Goal: Task Accomplishment & Management: Use online tool/utility

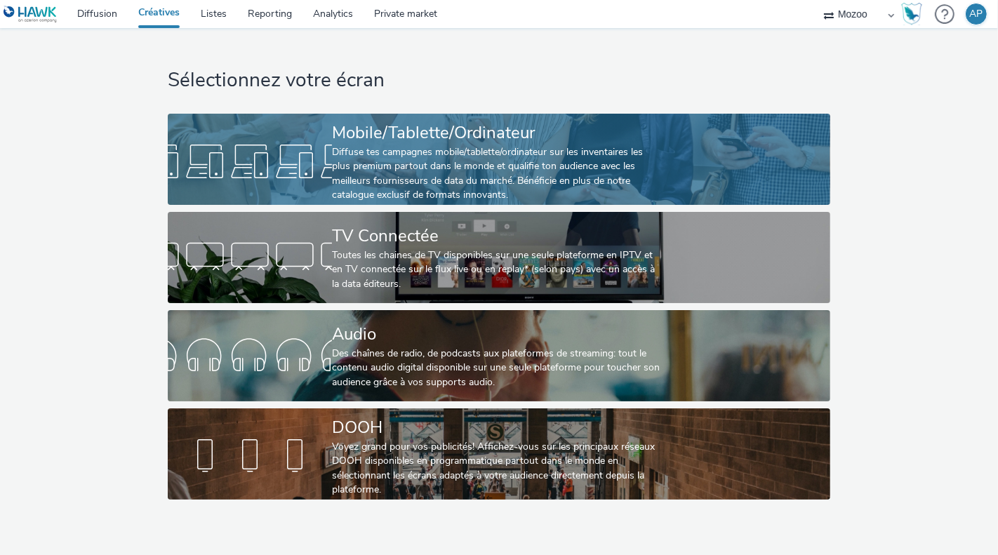
click at [413, 141] on div "Mobile/Tablette/Ordinateur" at bounding box center [496, 133] width 328 height 25
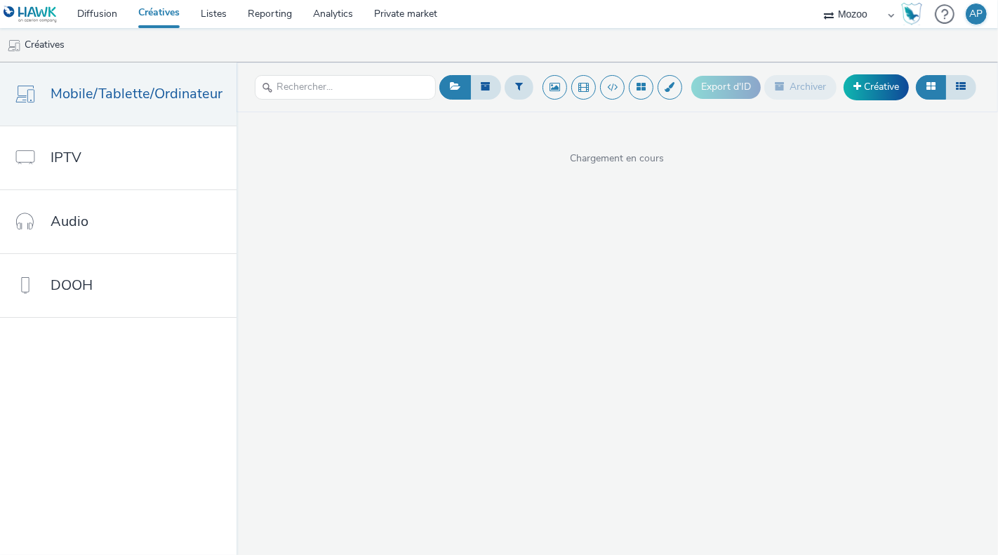
click at [152, 15] on link "Créatives" at bounding box center [159, 14] width 62 height 28
click at [179, 10] on link "Créatives" at bounding box center [159, 14] width 62 height 28
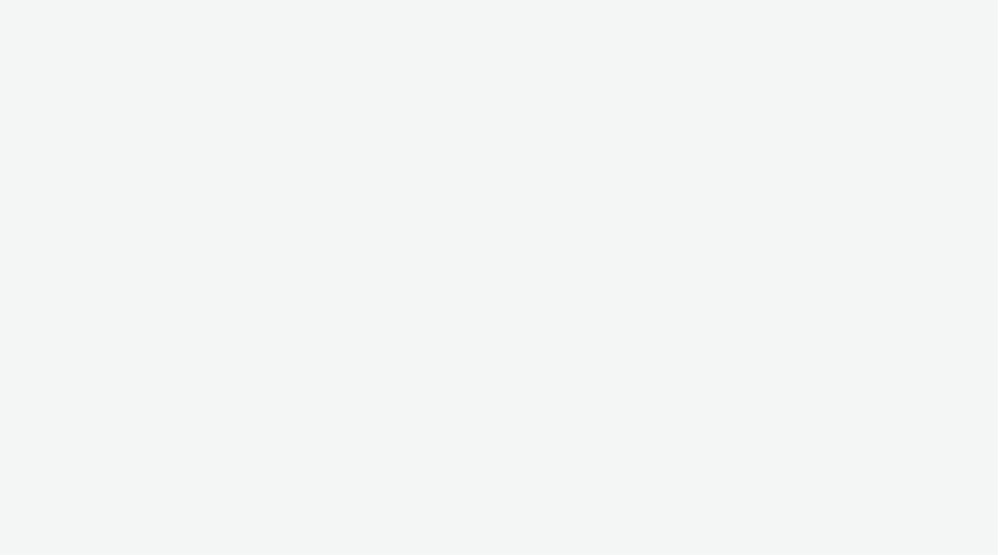
click at [37, 57] on div at bounding box center [499, 277] width 998 height 555
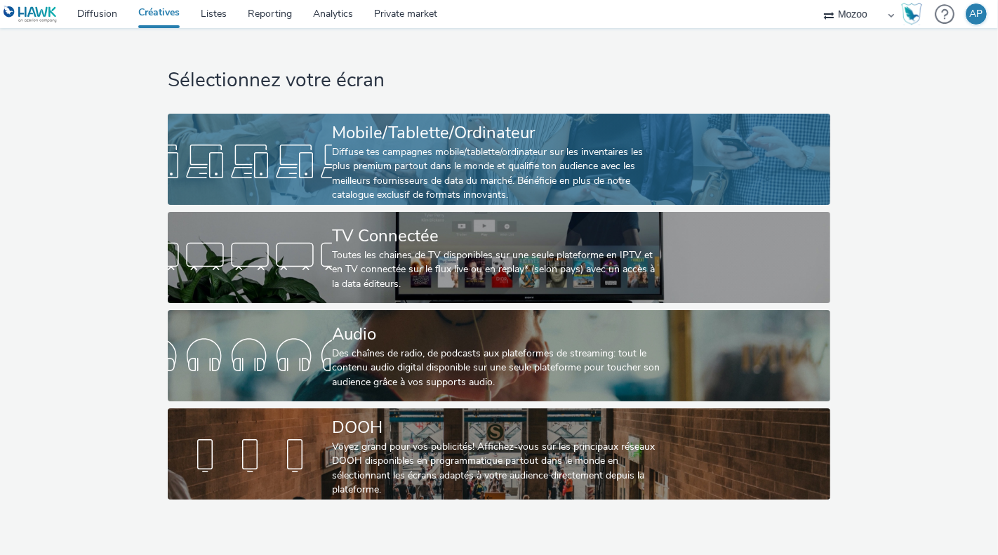
click at [440, 142] on div "Mobile/Tablette/Ordinateur" at bounding box center [496, 133] width 328 height 25
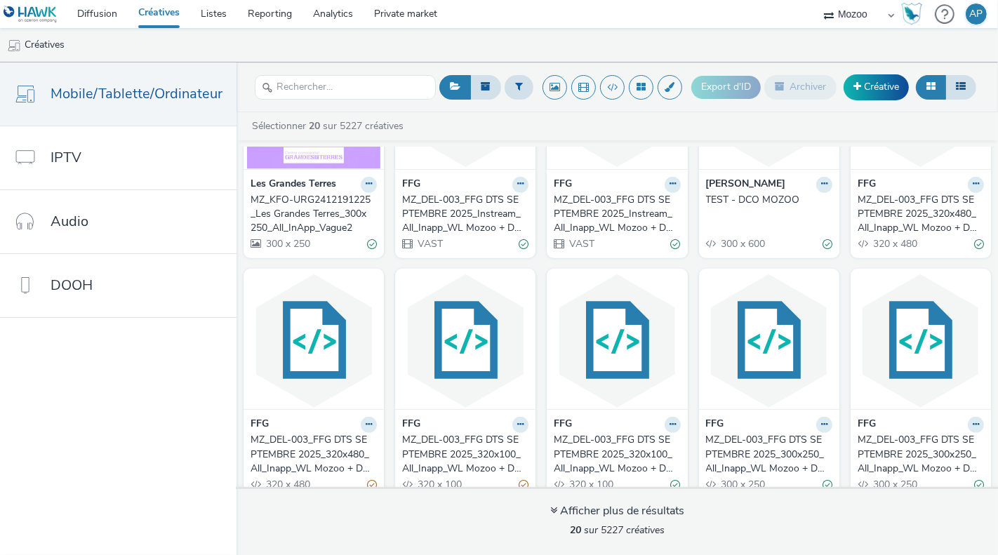
scroll to position [601, 0]
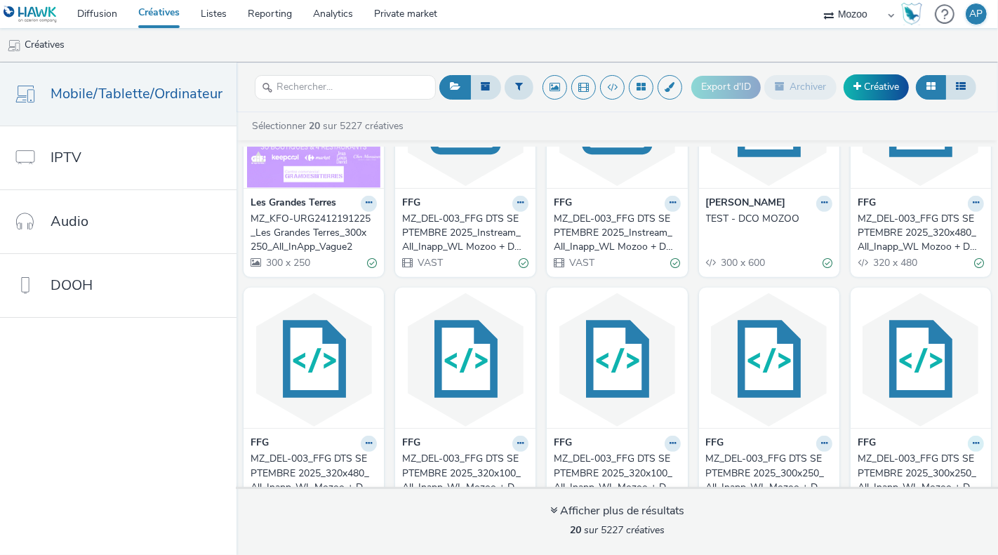
click at [977, 439] on icon at bounding box center [976, 443] width 6 height 8
click at [921, 454] on link "Modifier" at bounding box center [931, 468] width 105 height 28
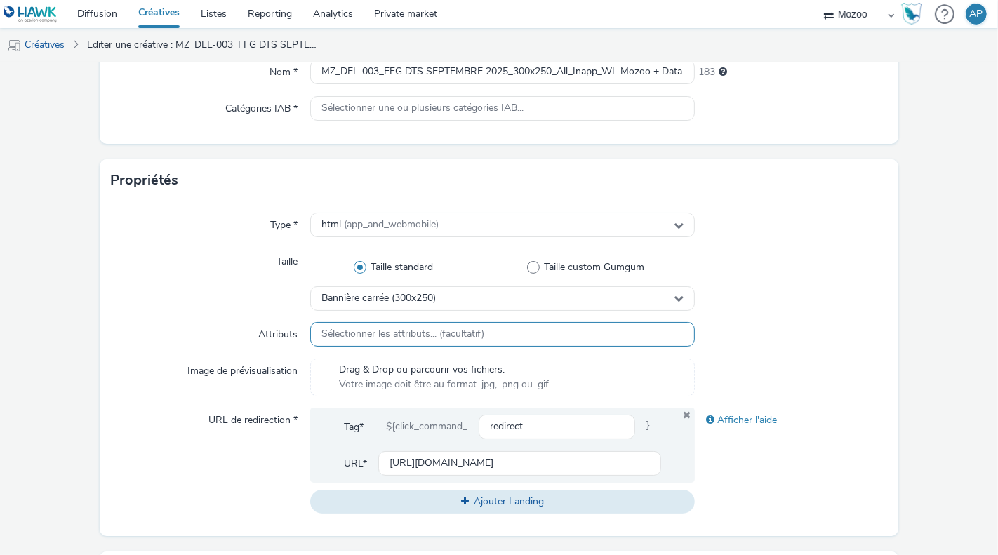
scroll to position [211, 0]
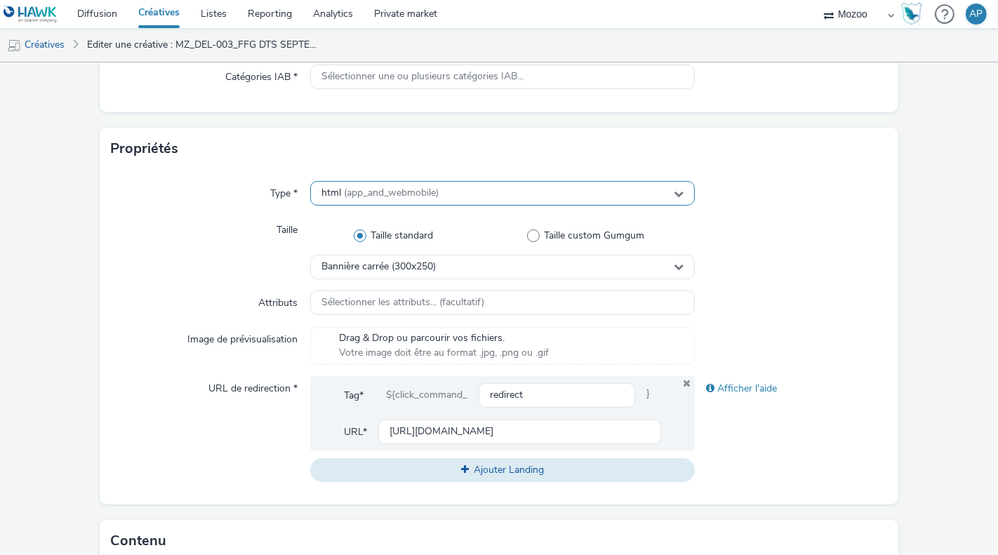
click at [378, 199] on div "html (app_and_webmobile)" at bounding box center [502, 193] width 385 height 25
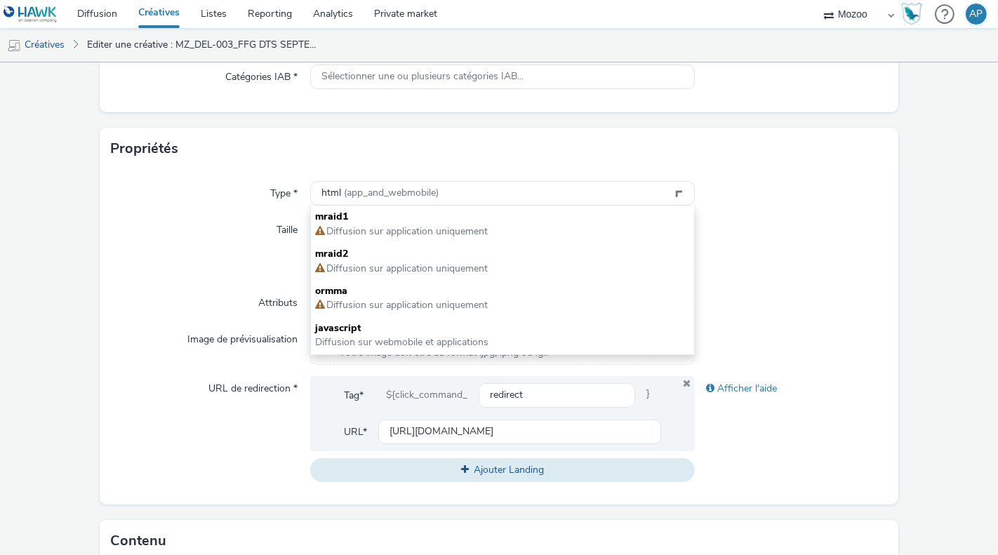
click at [231, 246] on div "Taille" at bounding box center [210, 248] width 199 height 61
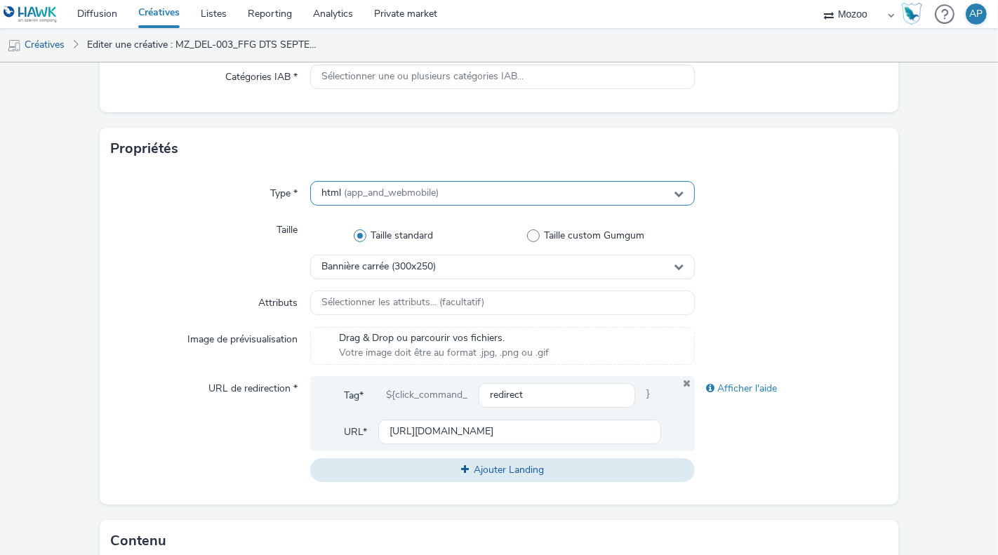
click at [359, 194] on span "(app_and_webmobile)" at bounding box center [391, 192] width 95 height 13
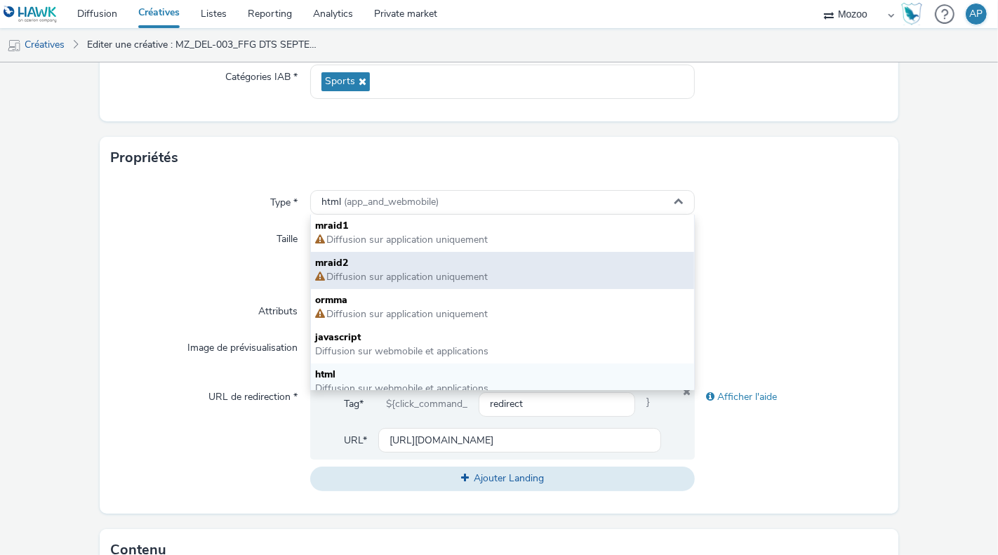
click at [356, 270] on span "Diffusion sur application uniquement" at bounding box center [406, 276] width 163 height 13
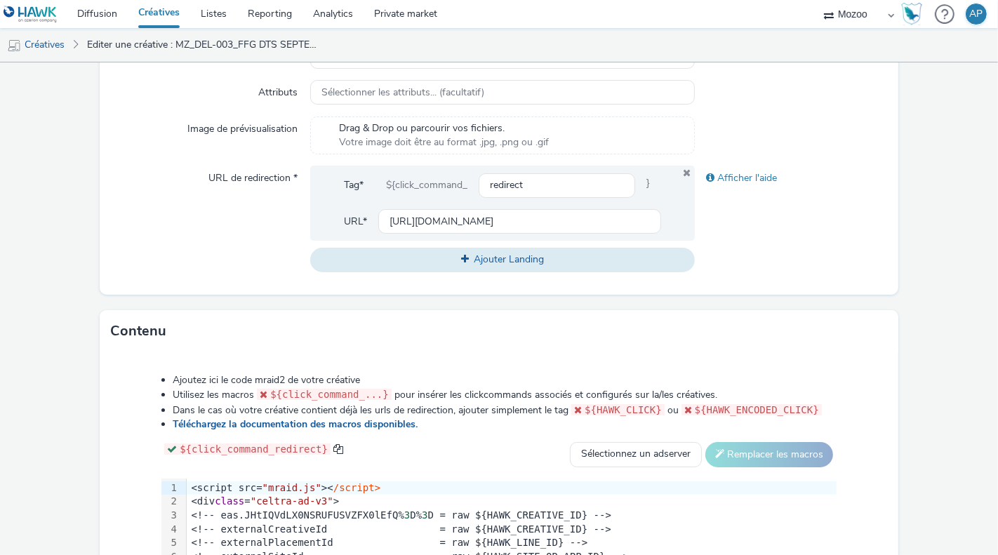
scroll to position [669, 0]
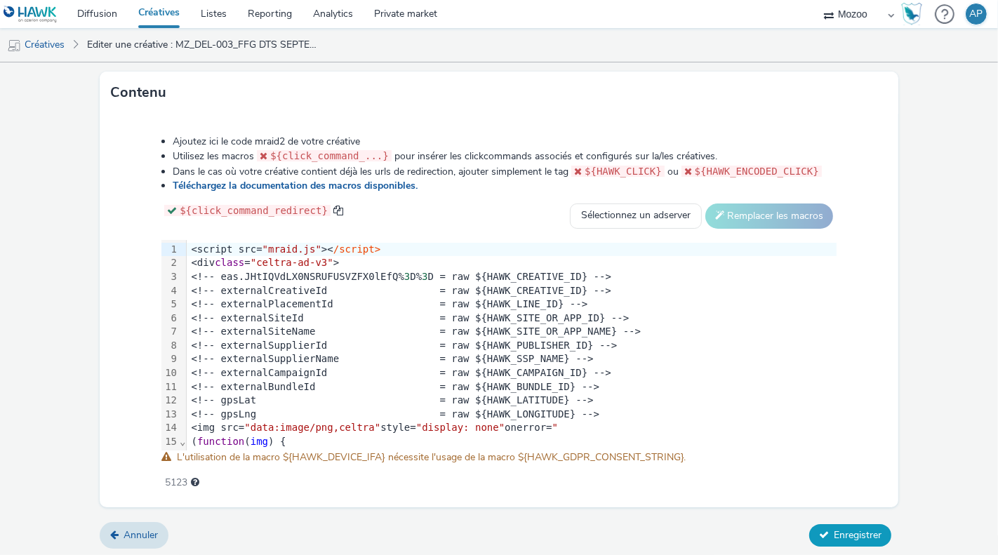
click at [835, 529] on span "Enregistrer" at bounding box center [858, 535] width 48 height 13
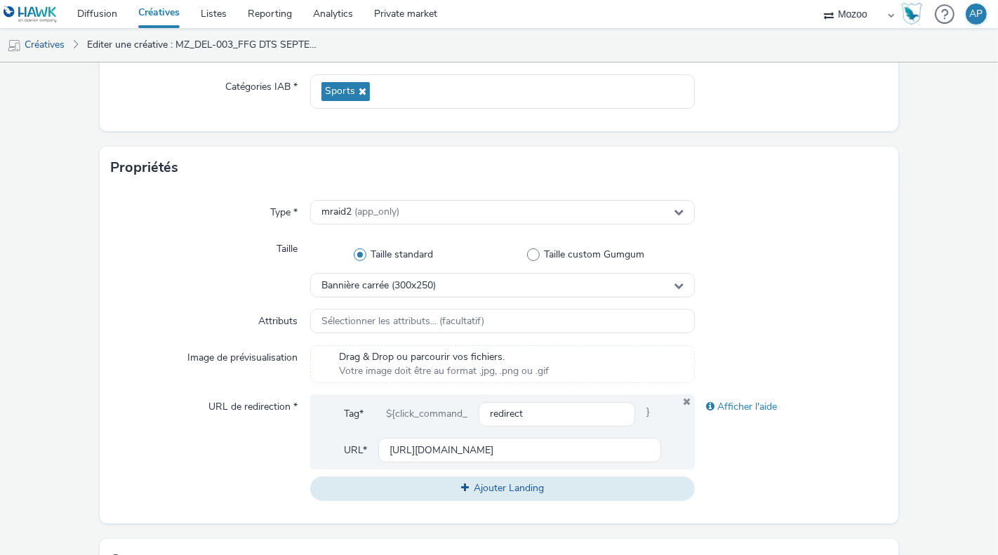
scroll to position [0, 0]
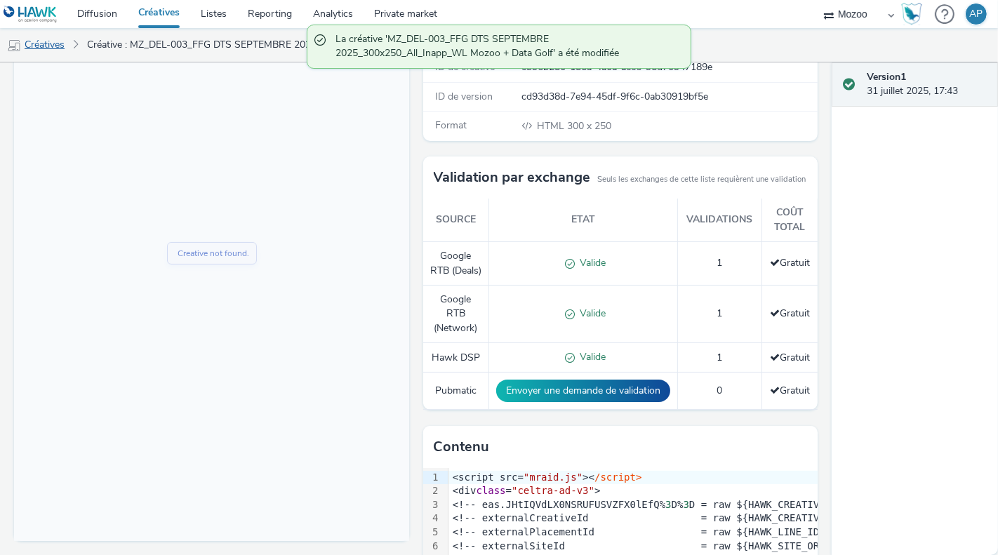
click at [55, 48] on link "Créatives" at bounding box center [36, 45] width 72 height 34
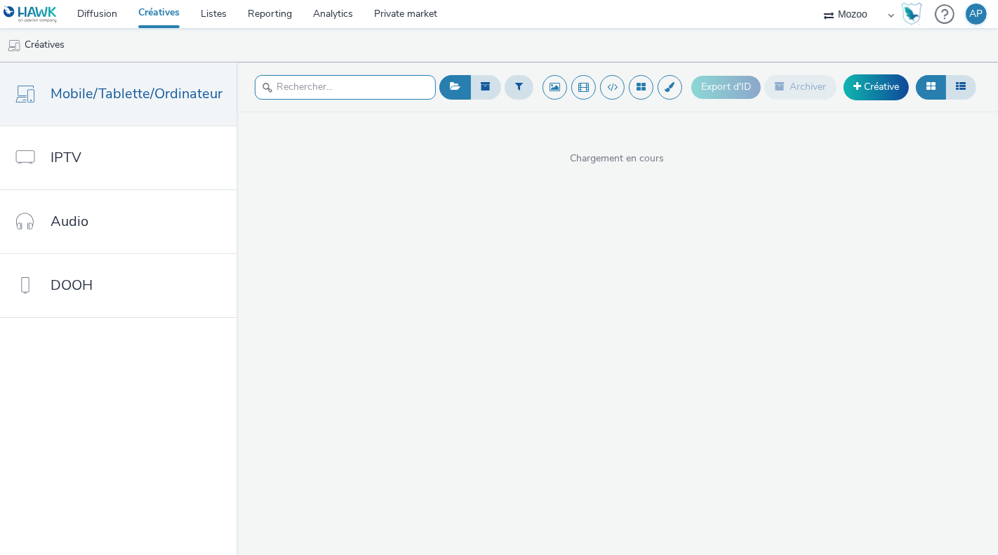
click at [383, 95] on input "text" at bounding box center [345, 87] width 181 height 25
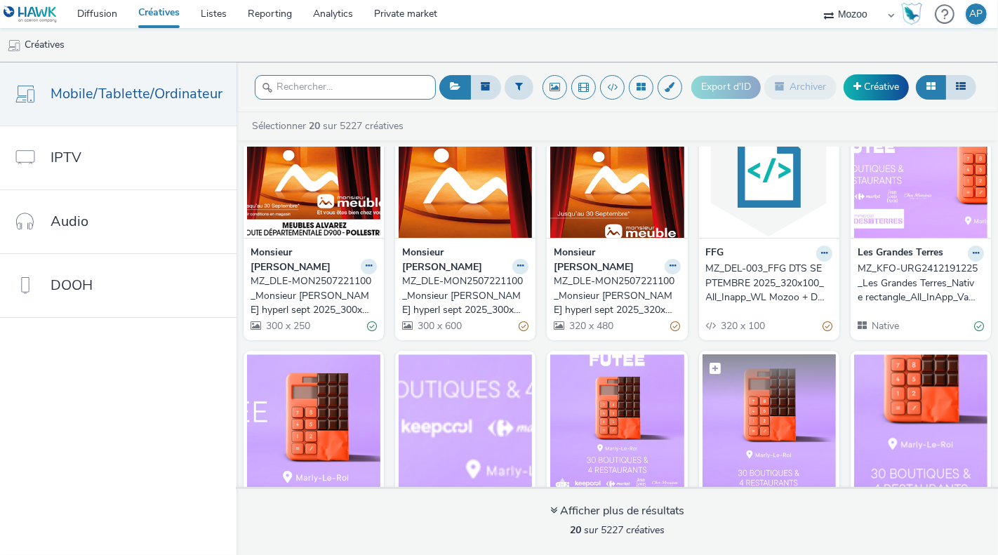
scroll to position [71, 0]
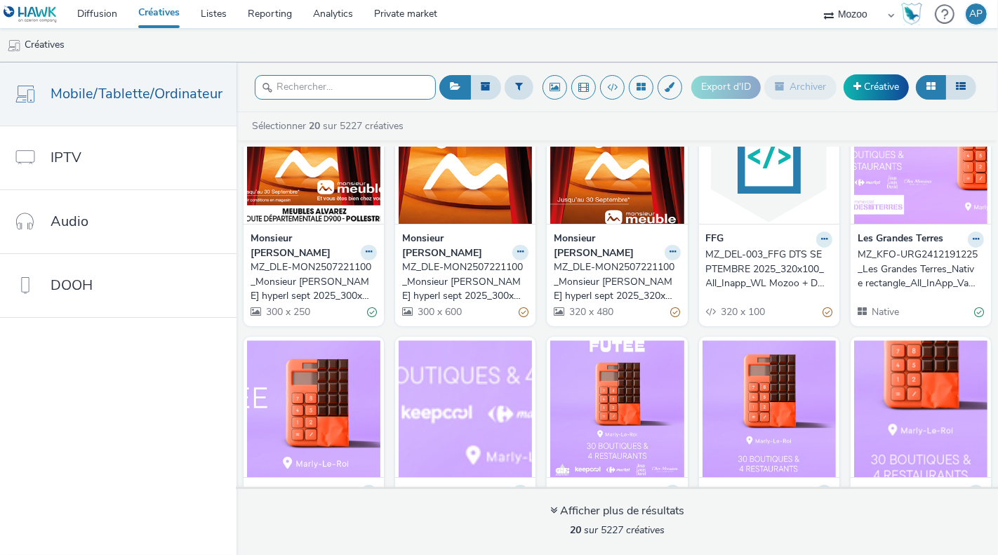
click at [380, 89] on input "text" at bounding box center [345, 87] width 181 height 25
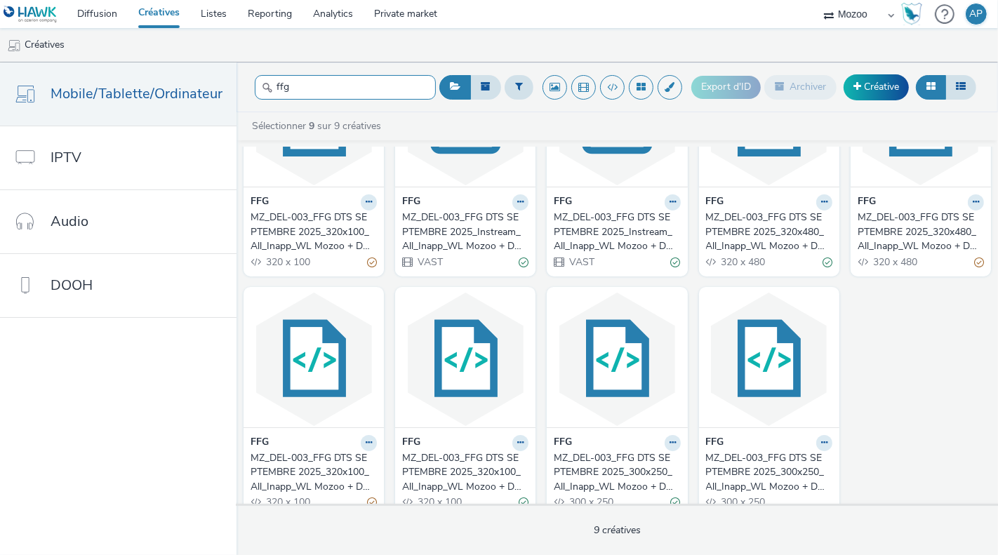
scroll to position [125, 0]
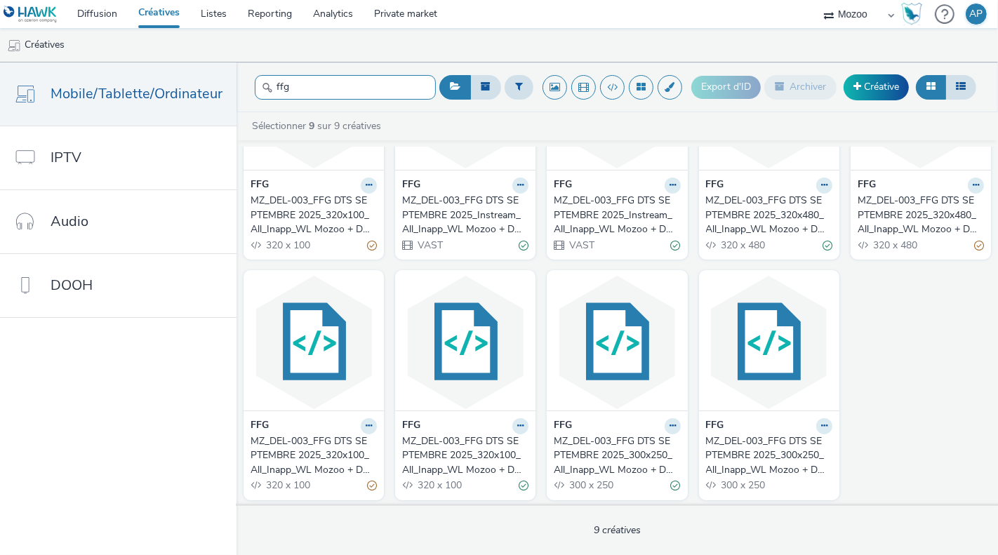
type input "ffg"
click at [616, 451] on div "MZ_DEL-003_FFG DTS SEPTEMBRE 2025_300x250_All_Inapp_WL Mozoo + Data Nat" at bounding box center [614, 455] width 121 height 43
click at [675, 420] on button at bounding box center [673, 426] width 16 height 16
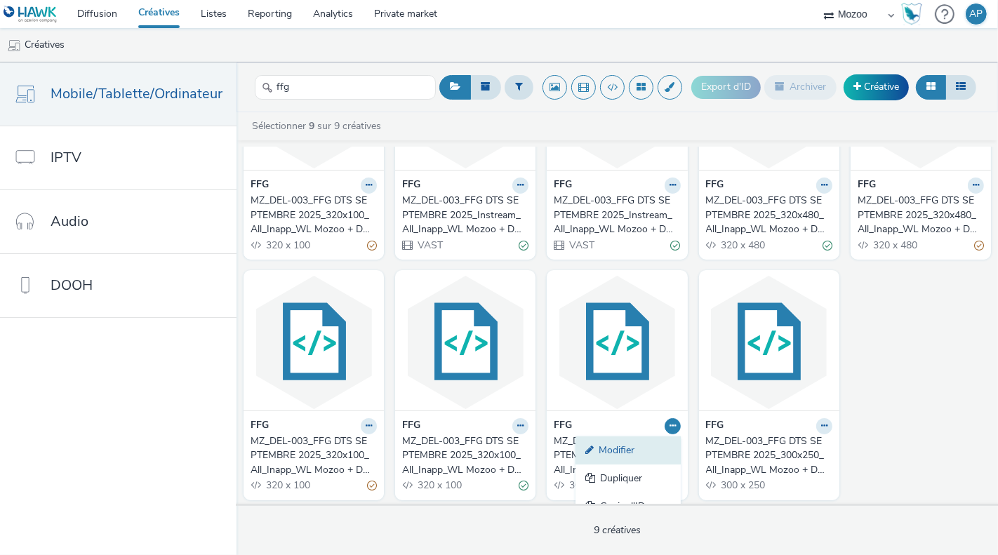
click at [630, 451] on link "Modifier" at bounding box center [628, 451] width 105 height 28
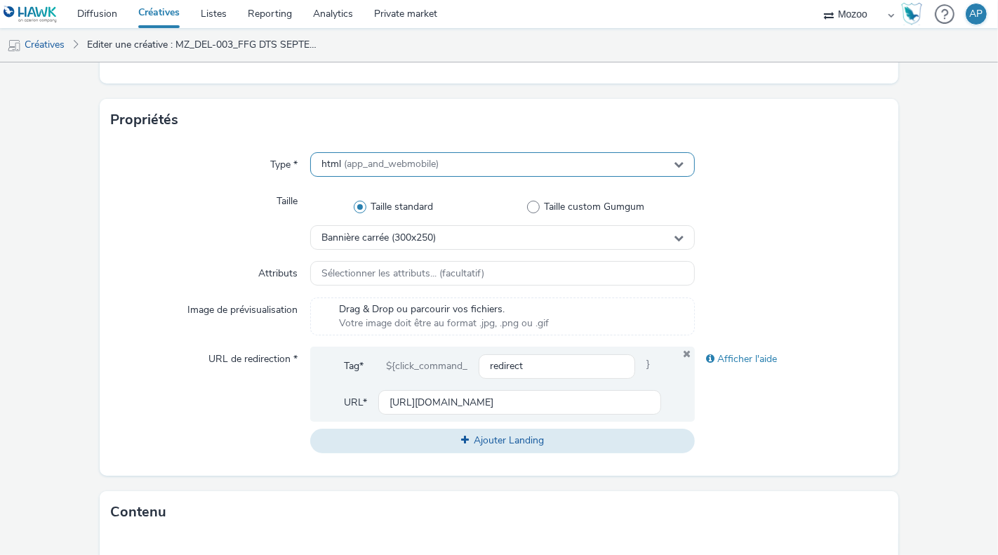
scroll to position [234, 0]
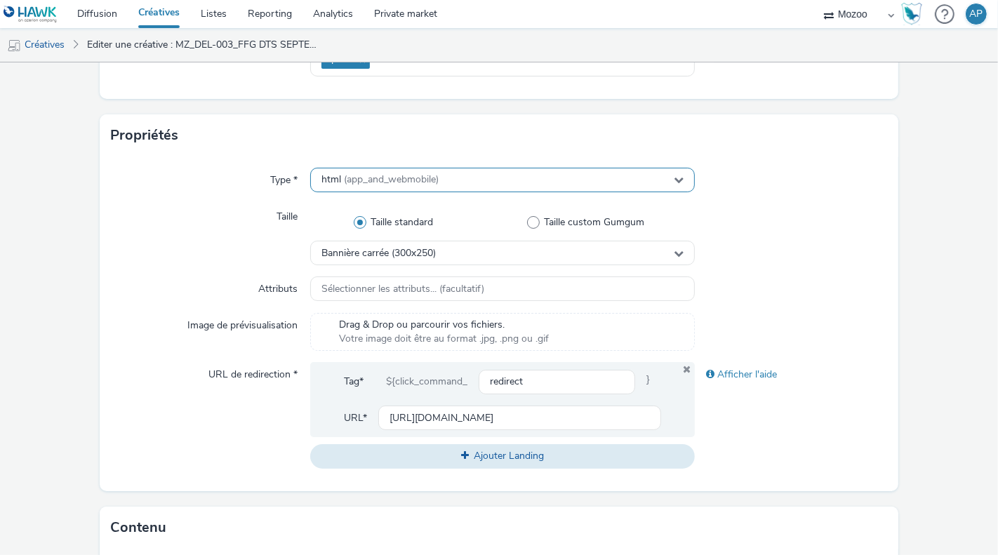
click at [366, 173] on span "(app_and_webmobile)" at bounding box center [391, 179] width 95 height 13
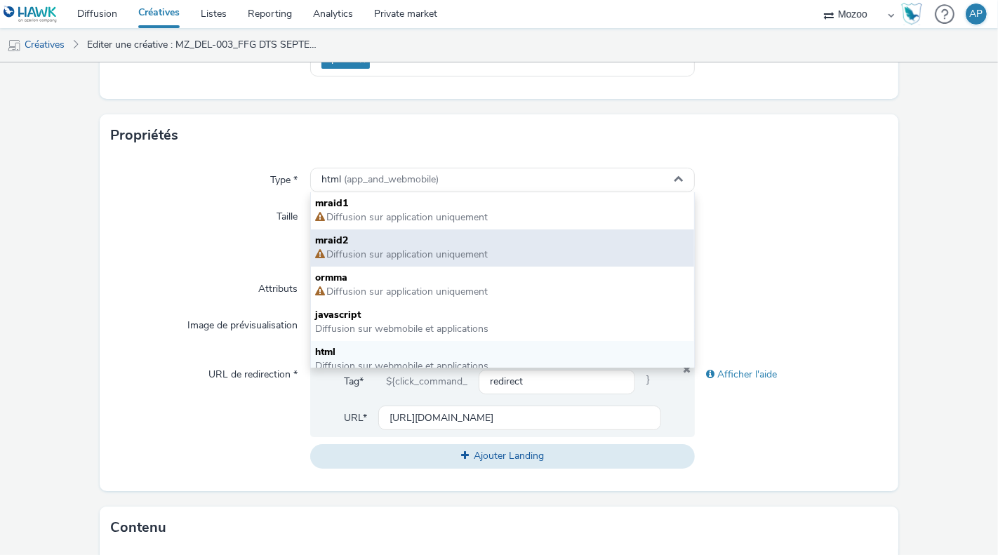
click at [371, 257] on span "Diffusion sur application uniquement" at bounding box center [406, 254] width 163 height 13
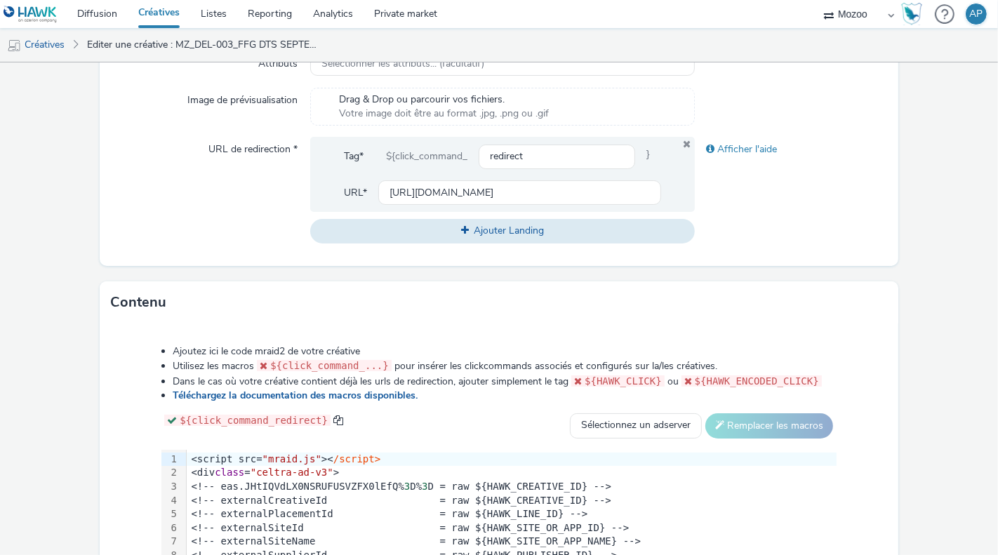
scroll to position [669, 0]
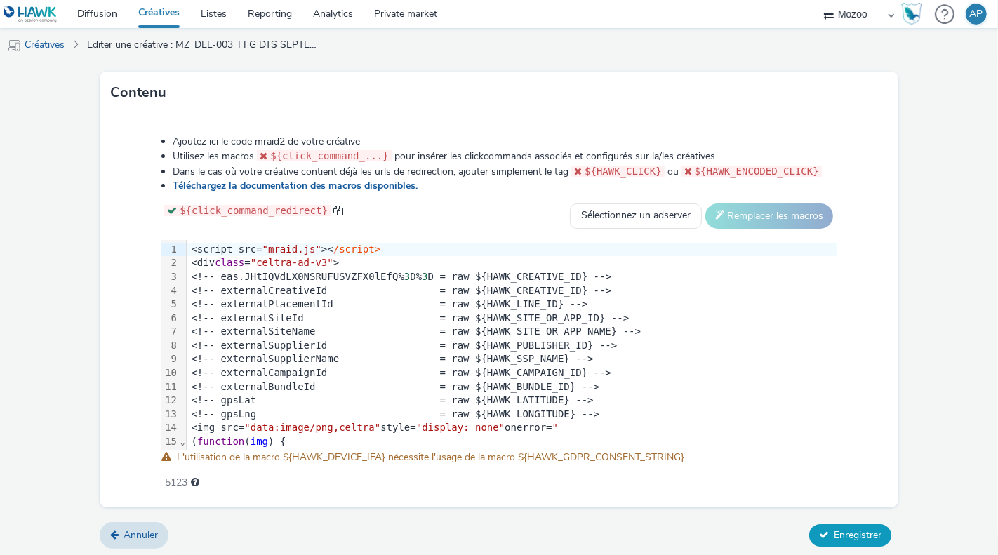
click at [829, 534] on button "Enregistrer" at bounding box center [850, 535] width 82 height 22
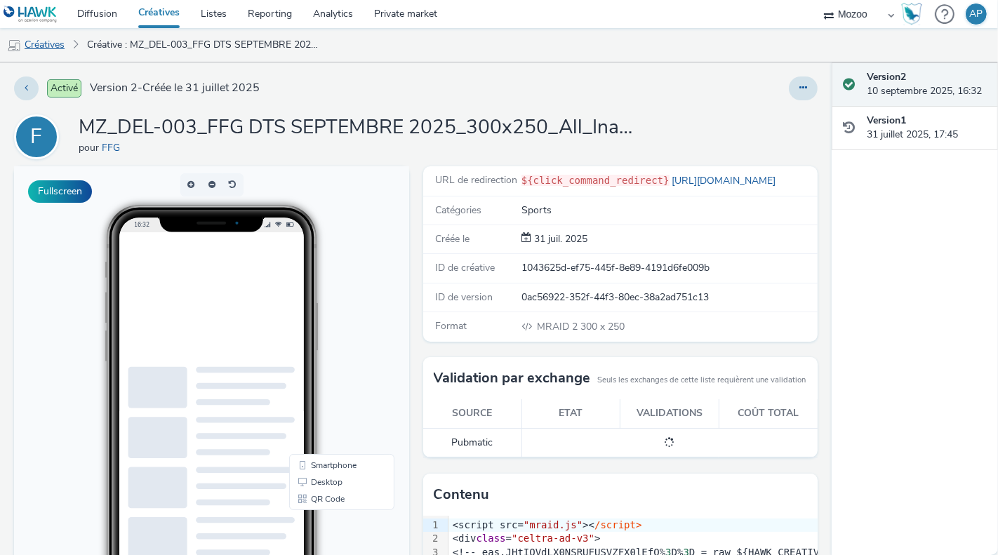
click at [67, 49] on link "Créatives" at bounding box center [36, 45] width 72 height 34
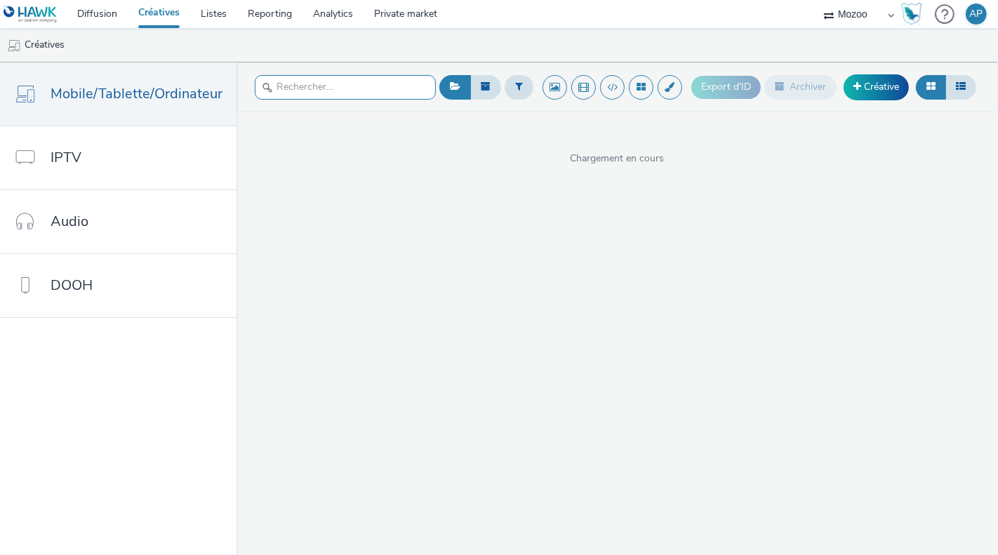
click at [378, 97] on input "text" at bounding box center [345, 87] width 181 height 25
type input "ffg"
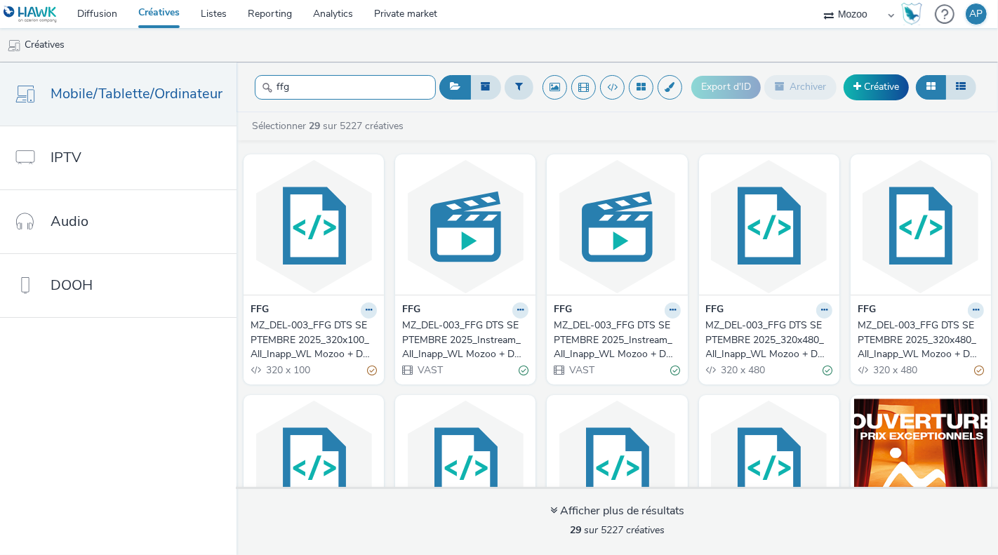
click at [371, 98] on input "ffg" at bounding box center [345, 87] width 181 height 25
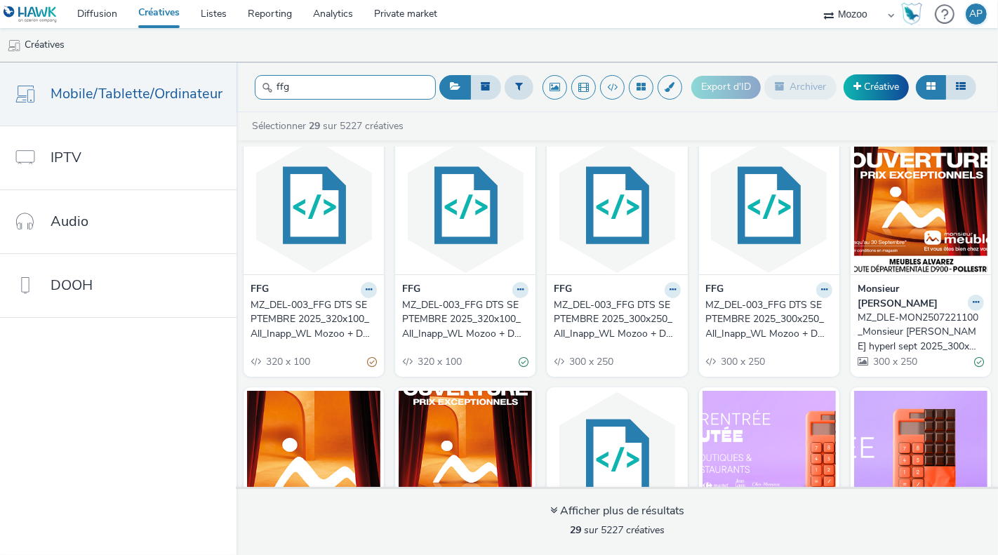
scroll to position [254, 0]
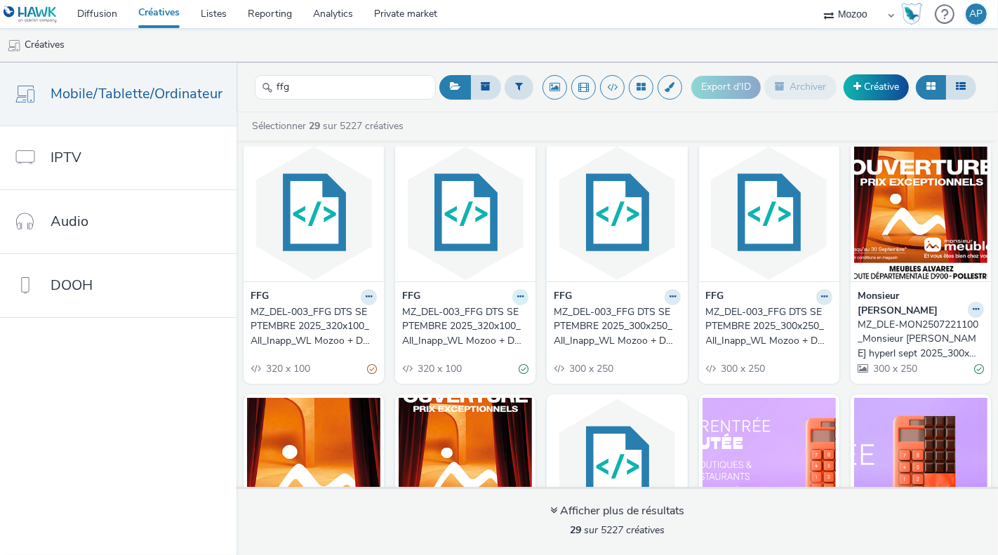
click at [520, 293] on icon at bounding box center [520, 297] width 6 height 8
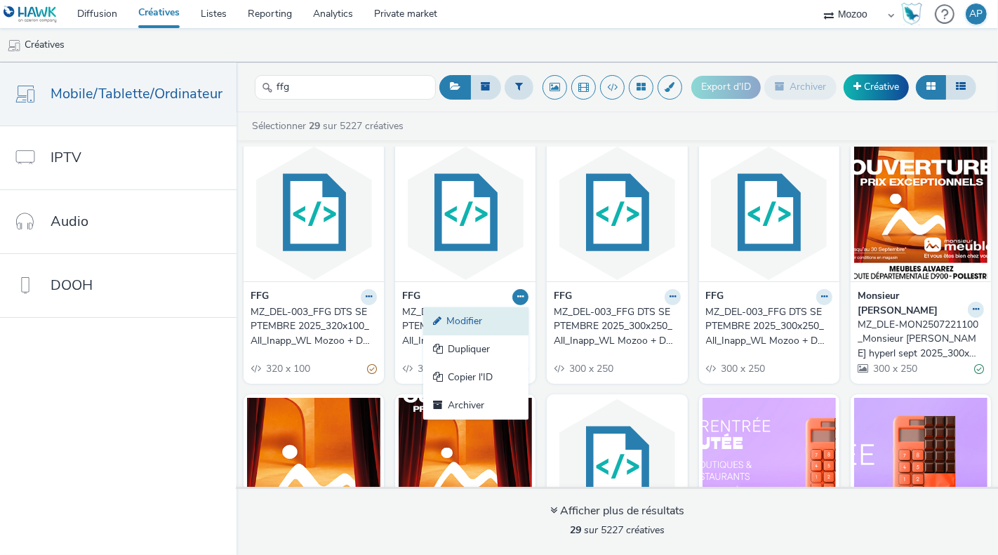
click at [487, 328] on link "Modifier" at bounding box center [475, 321] width 105 height 28
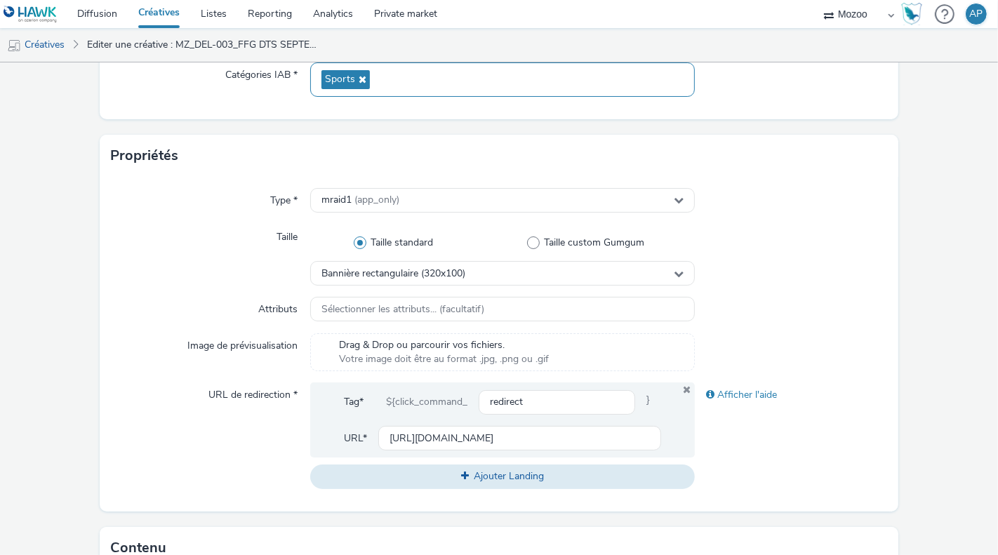
scroll to position [338, 0]
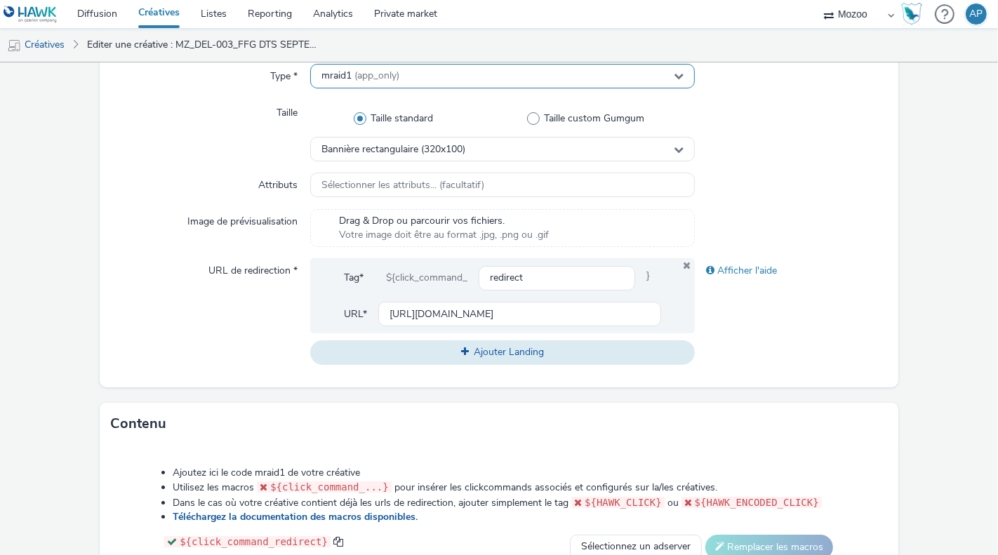
click at [388, 80] on span "(app_only)" at bounding box center [376, 75] width 45 height 13
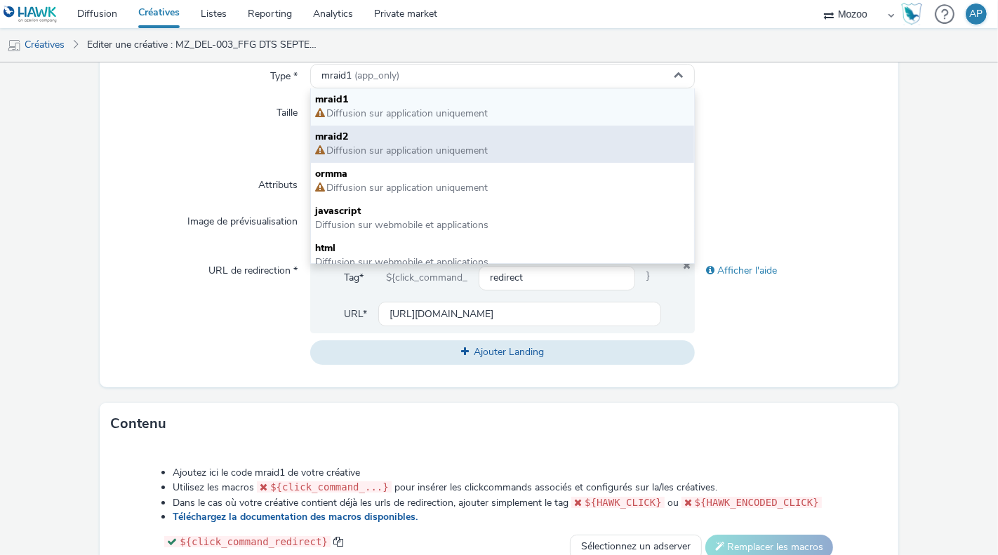
click at [358, 147] on span "Diffusion sur application uniquement" at bounding box center [406, 150] width 163 height 13
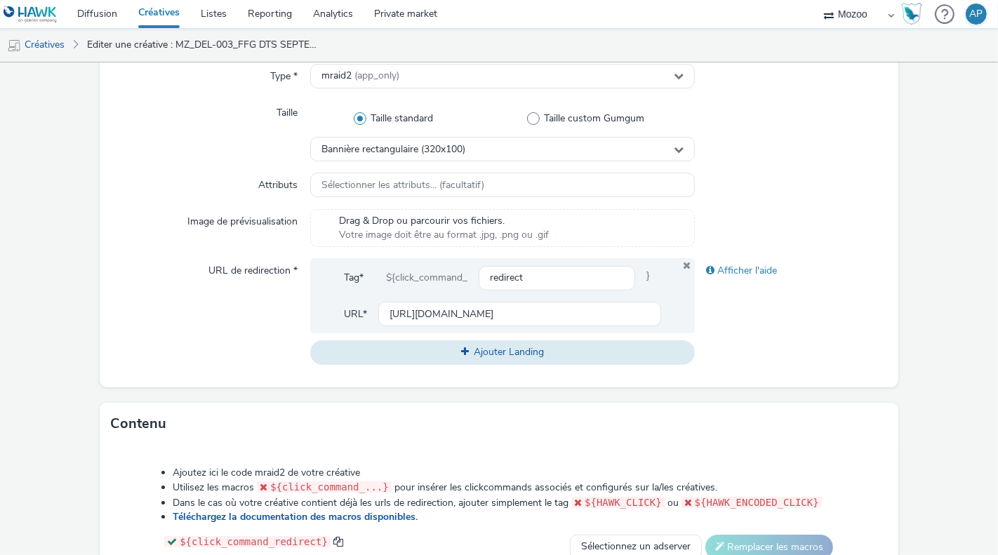
scroll to position [669, 0]
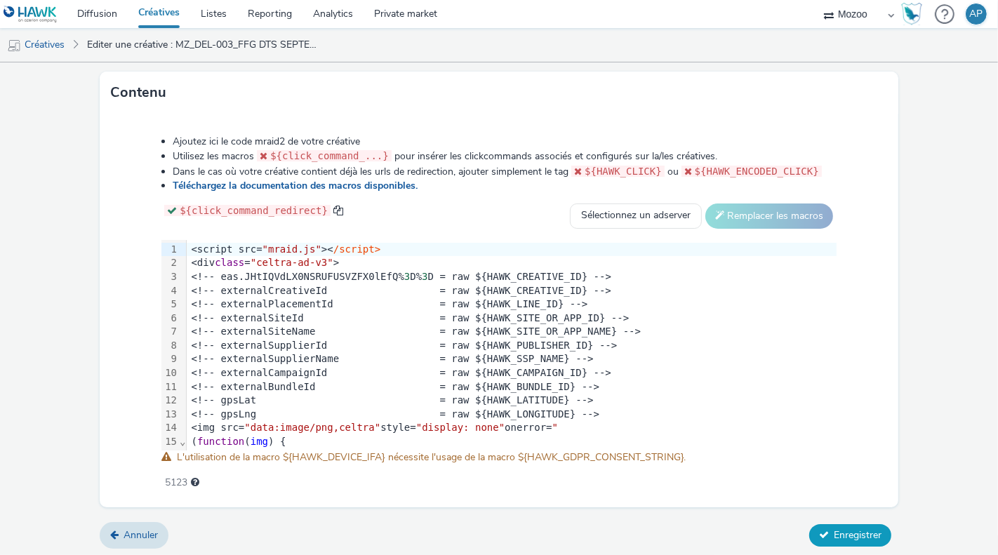
click at [830, 530] on button "Enregistrer" at bounding box center [850, 535] width 82 height 22
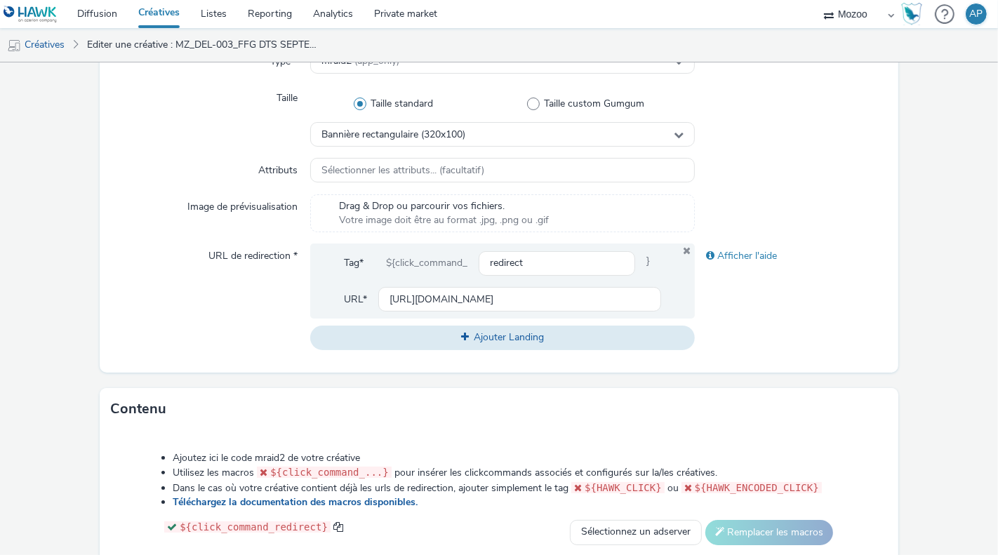
scroll to position [0, 0]
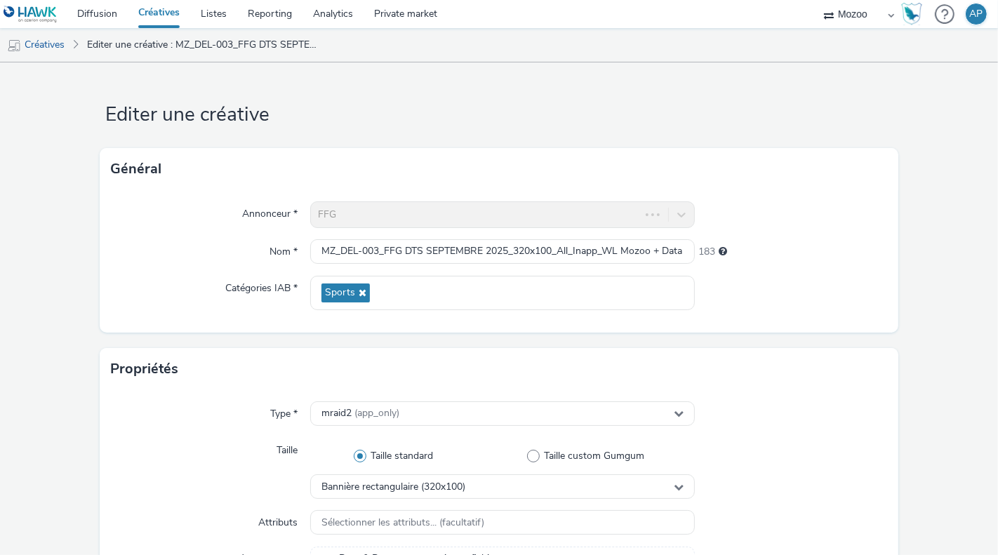
click at [763, 109] on h1 "Editer une créative" at bounding box center [499, 115] width 799 height 27
drag, startPoint x: 555, startPoint y: 248, endPoint x: 775, endPoint y: 246, distance: 219.7
click at [775, 246] on div "Nom * MZ_DEL-003_FFG DTS SEPTEMBRE 2025_320x100_All_Inapp_WL Mozoo + Data Golf …" at bounding box center [499, 251] width 776 height 25
click at [255, 50] on link "Editer une créative : MZ_DEL-003_FFG DTS SEPTEMBRE 2025_320x100_All_Inapp_WL Mo…" at bounding box center [205, 45] width 250 height 34
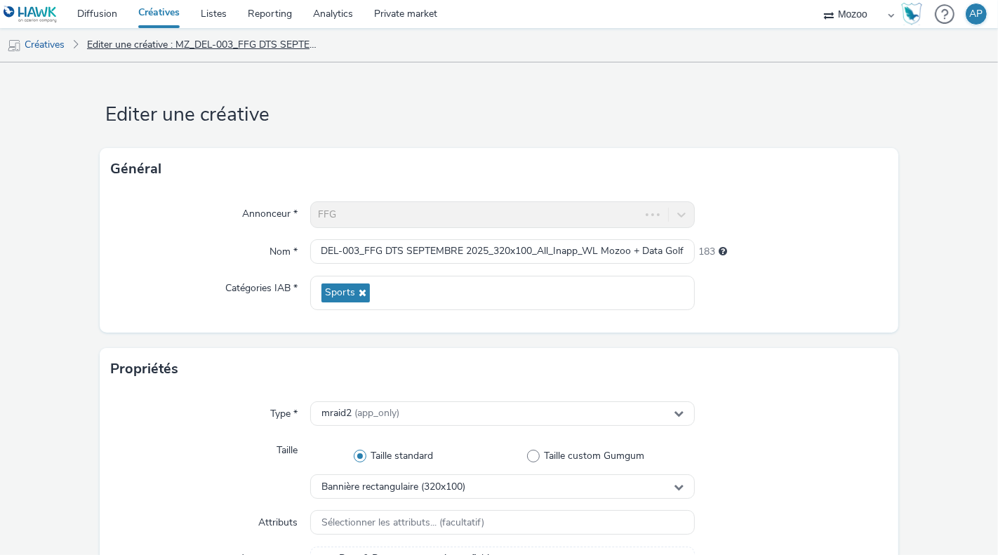
scroll to position [0, 0]
click at [222, 47] on link "Editer une créative : MZ_DEL-003_FFG DTS SEPTEMBRE 2025_320x100_All_Inapp_WL Mo…" at bounding box center [205, 45] width 250 height 34
click at [60, 42] on link "Créatives" at bounding box center [36, 45] width 72 height 34
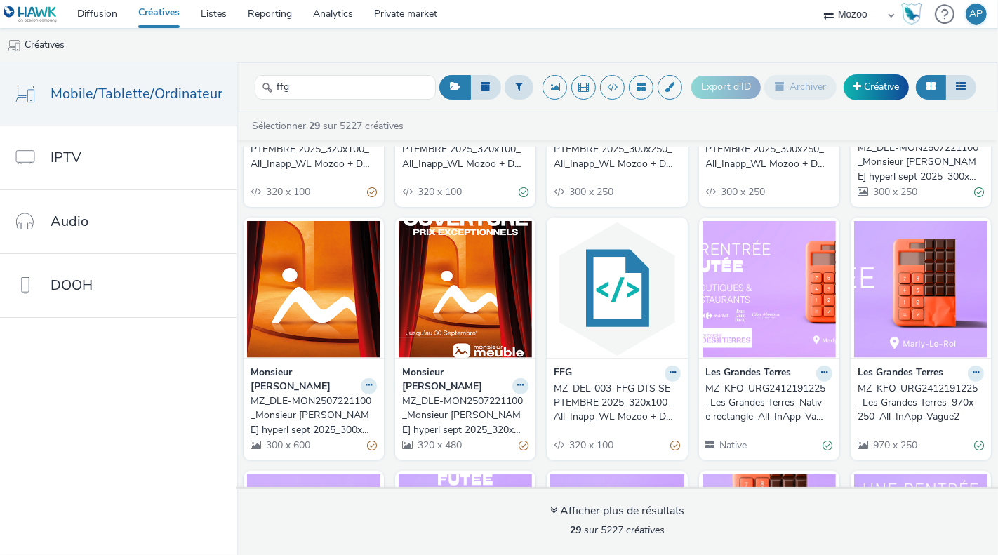
scroll to position [425, 0]
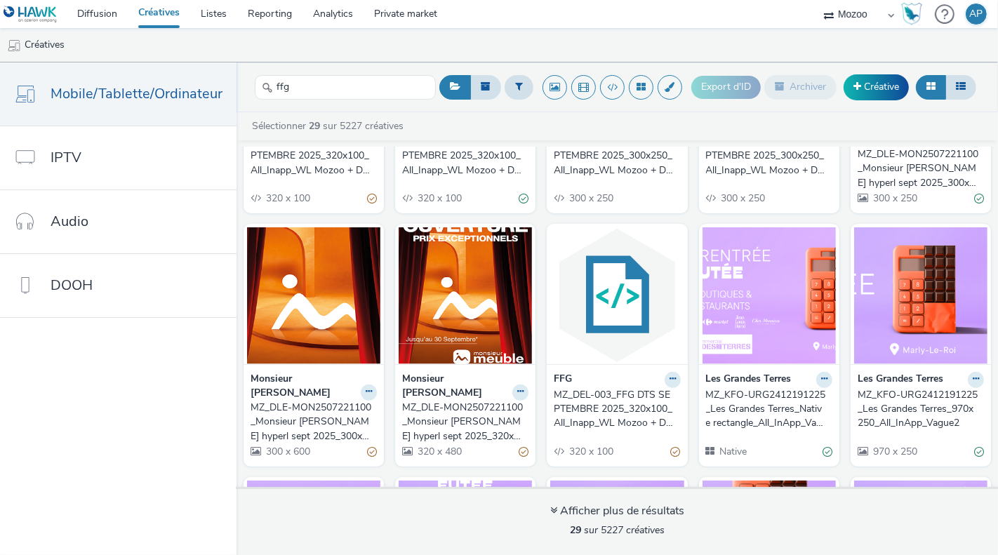
click at [628, 405] on div "MZ_DEL-003_FFG DTS SEPTEMBRE 2025_320x100_All_Inapp_WL Mozoo + Data Nat Bis" at bounding box center [614, 409] width 121 height 43
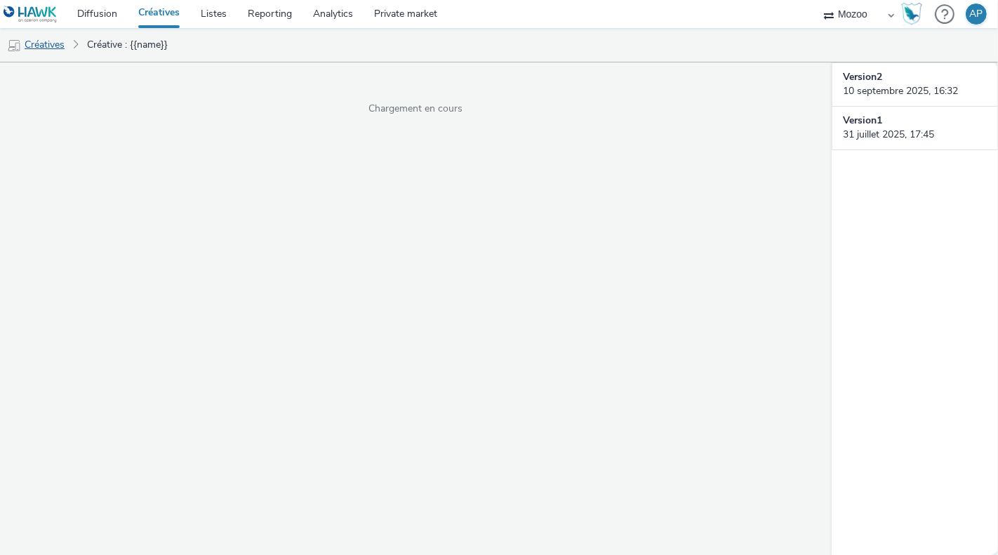
click at [56, 51] on link "Créatives" at bounding box center [36, 45] width 72 height 34
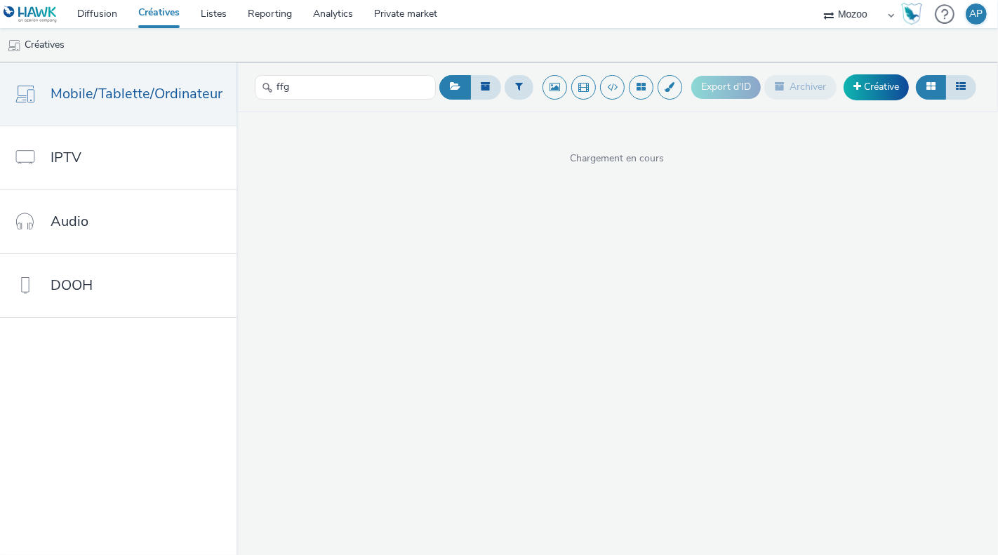
click at [167, 16] on link "Créatives" at bounding box center [159, 14] width 62 height 28
click at [295, 81] on input "ffg" at bounding box center [345, 87] width 181 height 25
click at [168, 18] on link "Créatives" at bounding box center [159, 14] width 62 height 28
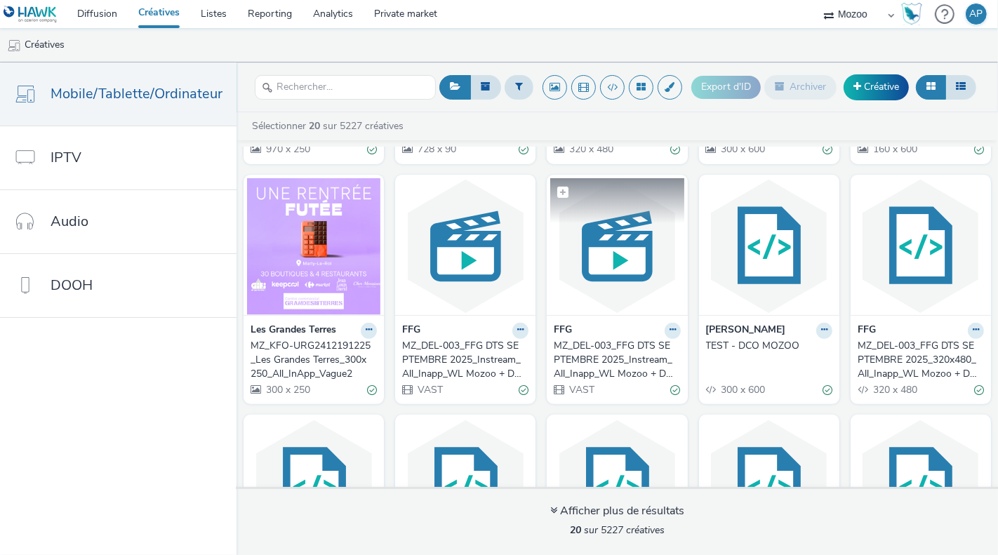
scroll to position [620, 0]
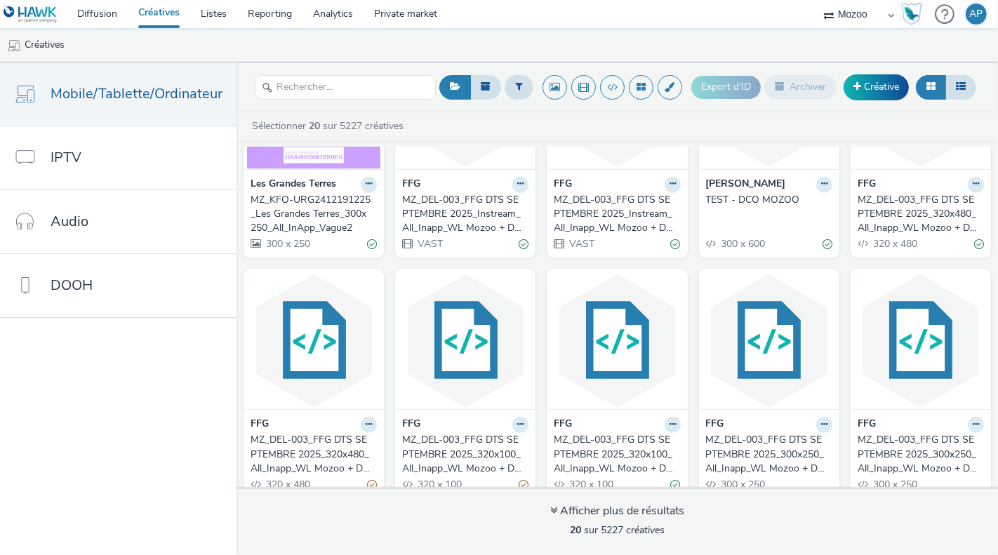
click at [484, 434] on div "MZ_DEL-003_FFG DTS SEPTEMBRE 2025_320x100_All_Inapp_WL Mozoo + Data Nat" at bounding box center [462, 454] width 121 height 43
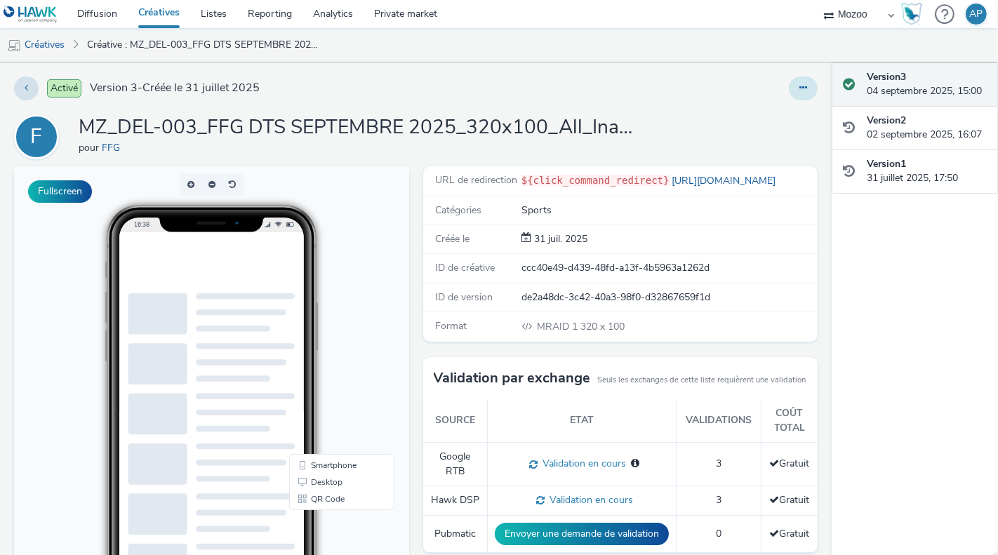
click at [804, 95] on button at bounding box center [803, 89] width 29 height 24
click at [778, 122] on link "Modifier" at bounding box center [764, 116] width 105 height 28
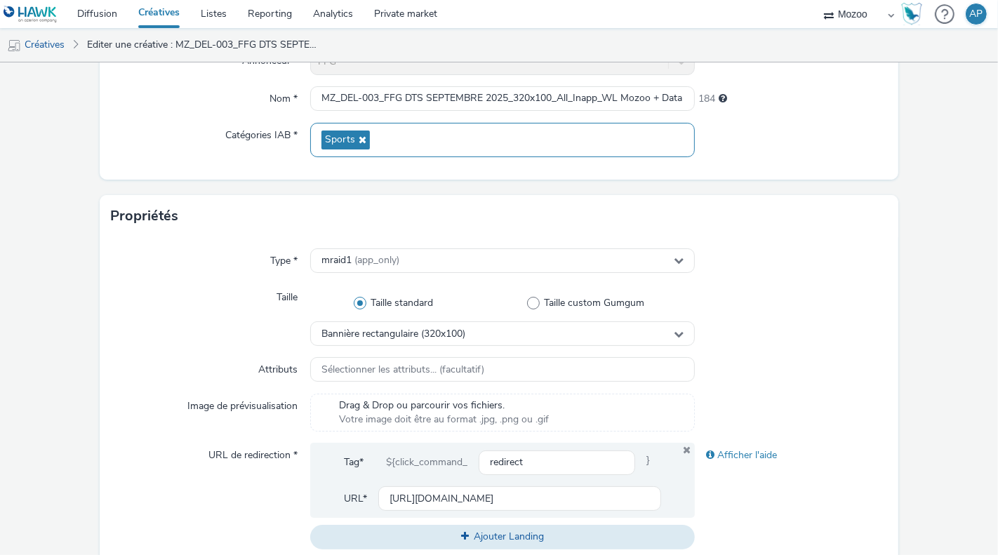
scroll to position [220, 0]
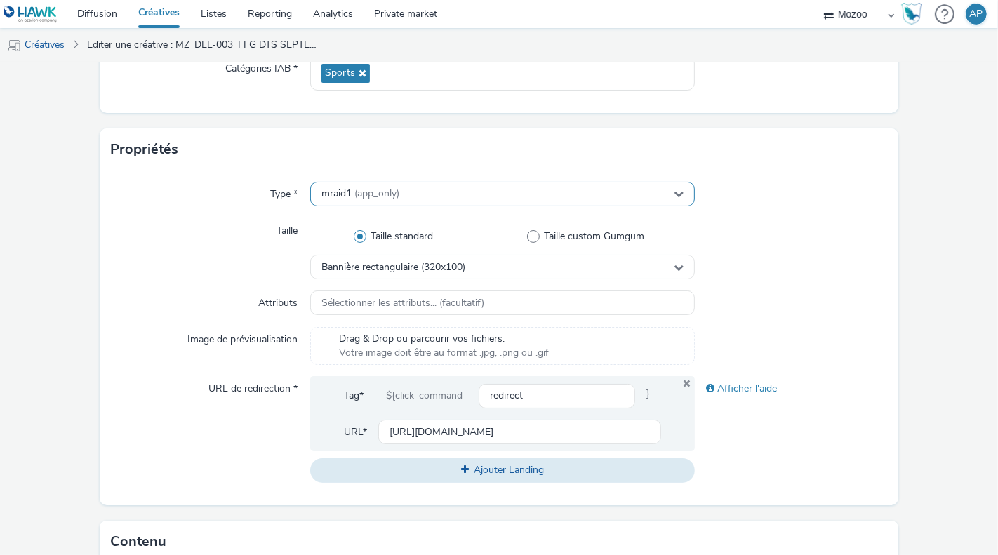
click at [393, 204] on div "mraid1 (app_only)" at bounding box center [502, 194] width 385 height 25
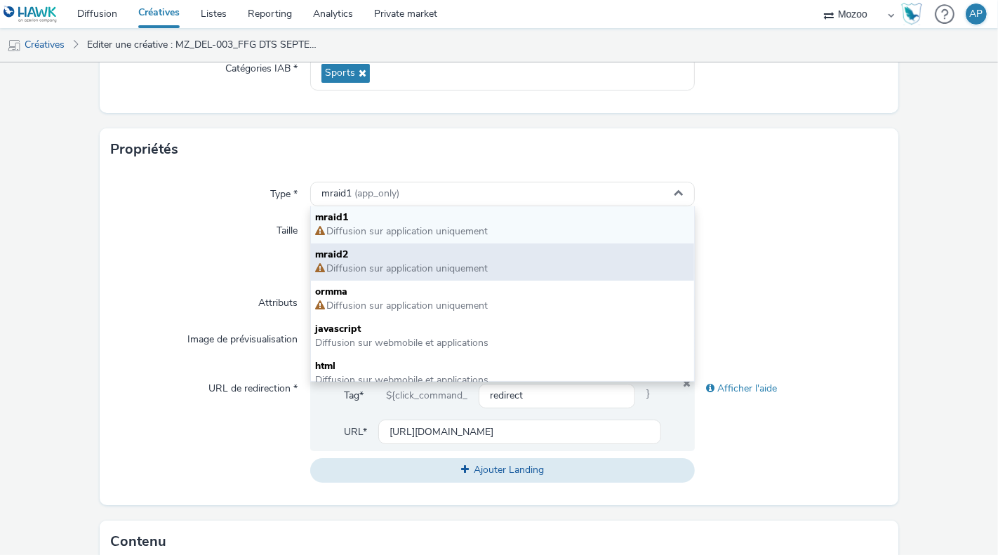
click at [350, 265] on span "Diffusion sur application uniquement" at bounding box center [406, 268] width 163 height 13
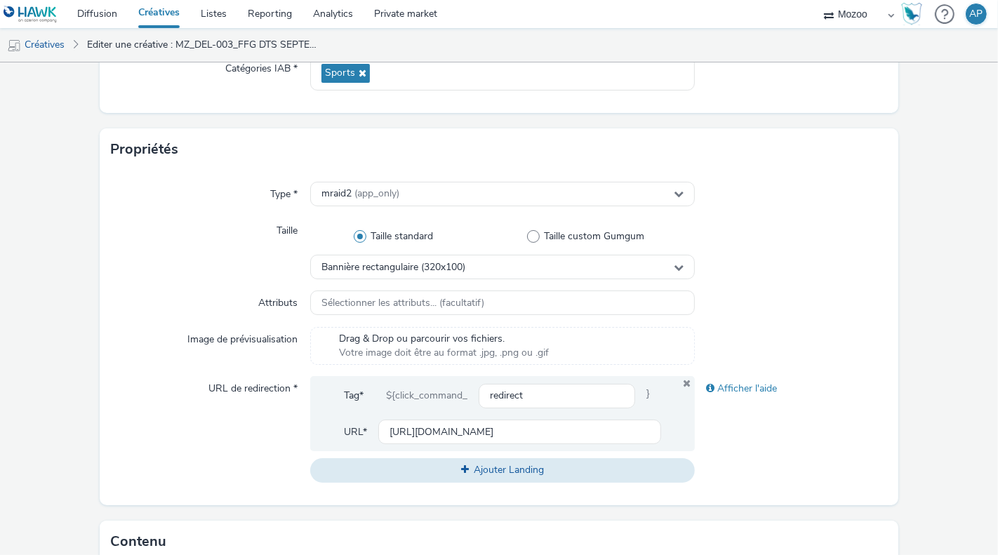
scroll to position [669, 0]
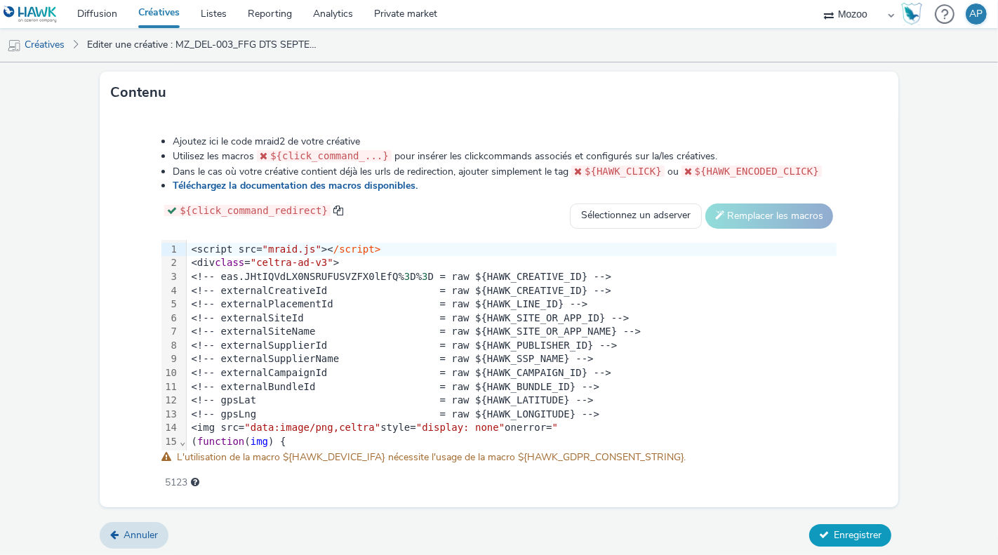
click at [853, 535] on span "Enregistrer" at bounding box center [858, 535] width 48 height 13
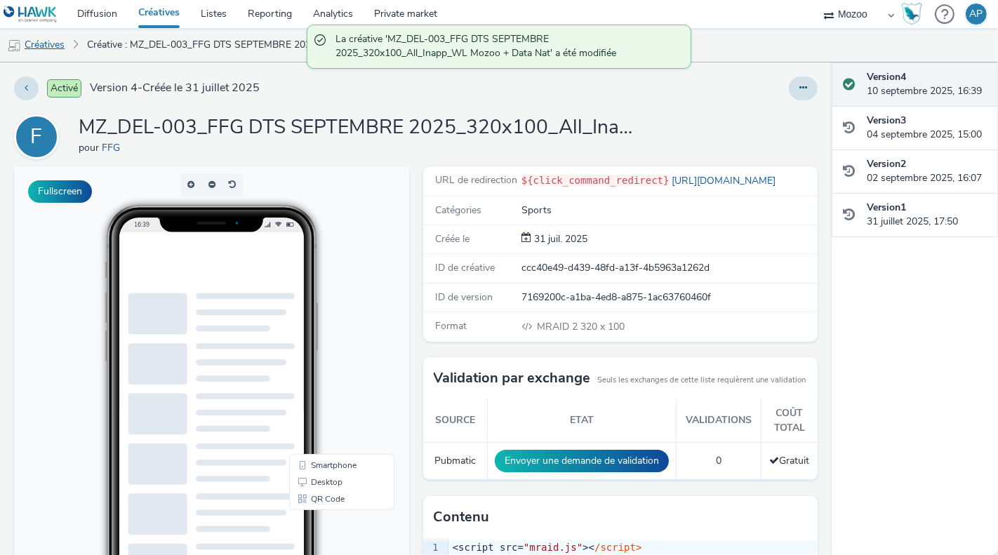
click at [59, 46] on link "Créatives" at bounding box center [36, 45] width 72 height 34
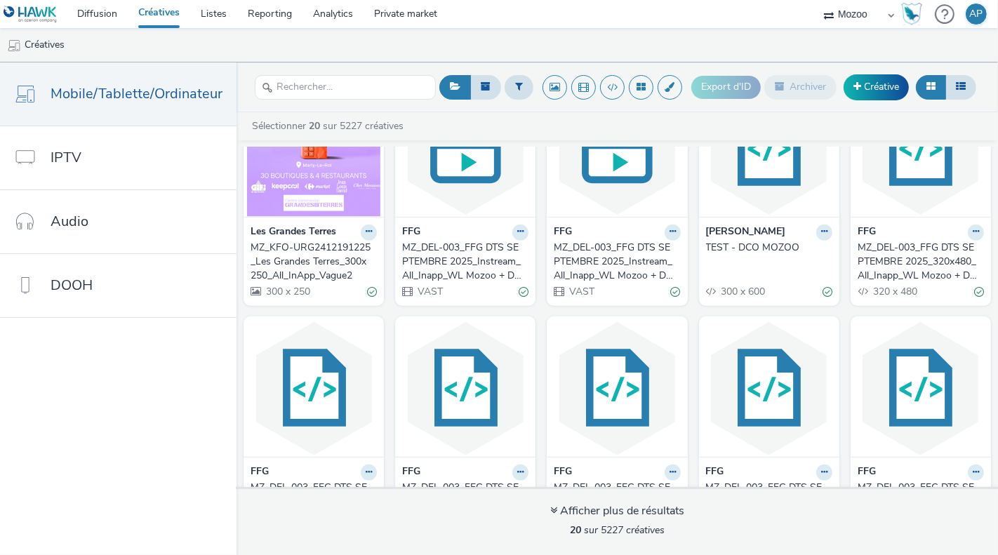
scroll to position [620, 0]
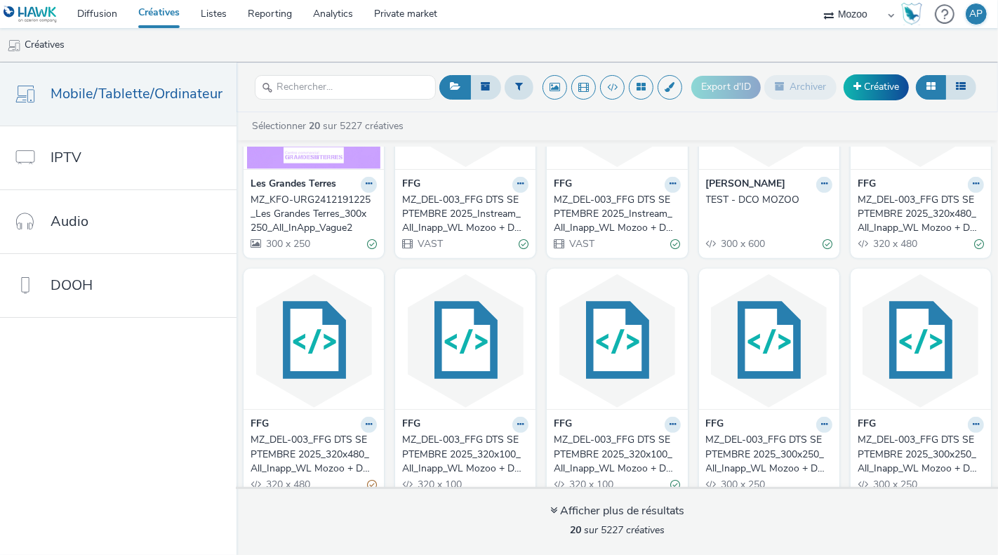
click at [338, 434] on div "MZ_DEL-003_FFG DTS SEPTEMBRE 2025_320x480_All_Inapp_WL Mozoo + Data Golf" at bounding box center [311, 454] width 121 height 43
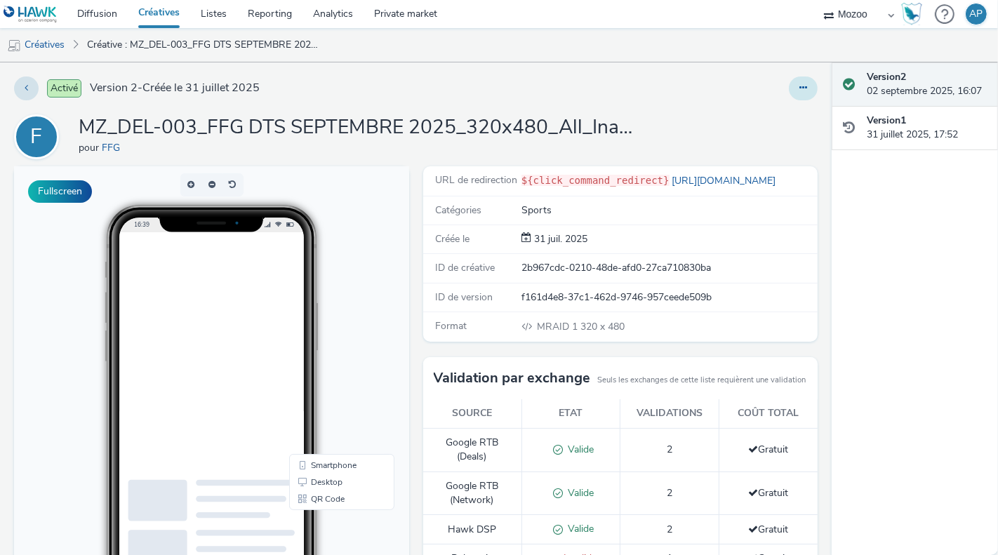
click at [805, 86] on icon at bounding box center [803, 88] width 8 height 10
click at [764, 110] on link "Modifier" at bounding box center [764, 116] width 105 height 28
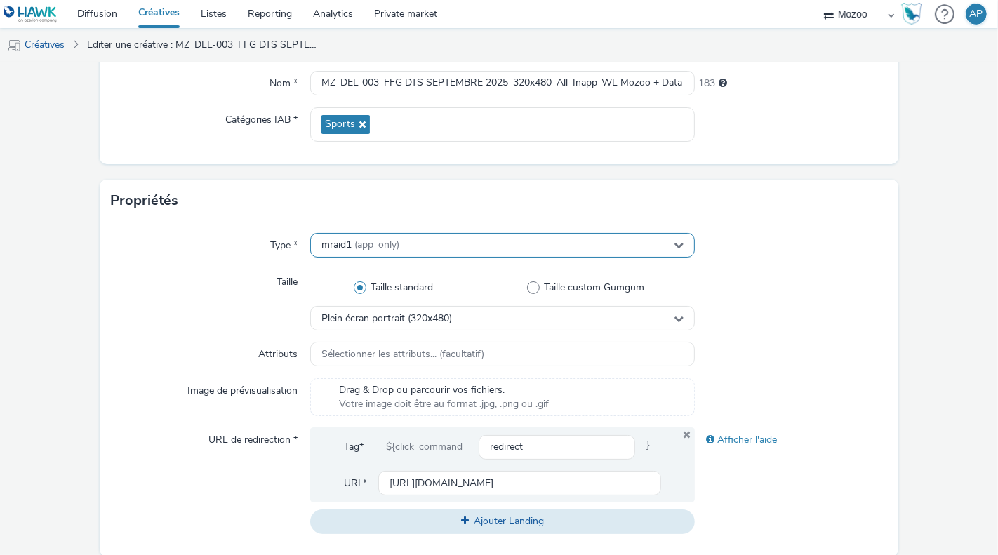
scroll to position [187, 0]
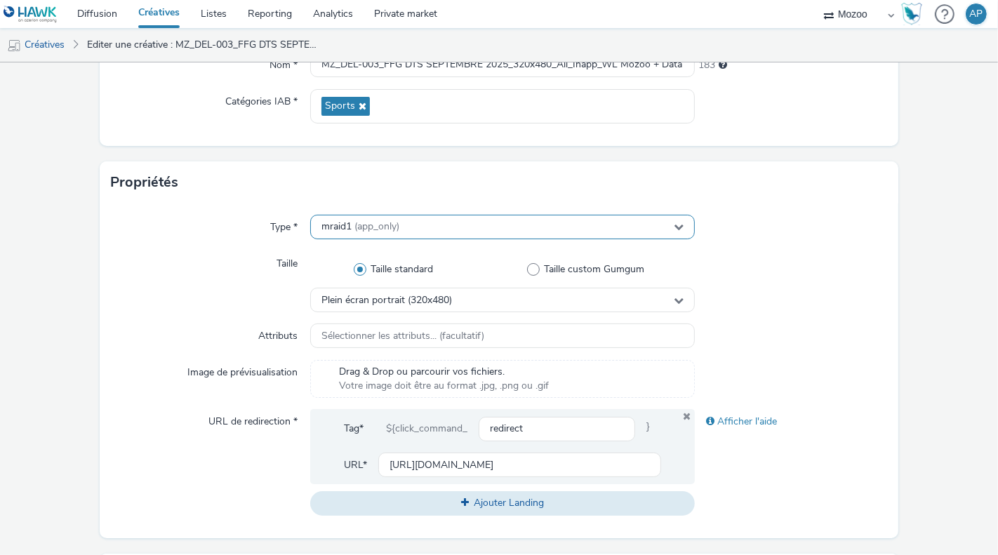
click at [377, 230] on span "(app_only)" at bounding box center [376, 226] width 45 height 13
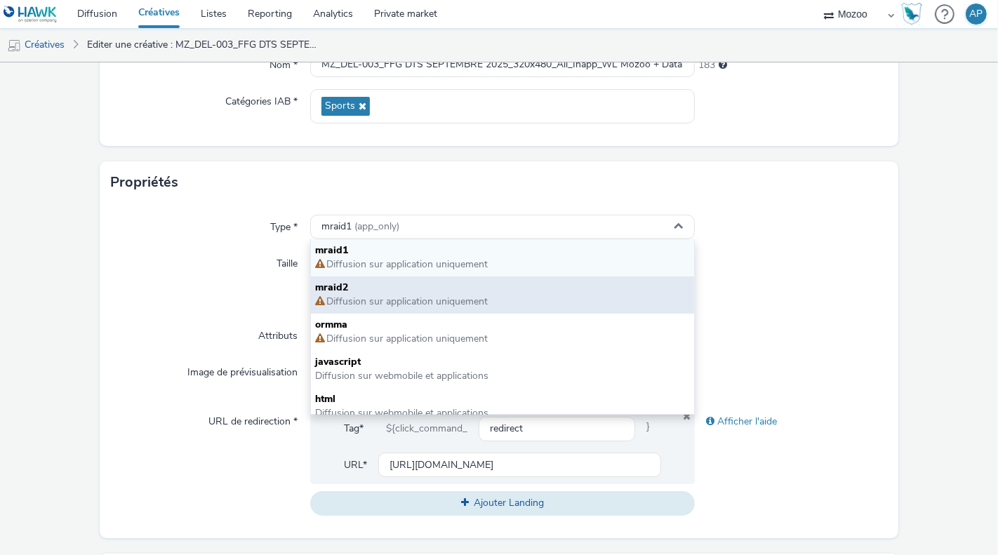
click at [357, 281] on span "mraid2" at bounding box center [502, 288] width 375 height 14
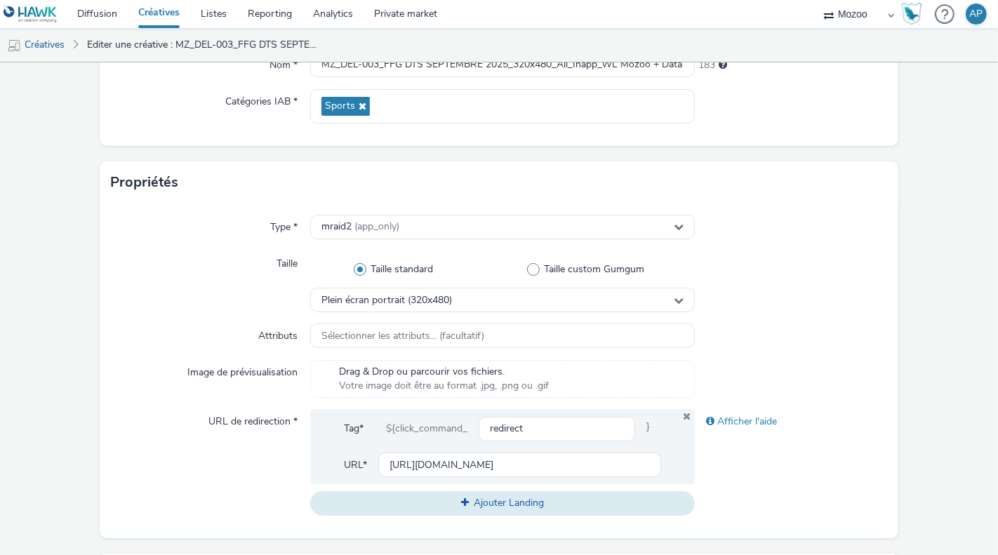
scroll to position [669, 0]
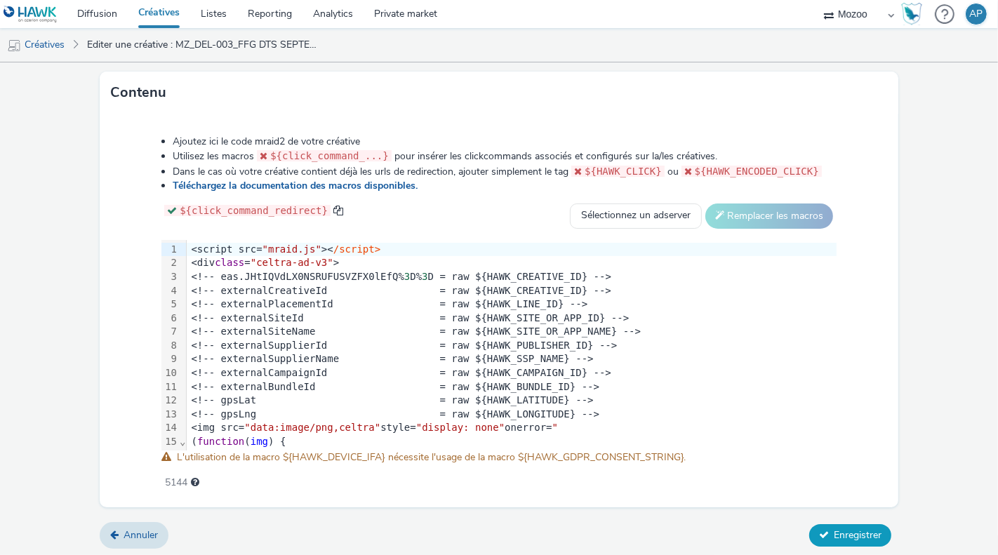
click at [828, 542] on button "Enregistrer" at bounding box center [850, 535] width 82 height 22
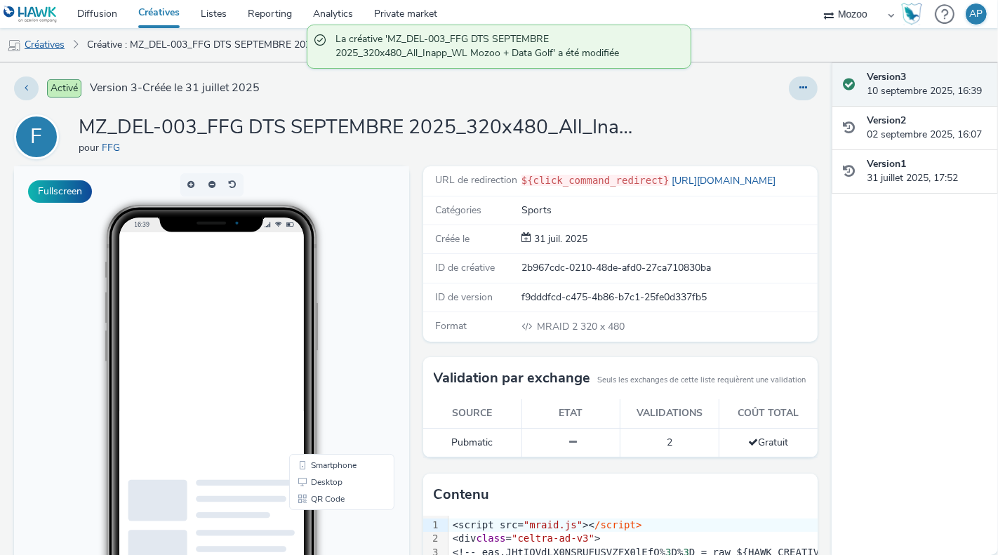
click at [55, 52] on link "Créatives" at bounding box center [36, 45] width 72 height 34
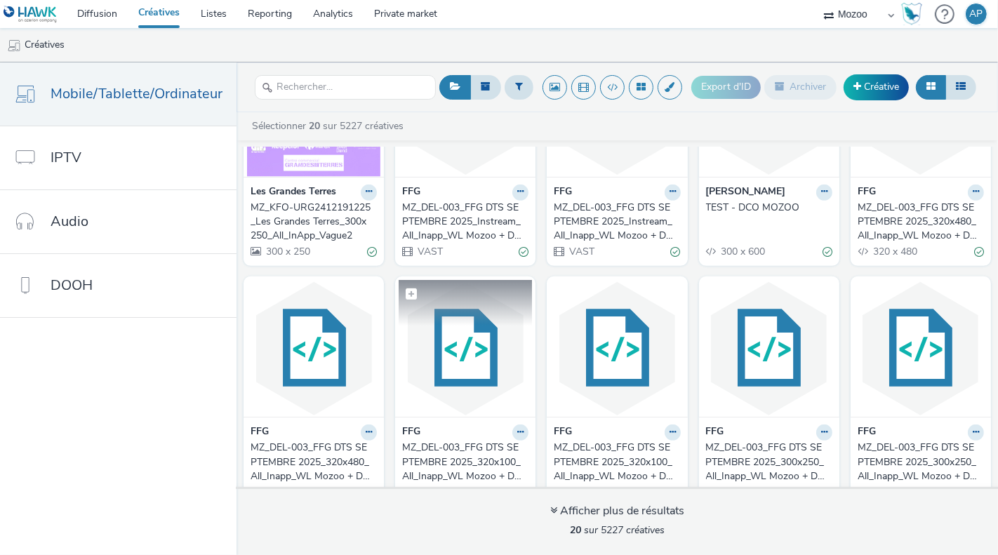
scroll to position [620, 0]
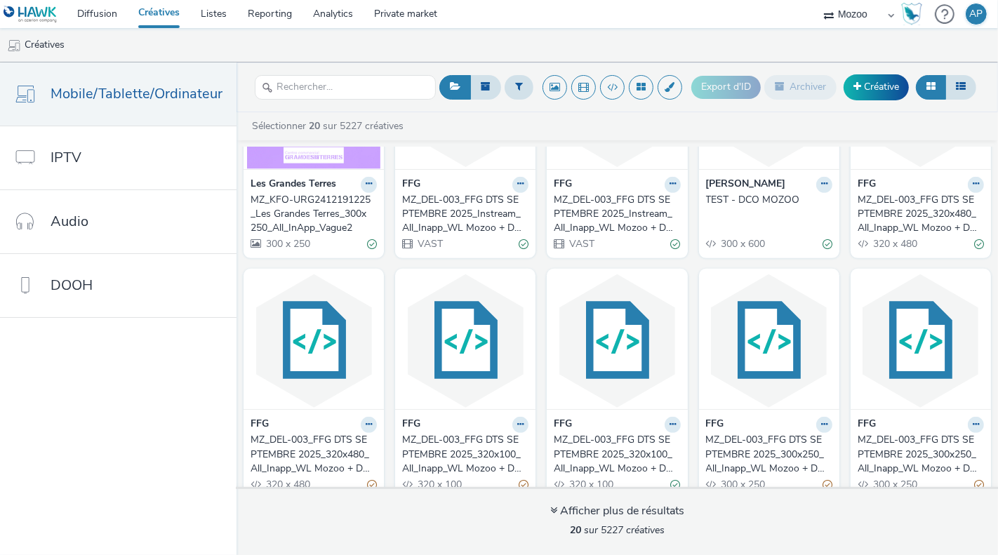
click at [891, 216] on div "MZ_DEL-003_FFG DTS SEPTEMBRE 2025_320x480_All_Inapp_WL Mozoo + Data Nat" at bounding box center [918, 214] width 121 height 43
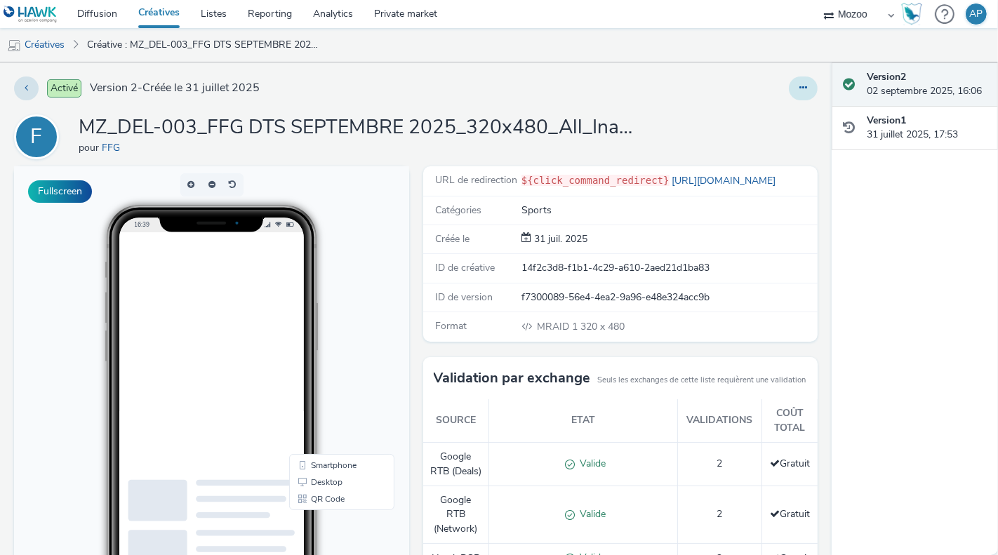
click at [799, 98] on button at bounding box center [803, 89] width 29 height 24
click at [783, 121] on link "Modifier" at bounding box center [764, 116] width 105 height 28
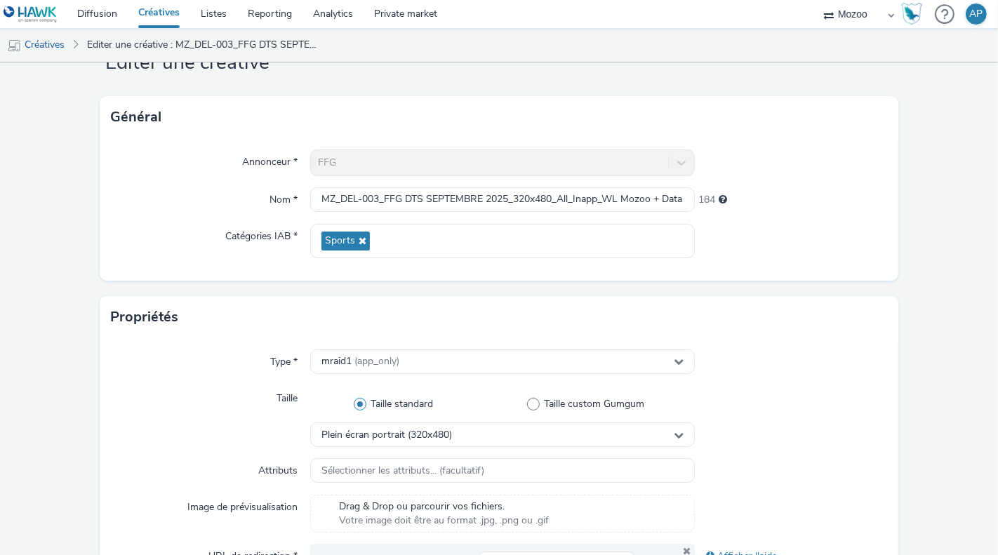
scroll to position [90, 0]
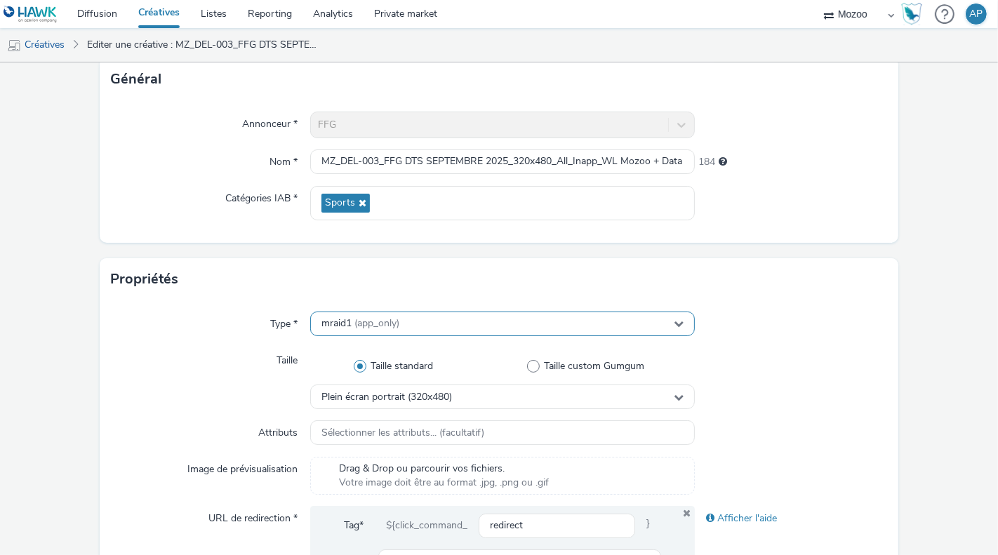
click at [436, 321] on div "mraid1 (app_only)" at bounding box center [502, 324] width 385 height 25
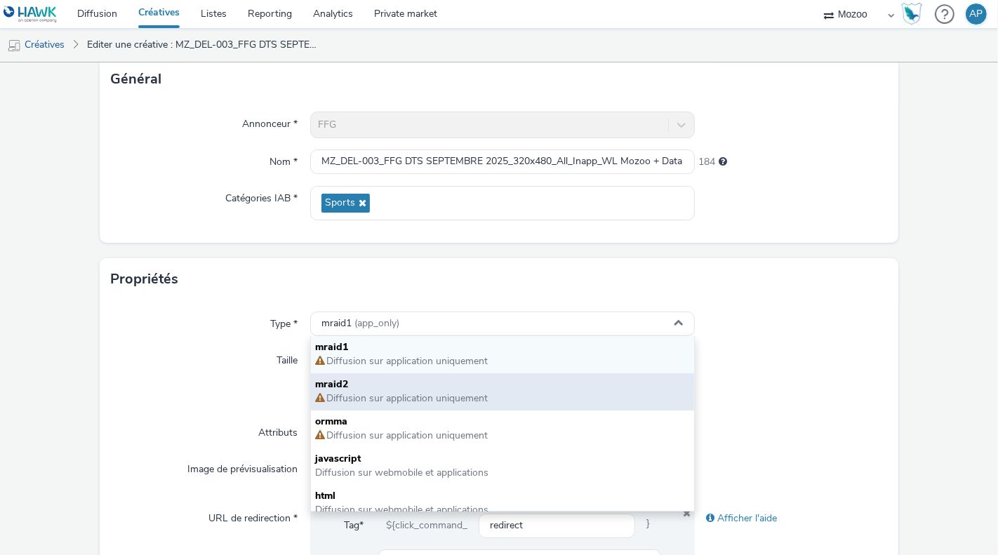
click at [385, 382] on span "mraid2" at bounding box center [502, 385] width 375 height 14
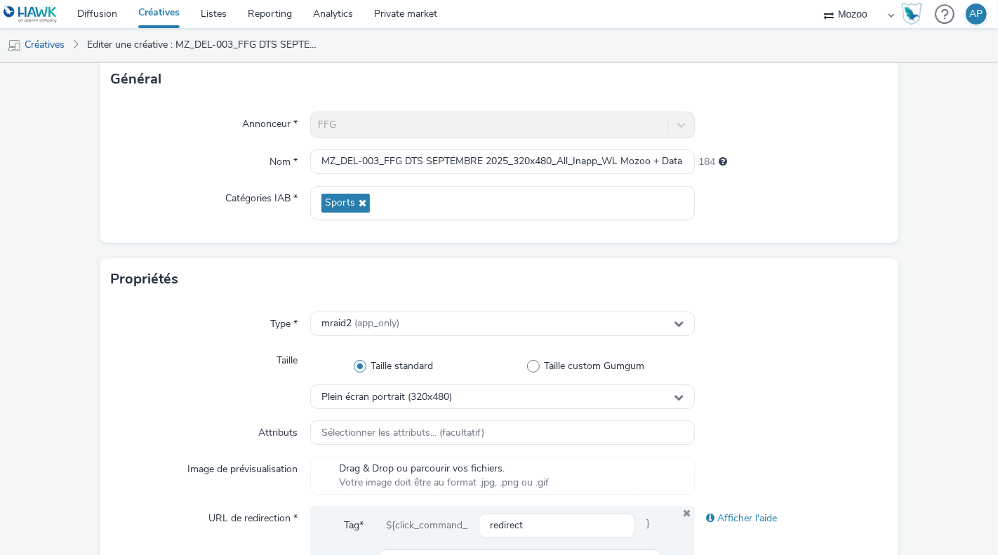
scroll to position [669, 0]
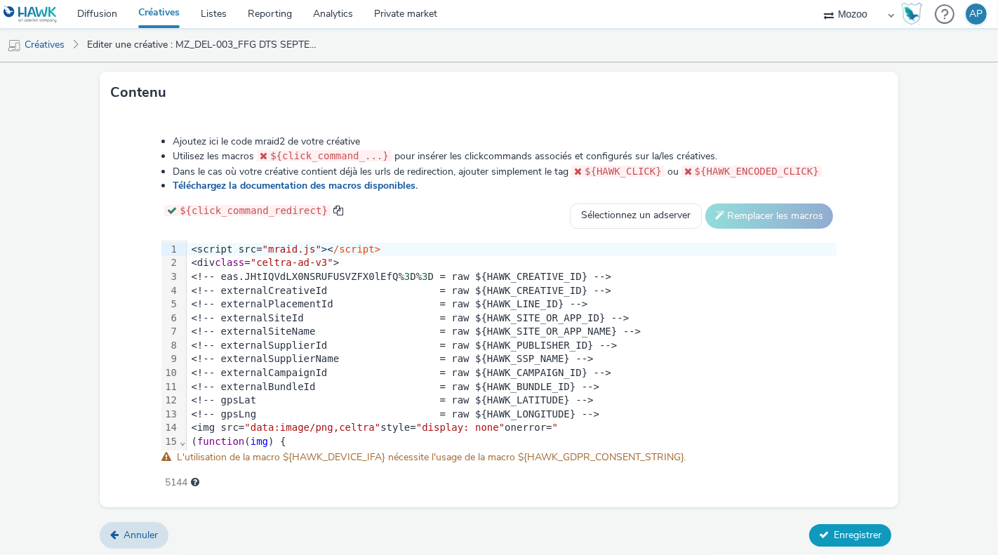
click at [868, 531] on span "Enregistrer" at bounding box center [858, 535] width 48 height 13
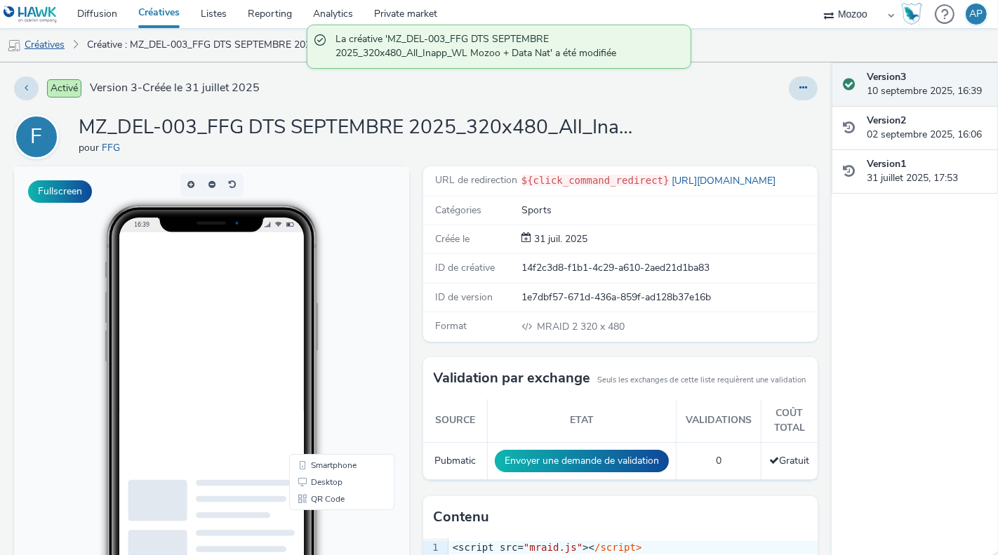
click at [64, 51] on link "Créatives" at bounding box center [36, 45] width 72 height 34
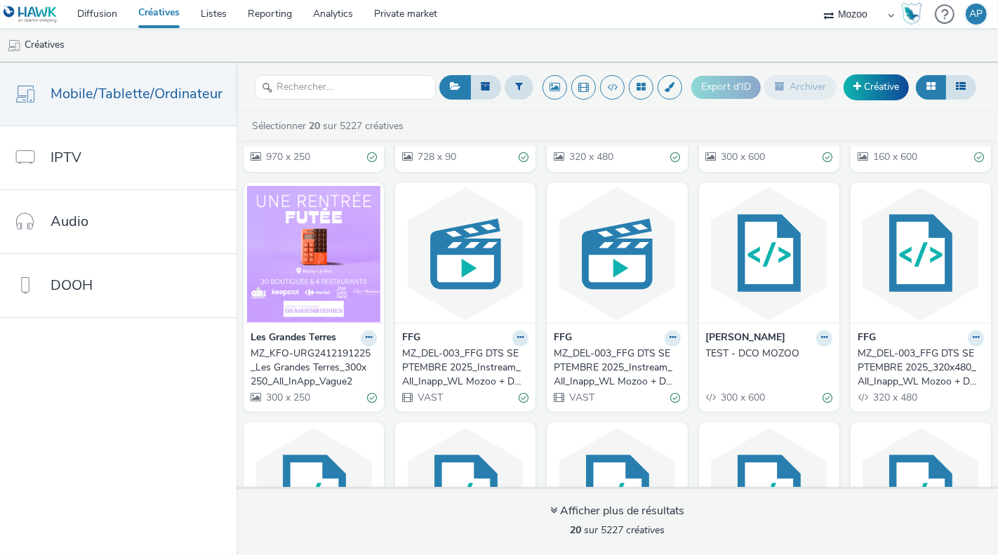
scroll to position [493, 0]
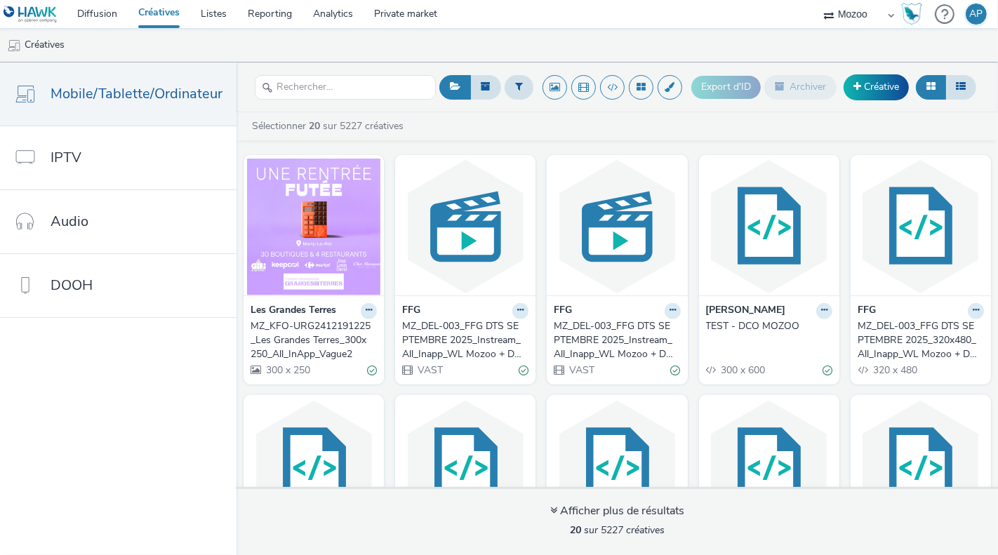
click at [609, 335] on div "MZ_DEL-003_FFG DTS SEPTEMBRE 2025_Instream_All_Inapp_WL Mozoo + Data Nat_10" at bounding box center [614, 340] width 121 height 43
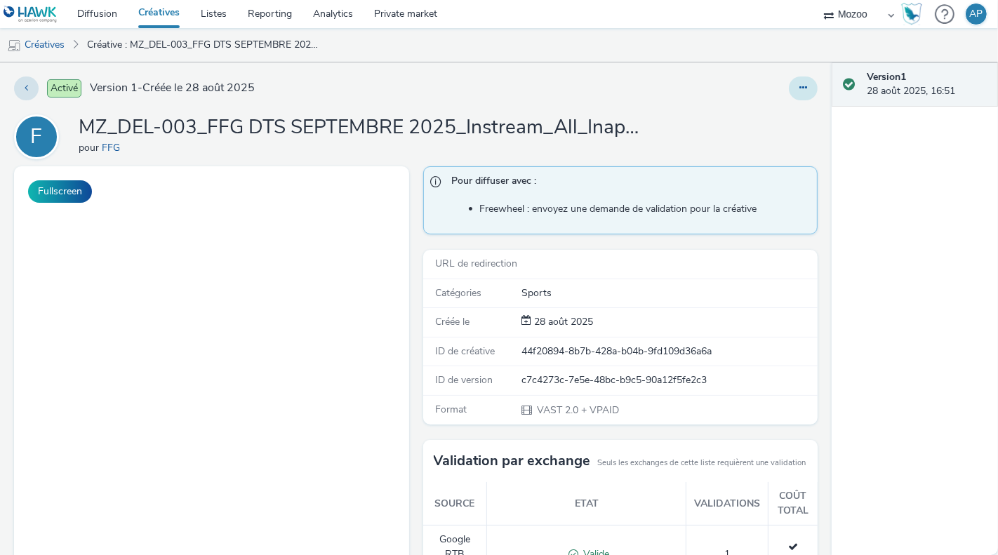
click at [806, 86] on icon at bounding box center [803, 88] width 8 height 10
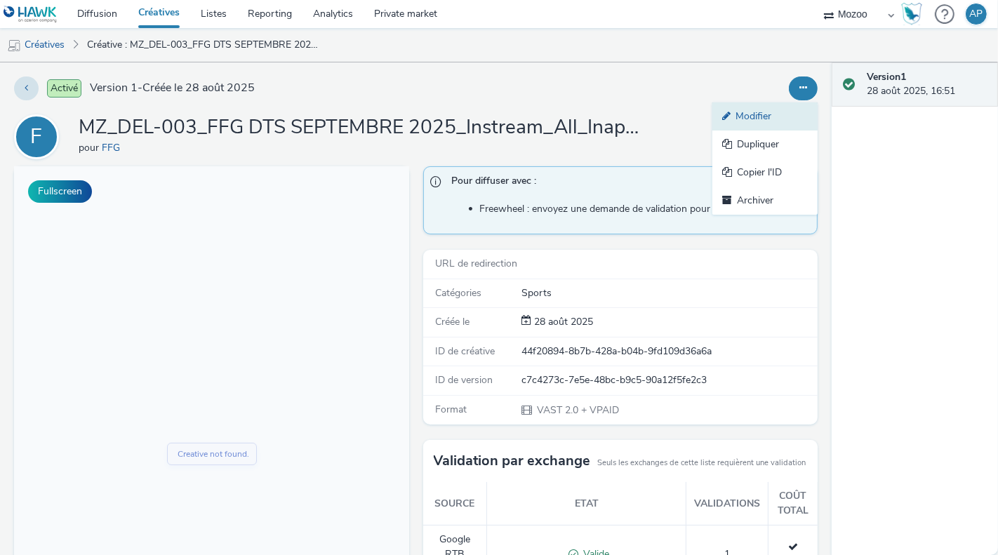
click at [758, 109] on link "Modifier" at bounding box center [764, 116] width 105 height 28
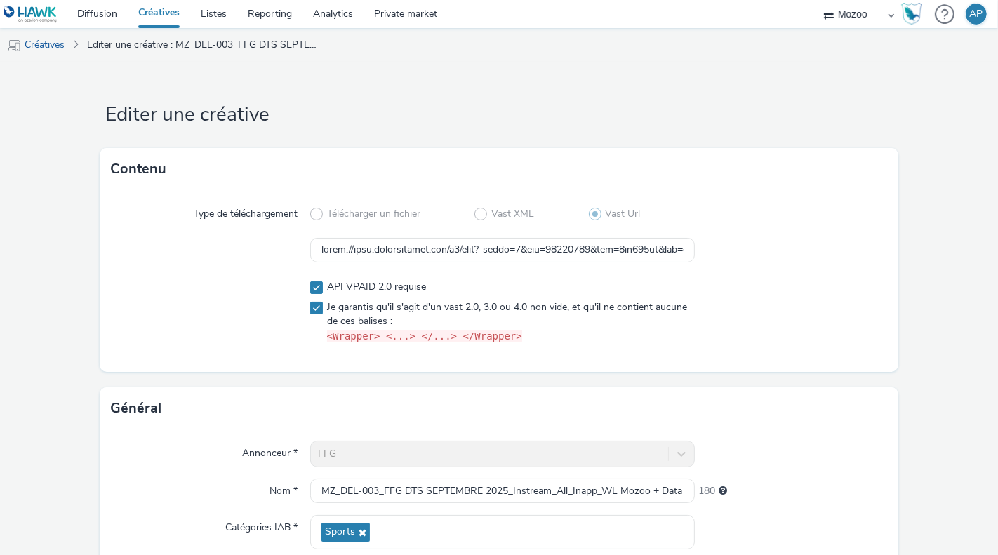
click at [157, 17] on link "Créatives" at bounding box center [159, 14] width 62 height 28
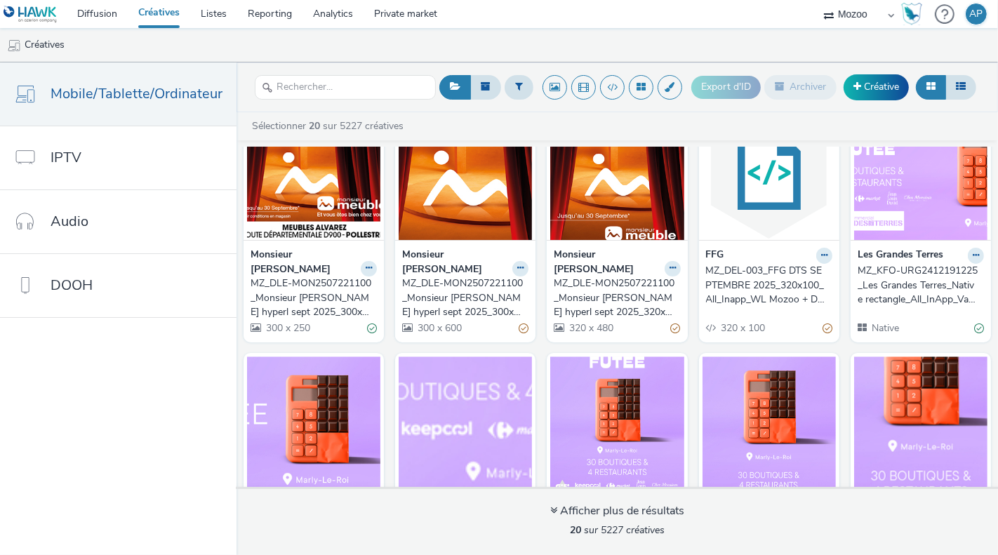
scroll to position [104, 0]
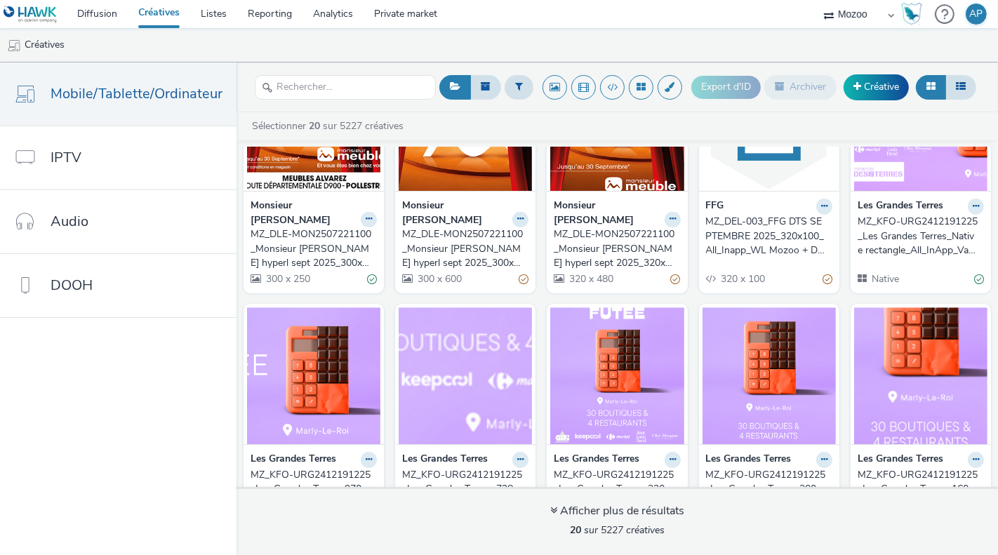
click at [740, 241] on div "MZ_DEL-003_FFG DTS SEPTEMBRE 2025_320x100_All_Inapp_WL Mozoo + Data Nat Bis" at bounding box center [766, 236] width 121 height 43
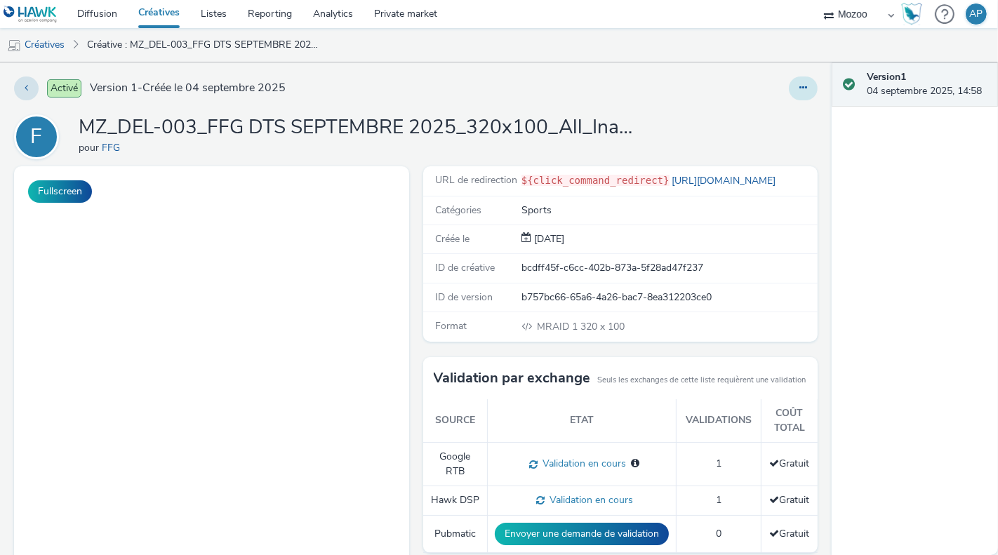
click at [816, 81] on button at bounding box center [803, 89] width 29 height 24
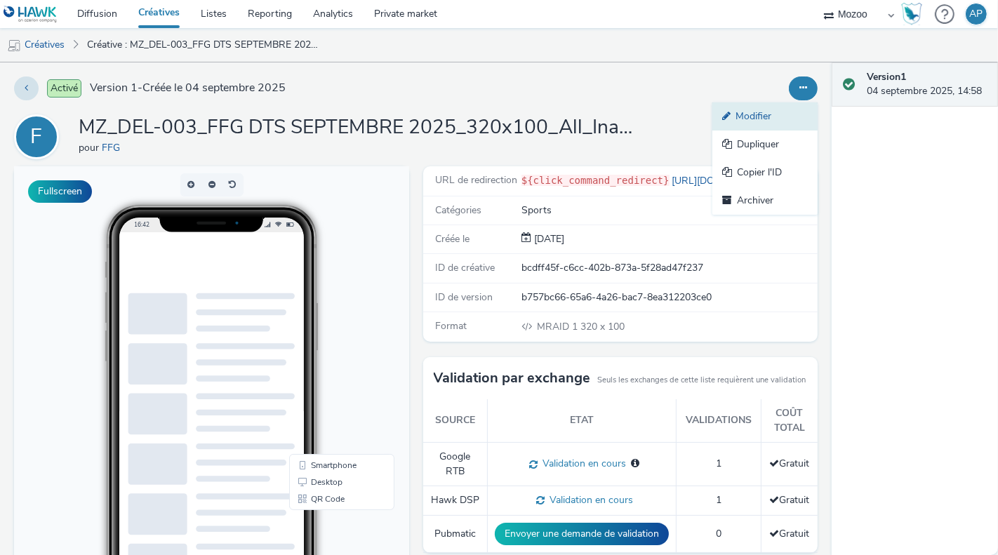
click at [773, 115] on link "Modifier" at bounding box center [764, 116] width 105 height 28
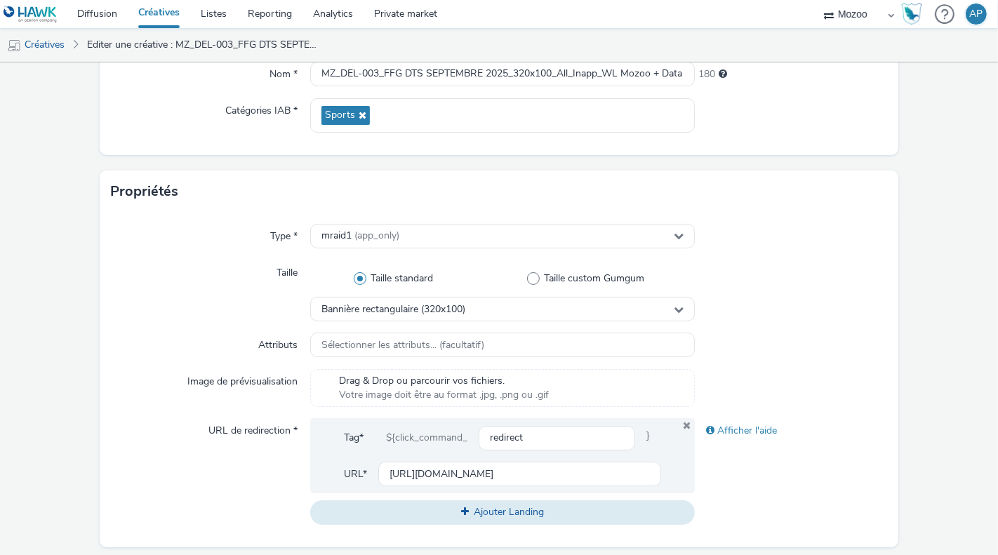
scroll to position [213, 0]
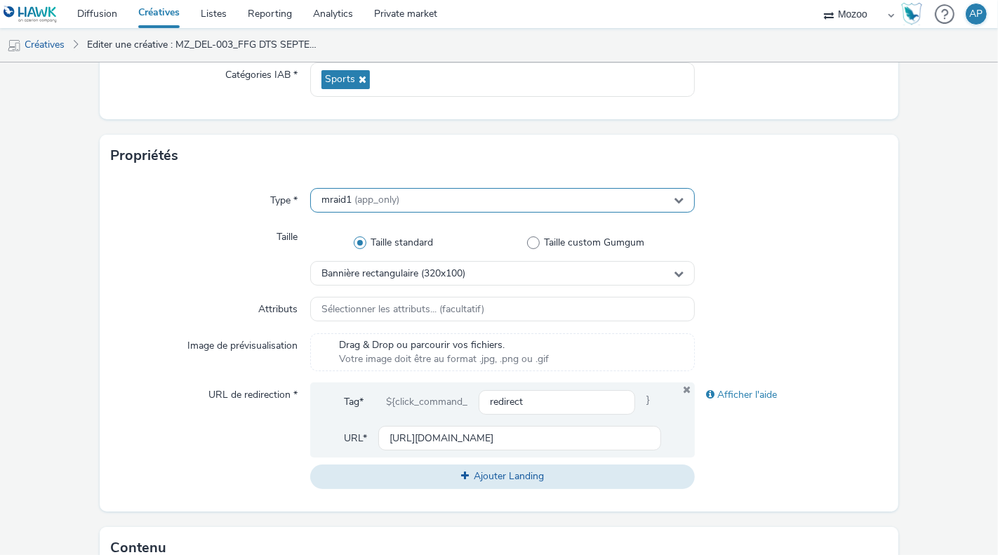
click at [378, 204] on span "(app_only)" at bounding box center [376, 199] width 45 height 13
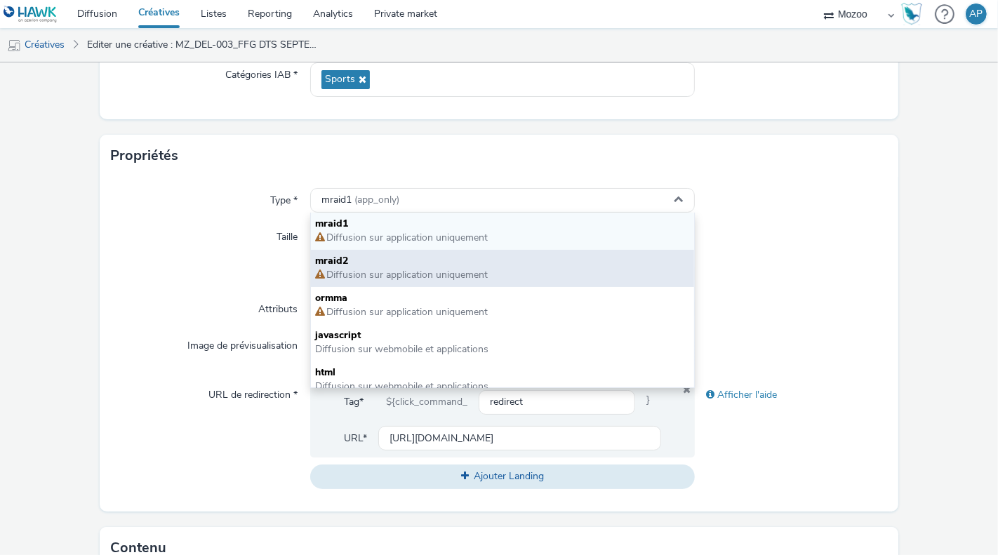
click at [354, 270] on span "Diffusion sur application uniquement" at bounding box center [406, 274] width 163 height 13
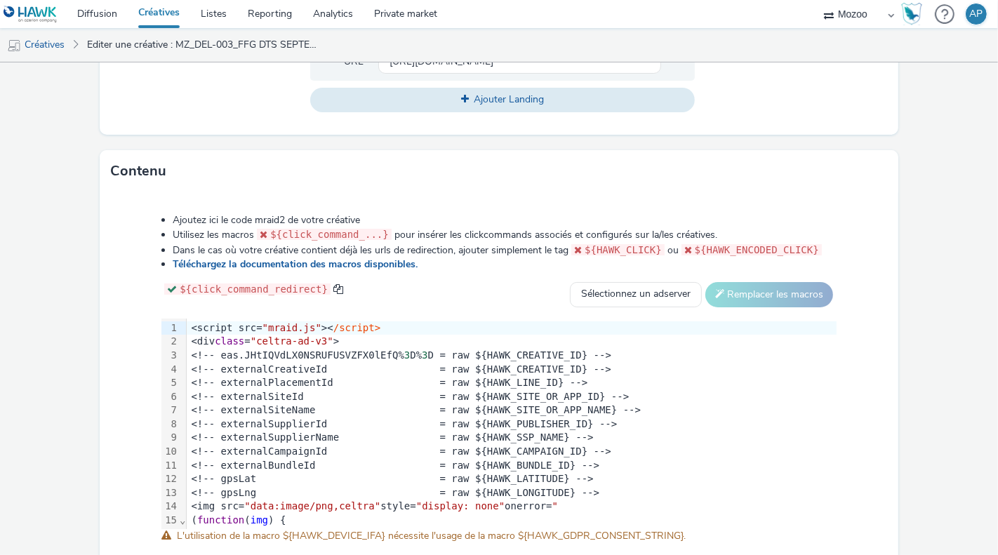
scroll to position [669, 0]
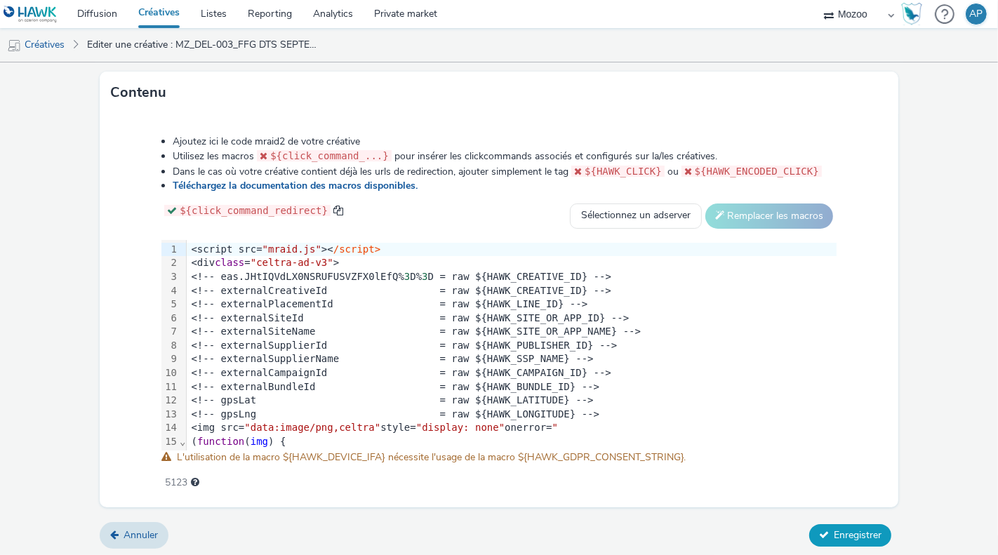
click at [819, 530] on icon at bounding box center [824, 535] width 10 height 10
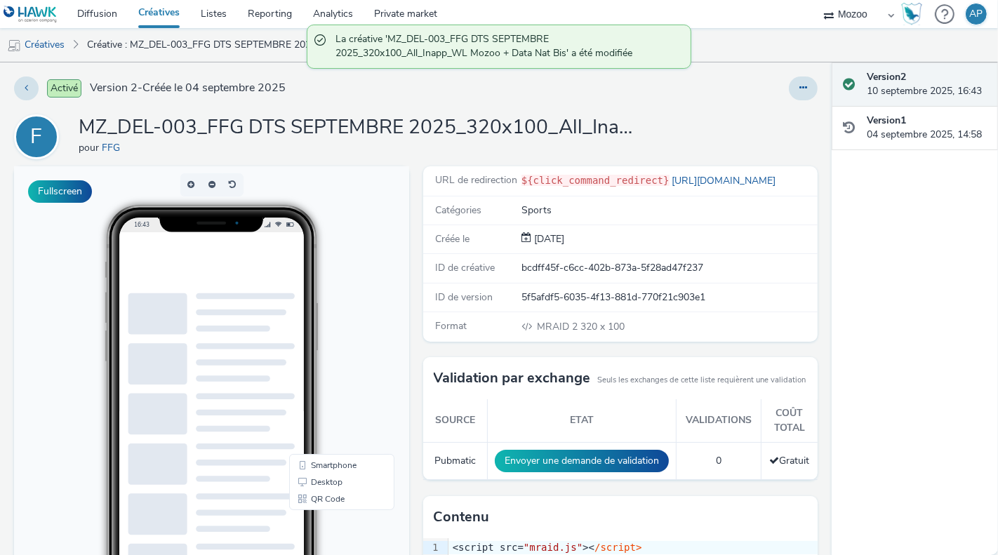
click at [157, 15] on link "Créatives" at bounding box center [159, 14] width 62 height 28
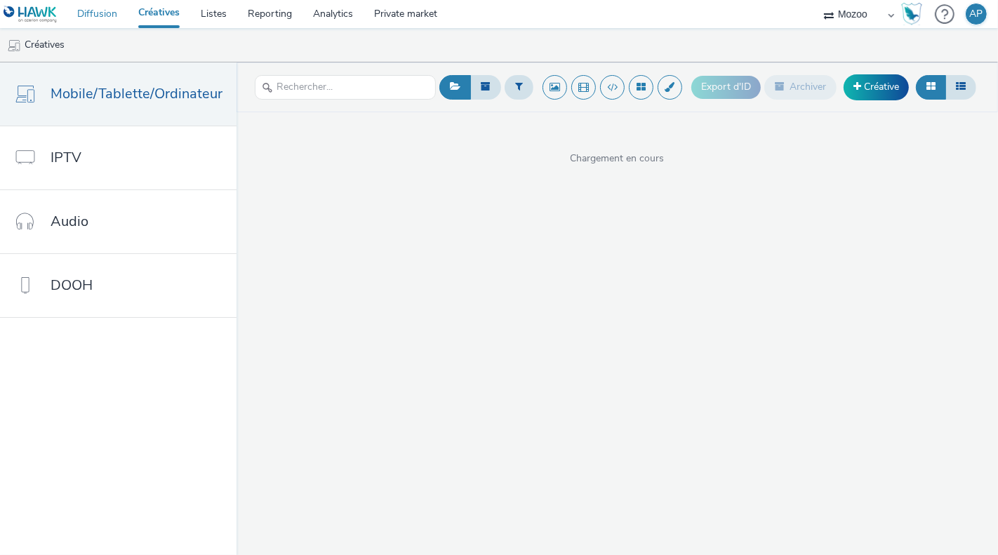
click at [114, 15] on link "Diffusion" at bounding box center [97, 14] width 61 height 28
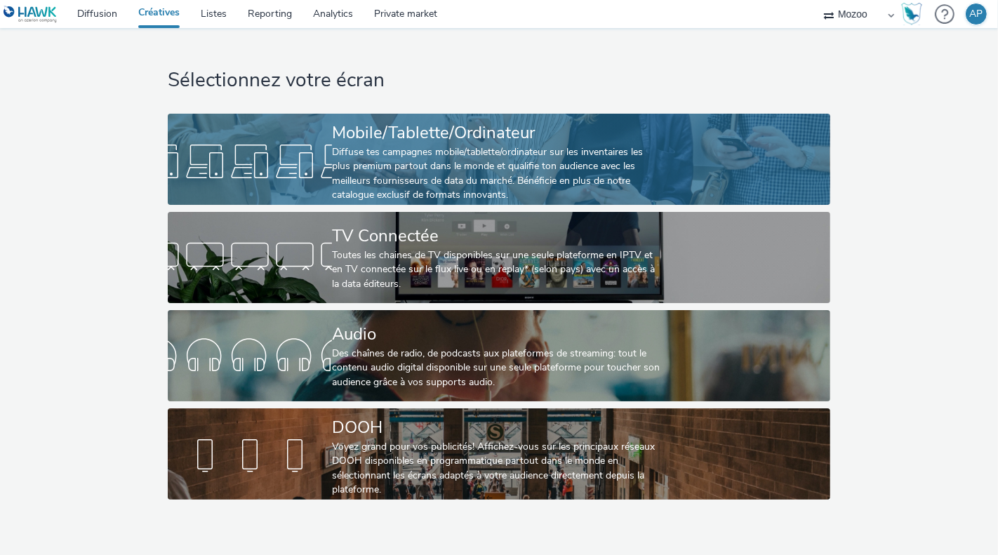
click at [394, 169] on div "Diffuse tes campagnes mobile/tablette/ordinateur sur les inventaires les plus p…" at bounding box center [496, 174] width 328 height 58
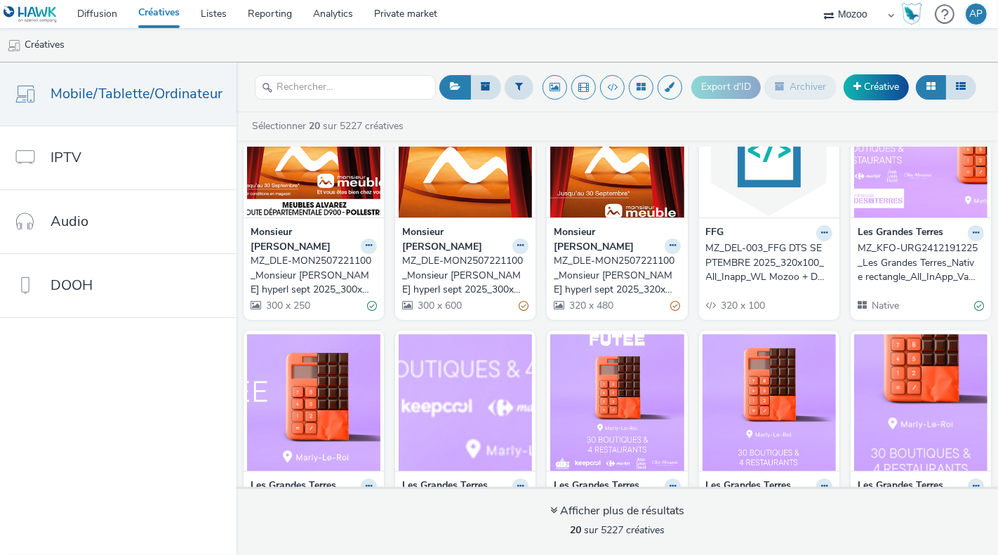
scroll to position [85, 0]
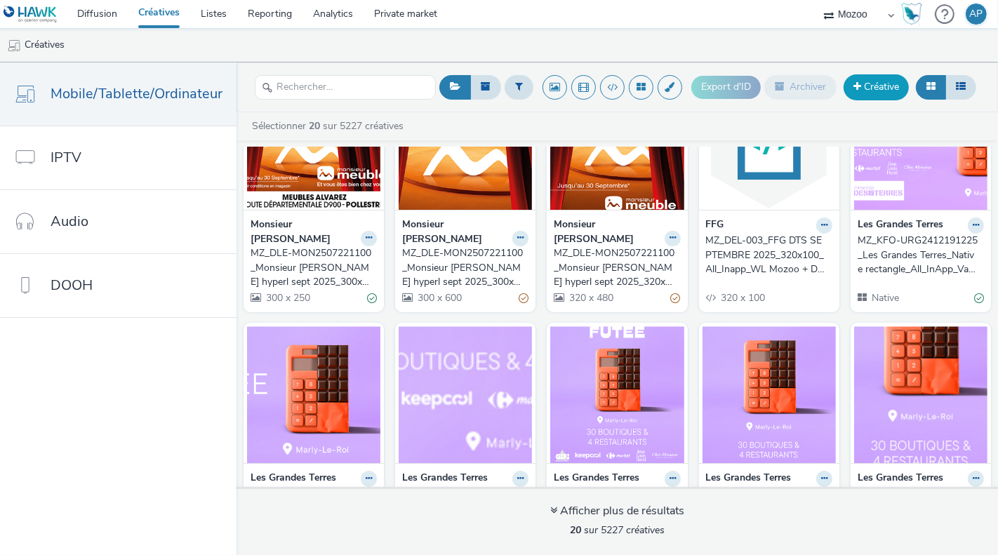
click at [870, 90] on link "Créative" at bounding box center [876, 86] width 65 height 25
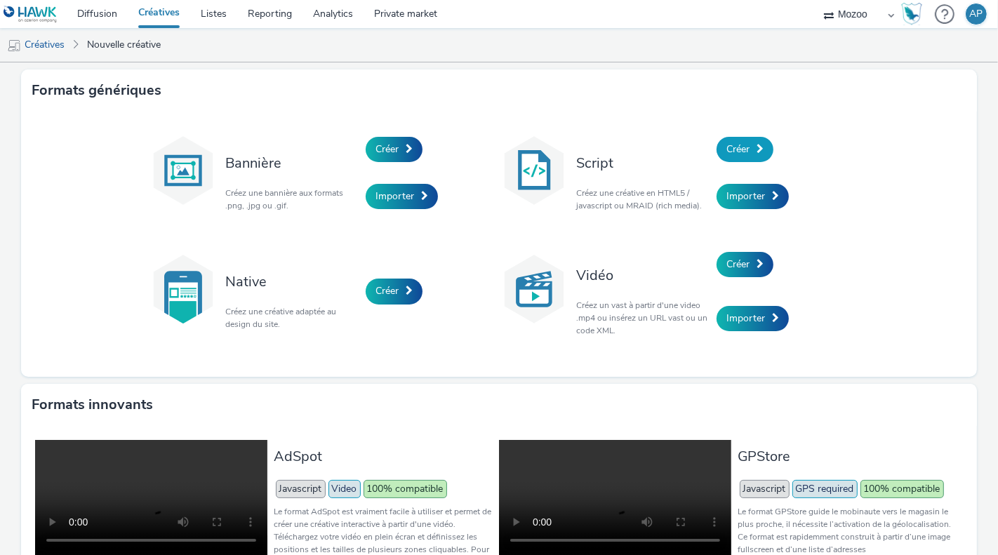
click at [754, 140] on link "Créer" at bounding box center [745, 149] width 57 height 25
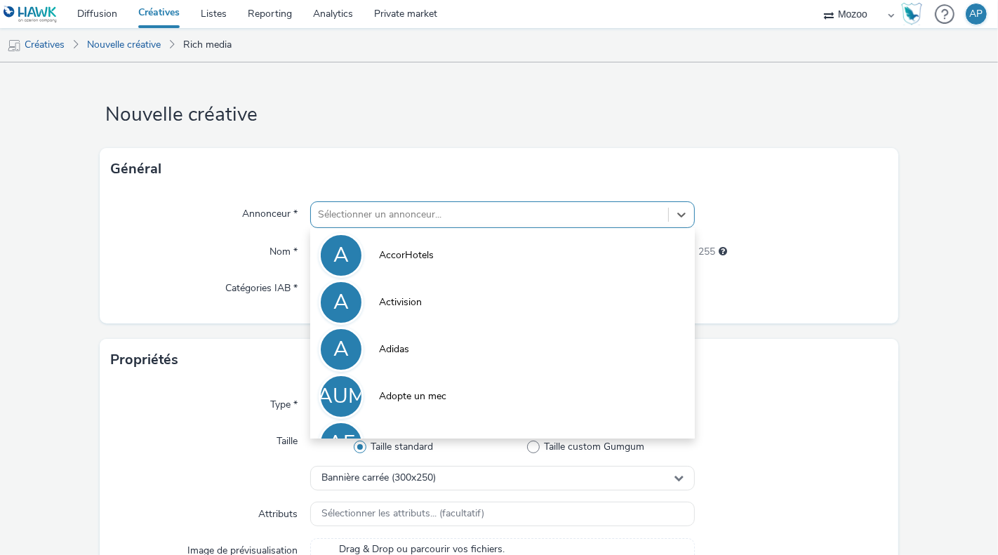
click at [428, 208] on div at bounding box center [489, 214] width 343 height 17
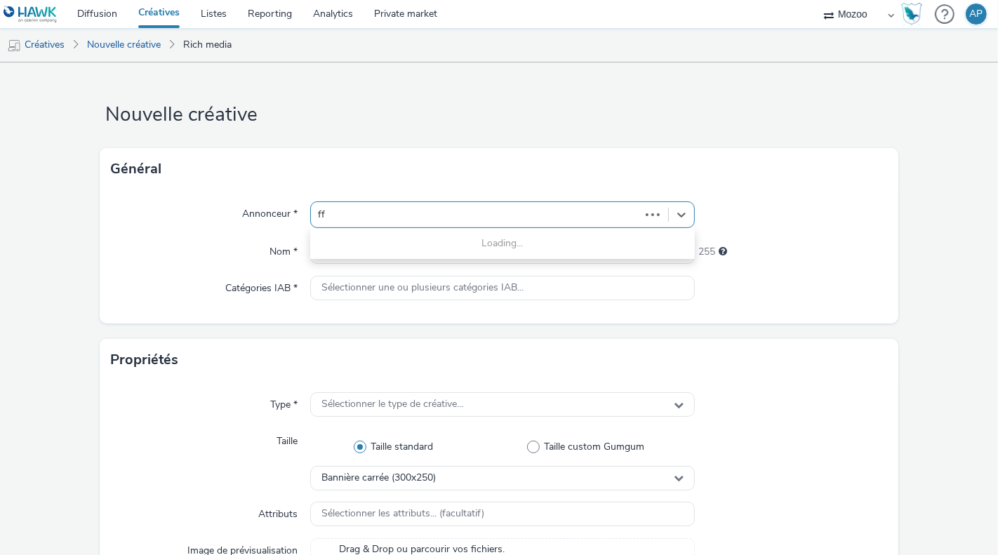
type input "ffg"
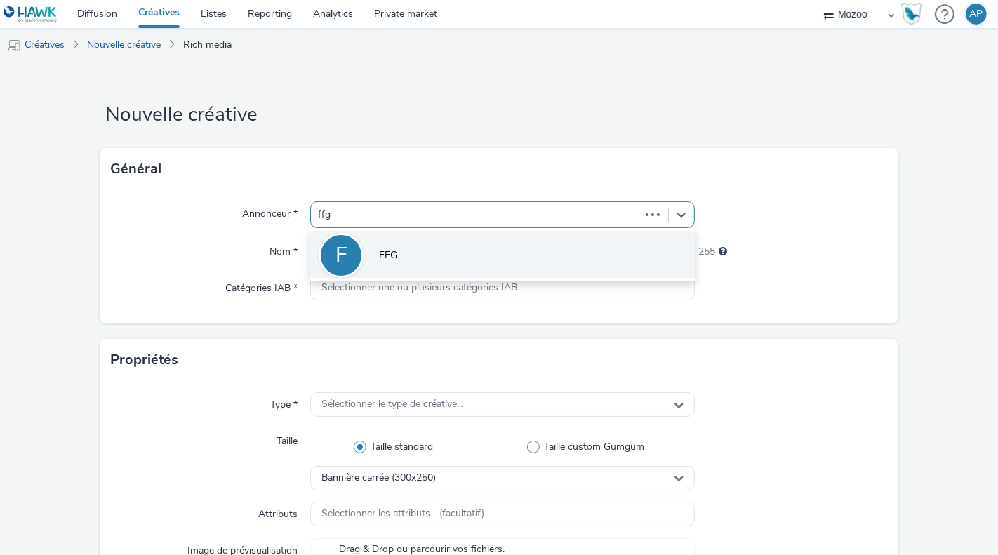
click at [399, 249] on li "F FFG" at bounding box center [502, 254] width 385 height 47
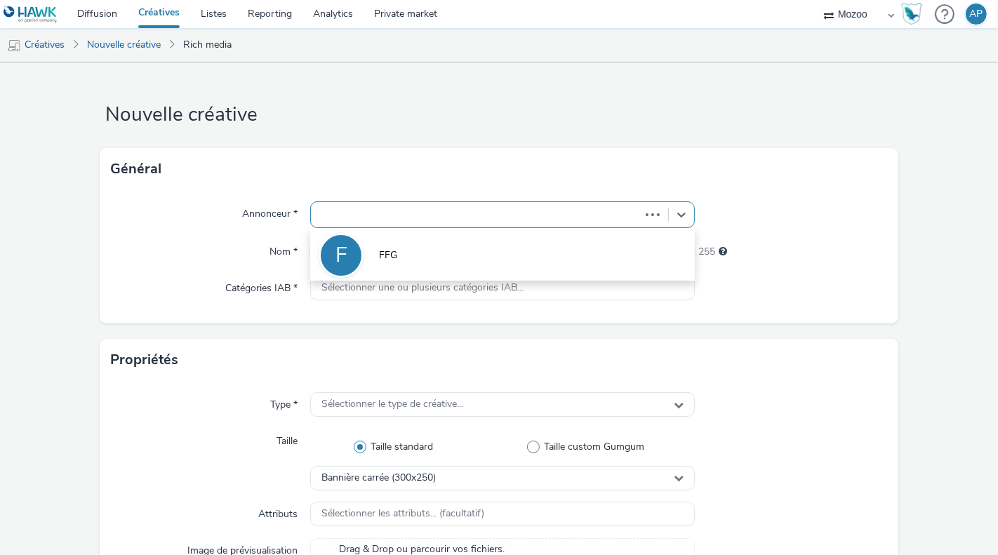
click at [371, 253] on input "text" at bounding box center [502, 251] width 385 height 25
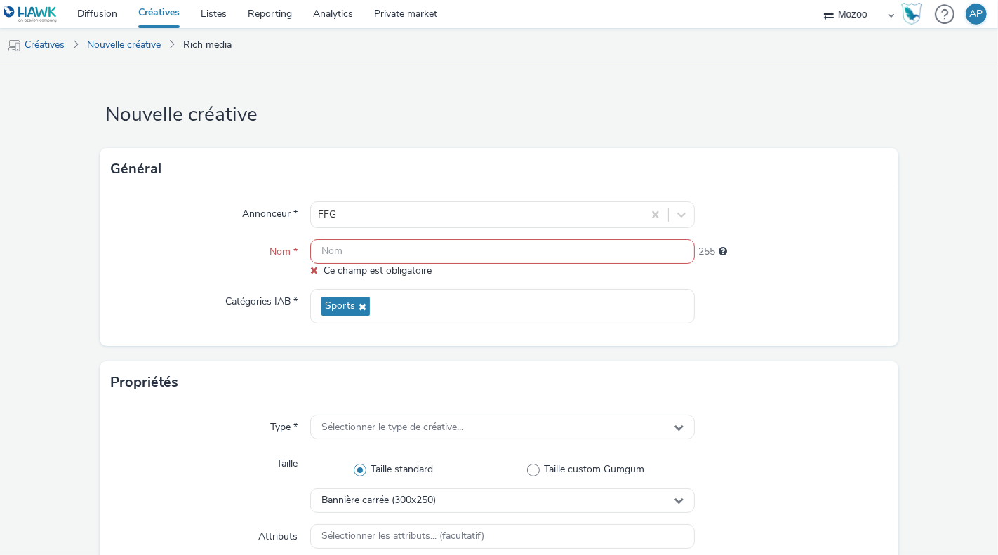
click at [192, 265] on div "Nom *" at bounding box center [210, 258] width 199 height 39
click at [395, 255] on input "text" at bounding box center [502, 251] width 385 height 25
paste input "MZ_DEL-003_FFG DTS SEPTEMBRE 2025_320x480_All_Mweb_WL Mozoo + Data Golf"
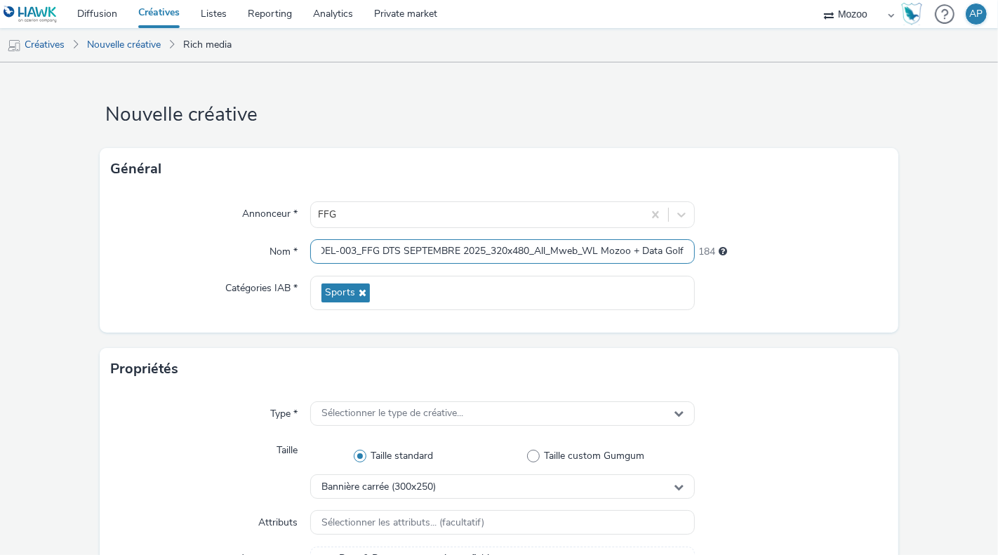
type input "MZ_DEL-003_FFG DTS SEPTEMBRE 2025_320x480_All_Mweb_WL Mozoo + Data Golf"
click at [237, 285] on label "Catégories IAB *" at bounding box center [262, 286] width 84 height 20
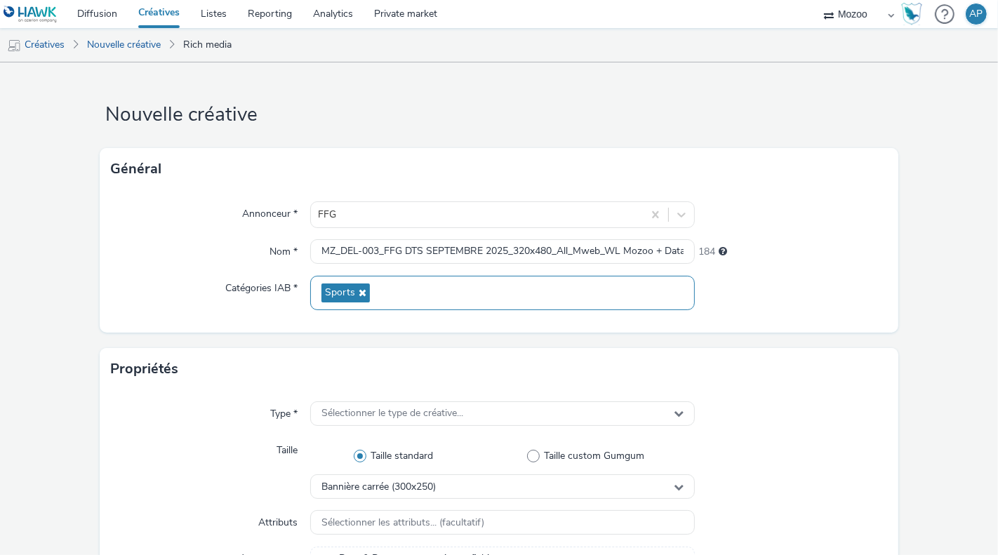
scroll to position [26, 0]
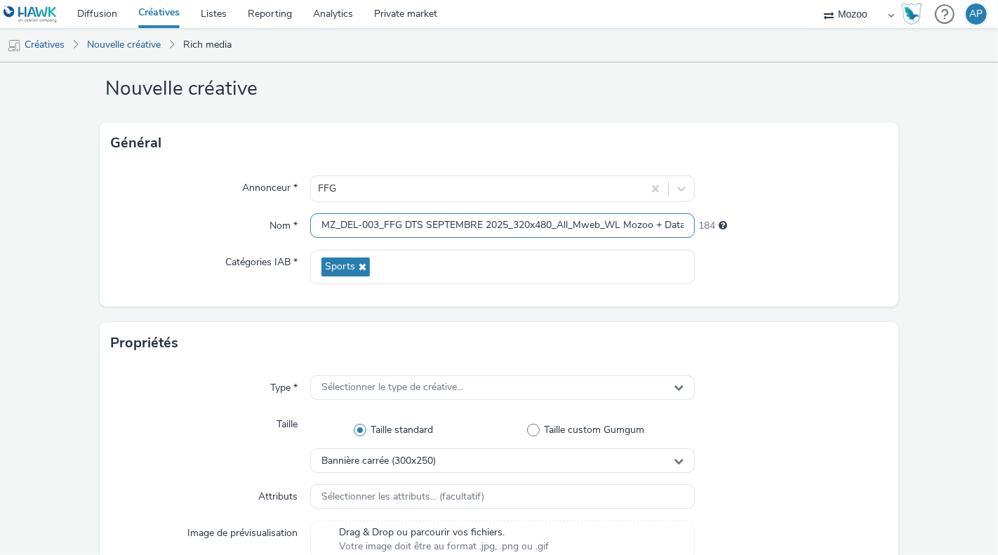
click at [328, 227] on input "MZ_DEL-003_FFG DTS SEPTEMBRE 2025_320x480_All_Mweb_WL Mozoo + Data Golf" at bounding box center [502, 225] width 385 height 25
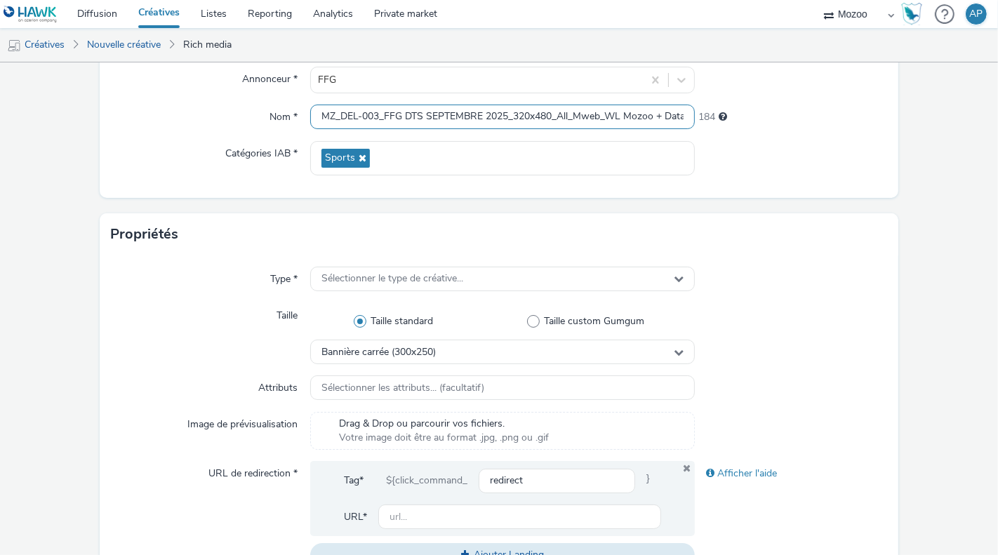
scroll to position [183, 0]
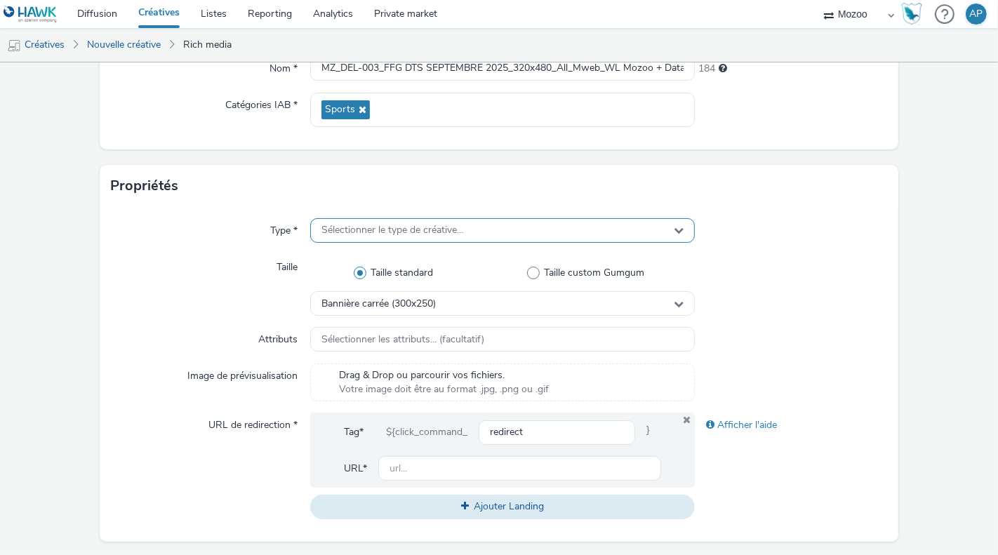
click at [409, 232] on span "Sélectionner le type de créative..." at bounding box center [392, 231] width 142 height 12
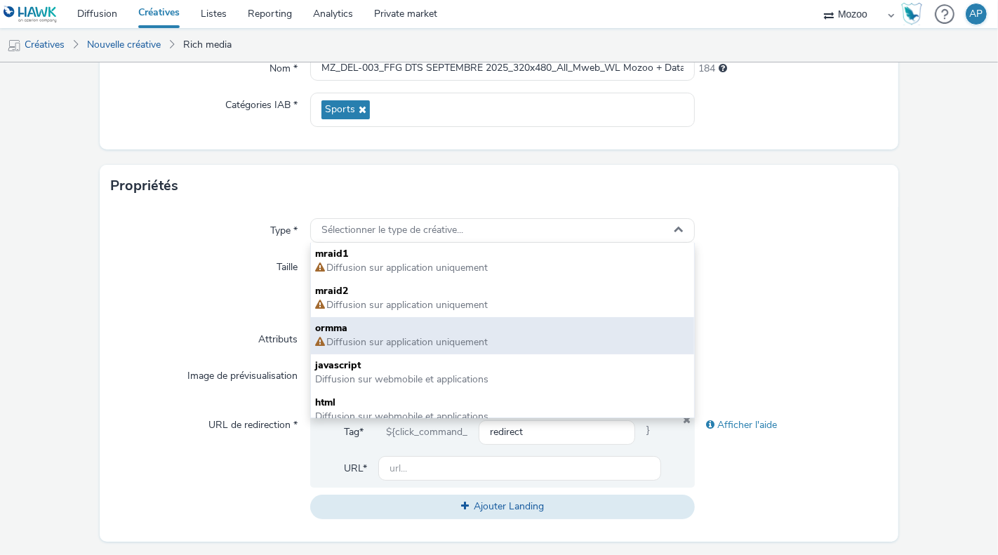
scroll to position [10, 0]
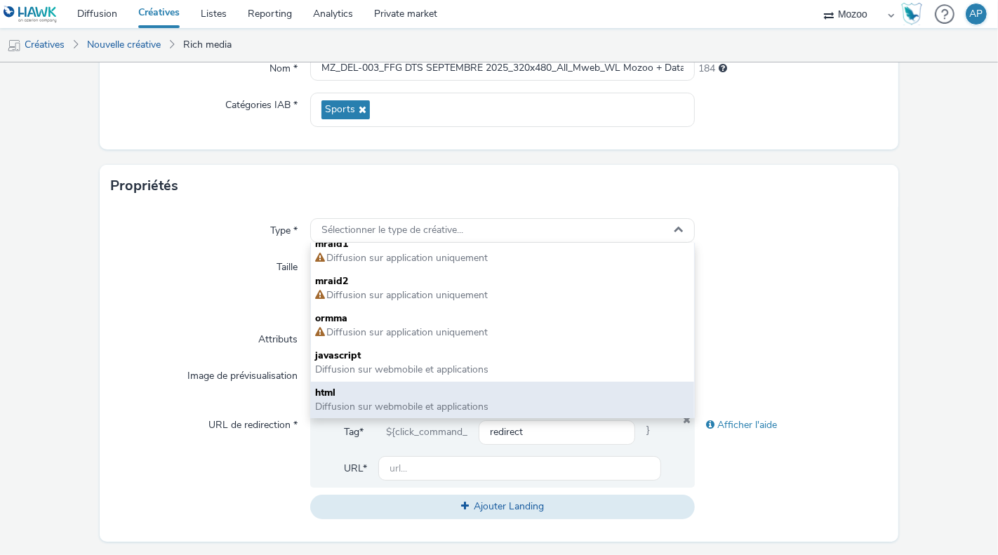
click at [319, 404] on span "Diffusion sur webmobile et applications" at bounding box center [401, 406] width 173 height 13
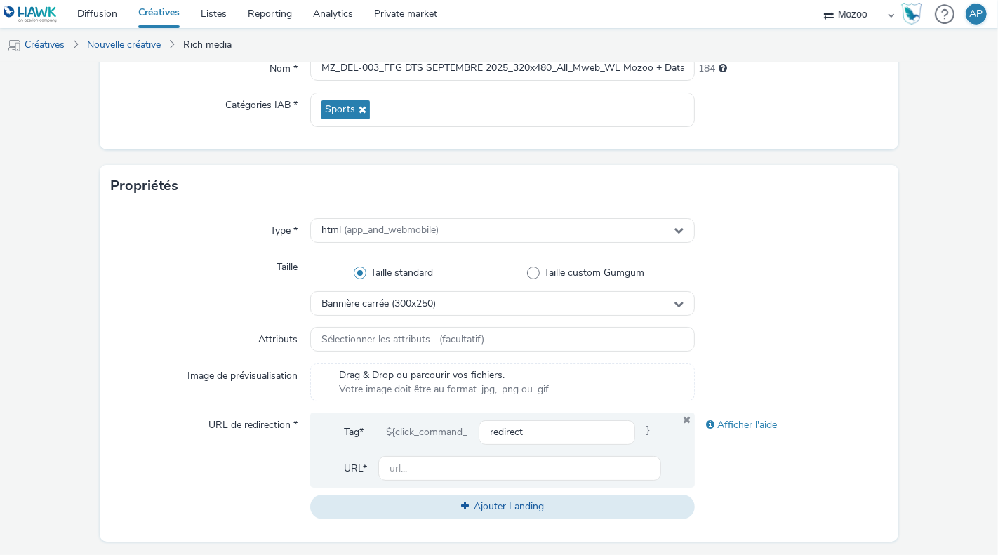
scroll to position [214, 0]
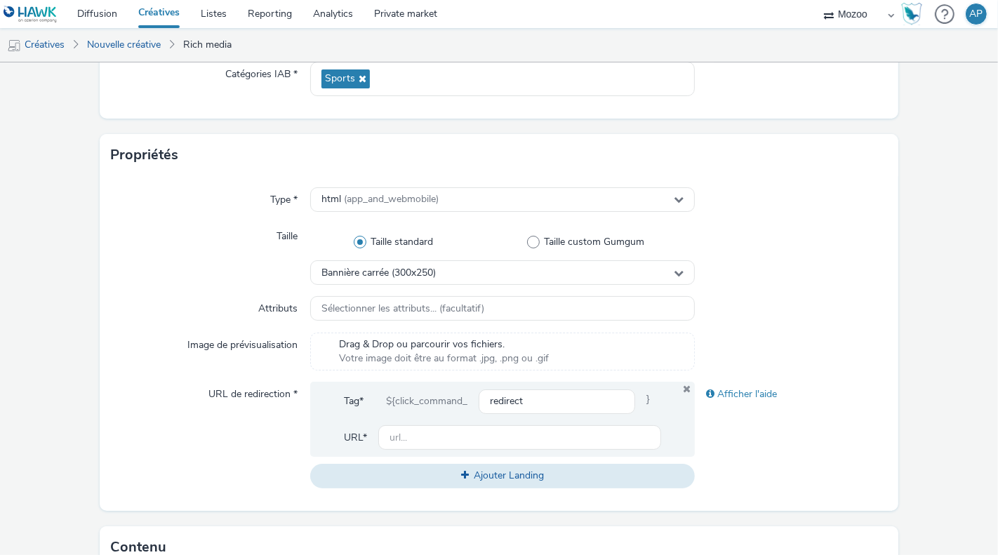
click at [392, 253] on div "Taille standard Taille custom Gumgum" at bounding box center [502, 242] width 385 height 36
click at [378, 267] on span "Bannière carrée (300x250)" at bounding box center [378, 273] width 114 height 12
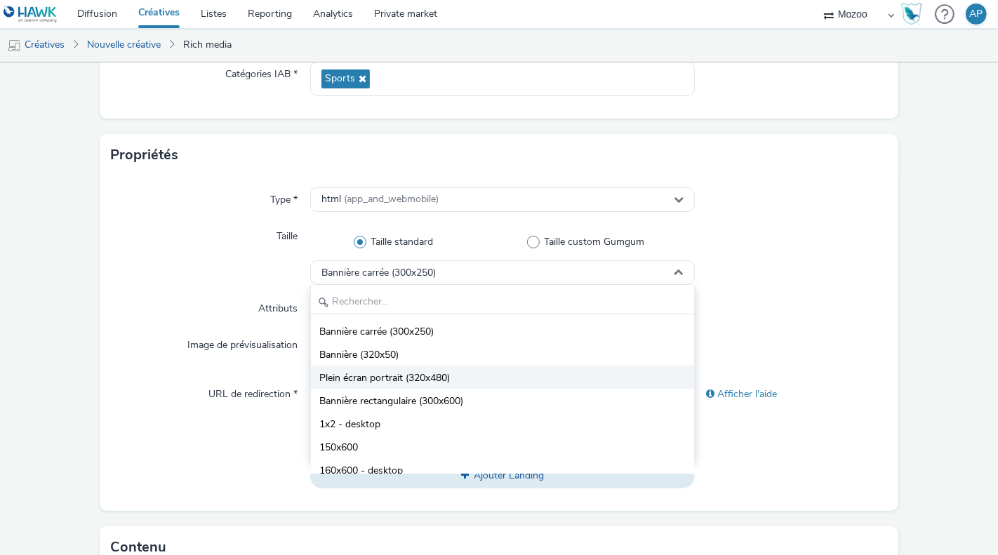
click at [386, 373] on span "Plein écran portrait (320x480)" at bounding box center [384, 378] width 131 height 14
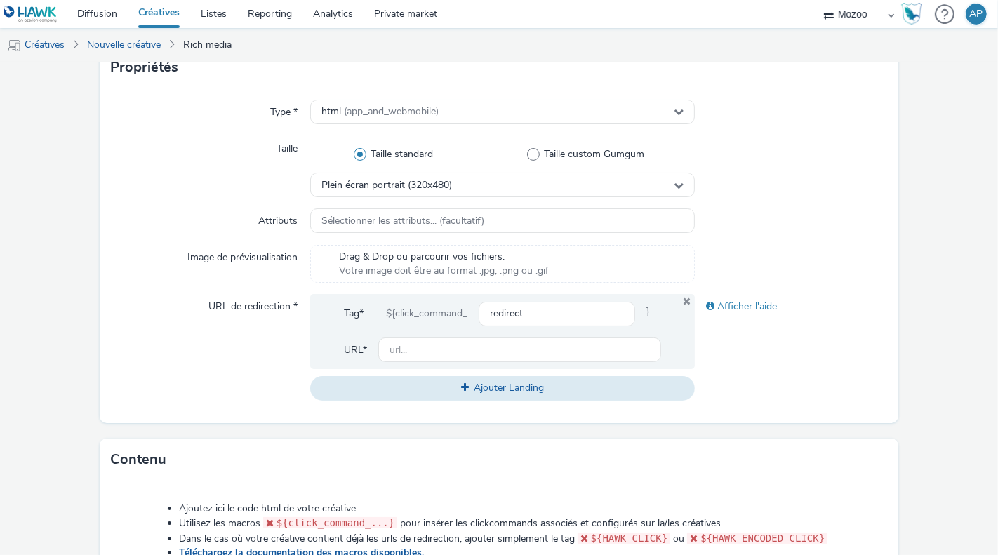
scroll to position [312, 0]
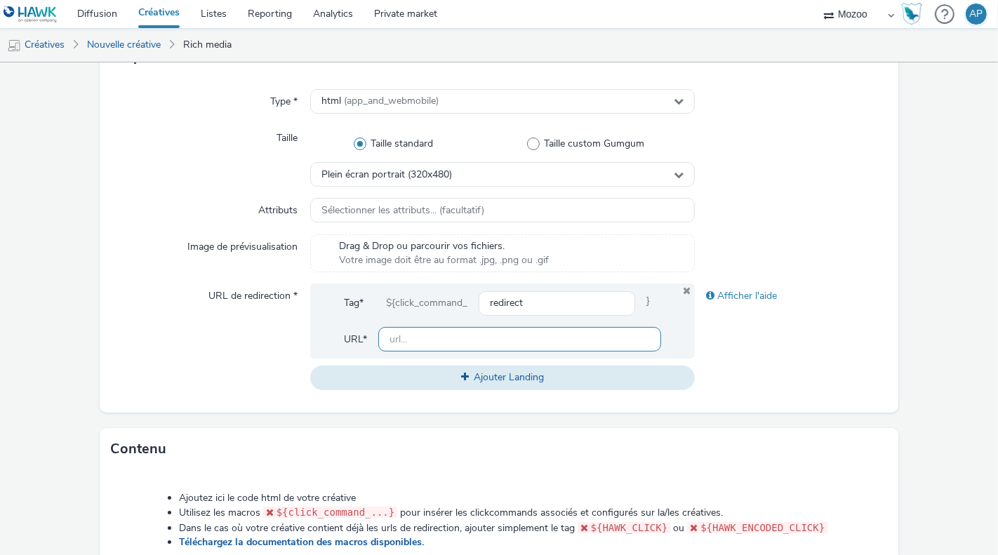
click at [389, 331] on input "text" at bounding box center [519, 339] width 283 height 25
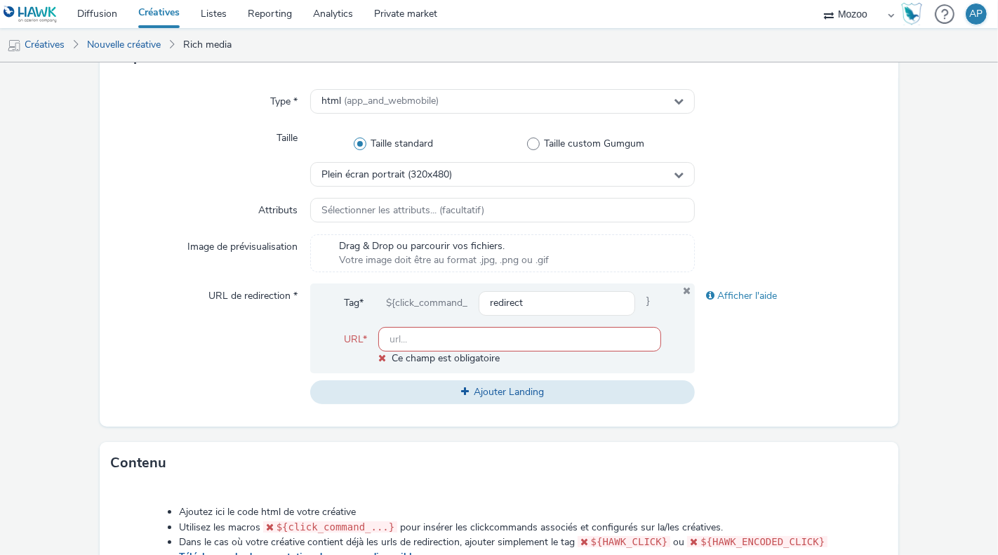
paste input "[URL][DOMAIN_NAME]"
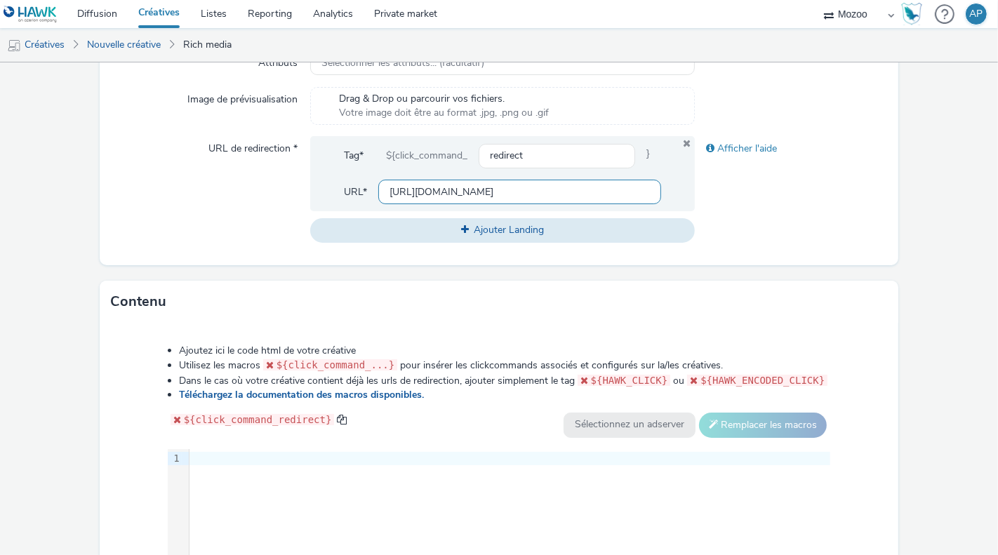
scroll to position [487, 0]
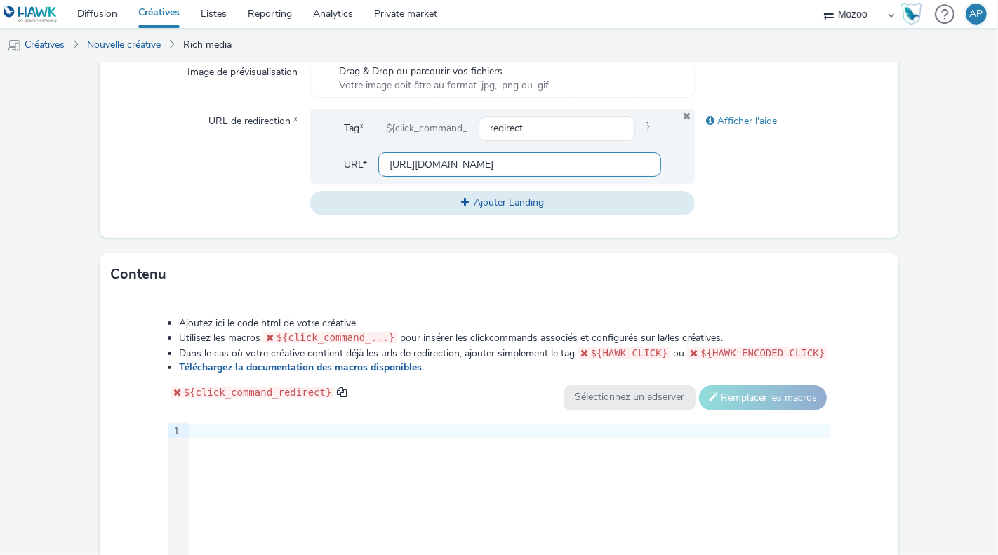
type input "https://www.ffgolf.org"
click at [255, 508] on div "9 1 ›" at bounding box center [499, 527] width 663 height 211
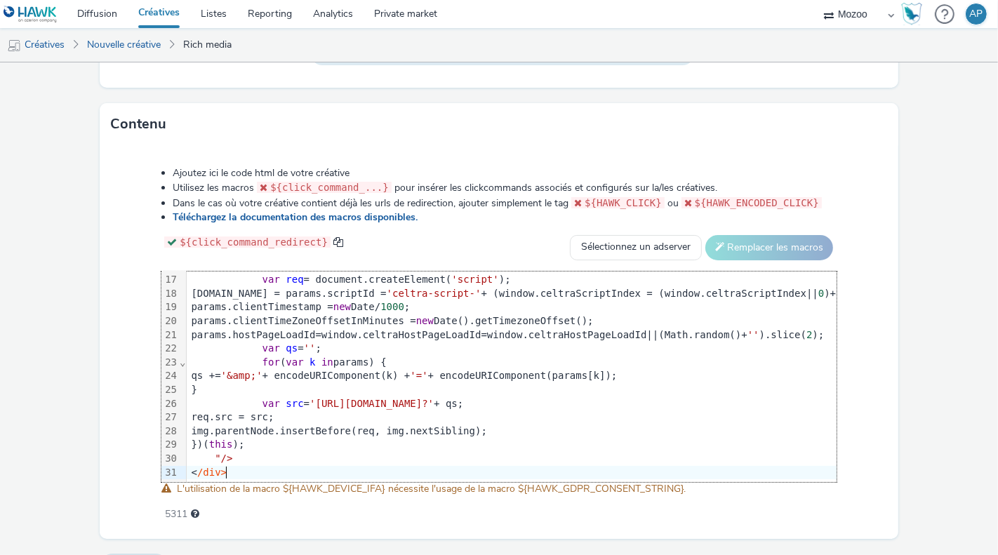
scroll to position [669, 0]
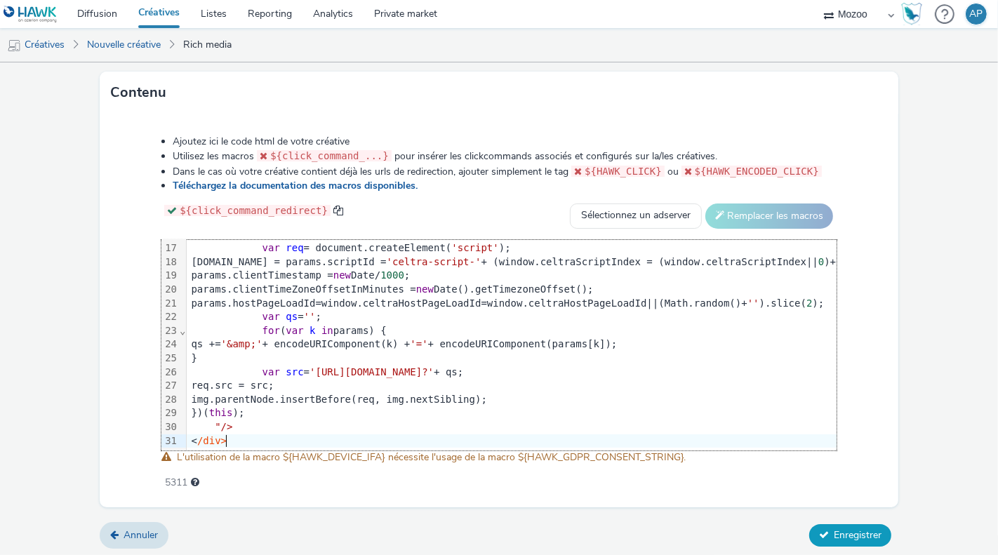
click at [861, 534] on span "Enregistrer" at bounding box center [858, 535] width 48 height 13
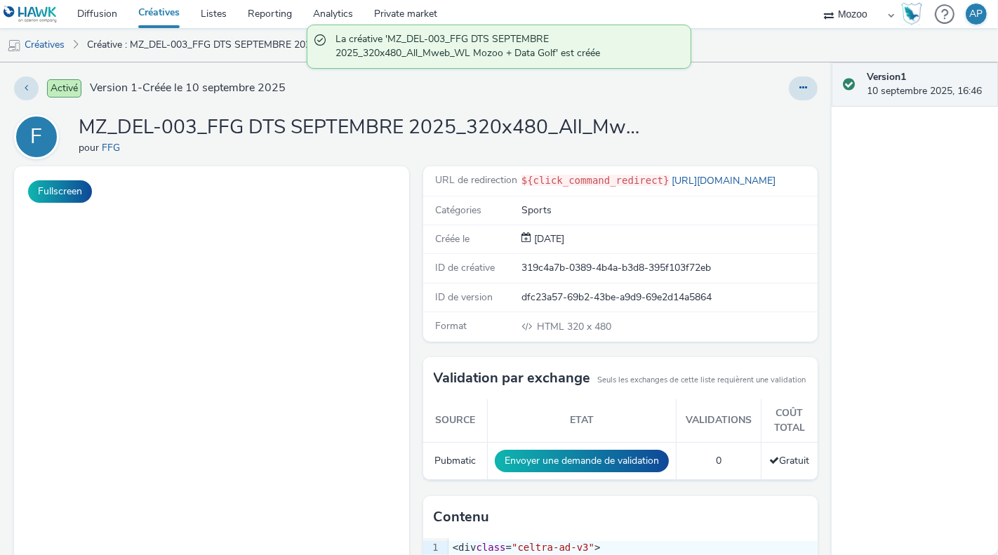
click at [153, 18] on link "Créatives" at bounding box center [159, 14] width 62 height 28
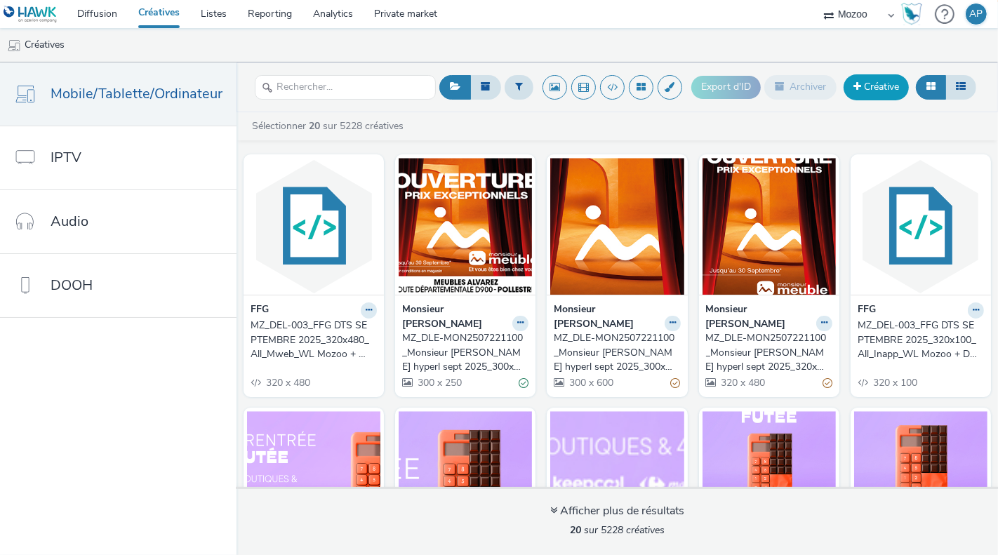
click at [867, 89] on link "Créative" at bounding box center [876, 86] width 65 height 25
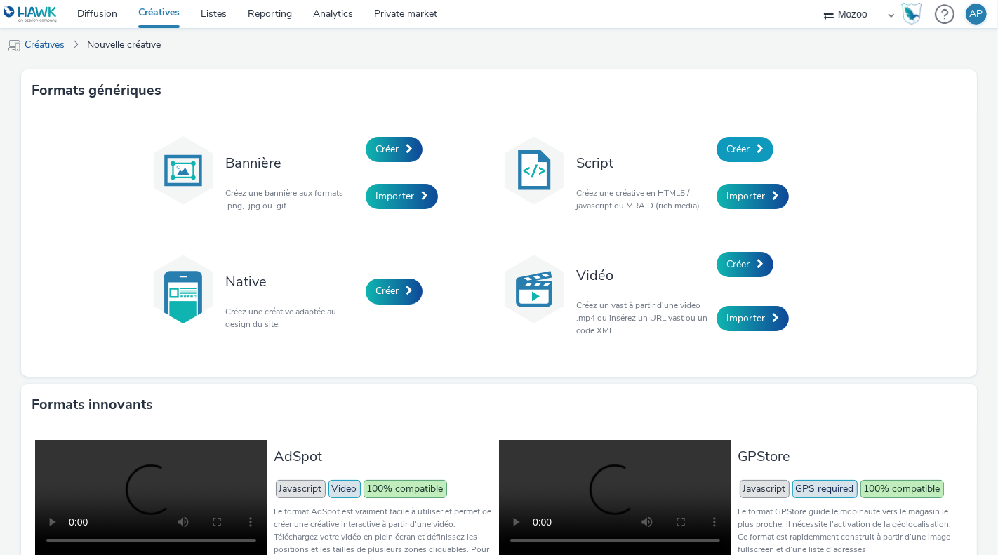
click at [738, 155] on link "Créer" at bounding box center [745, 149] width 57 height 25
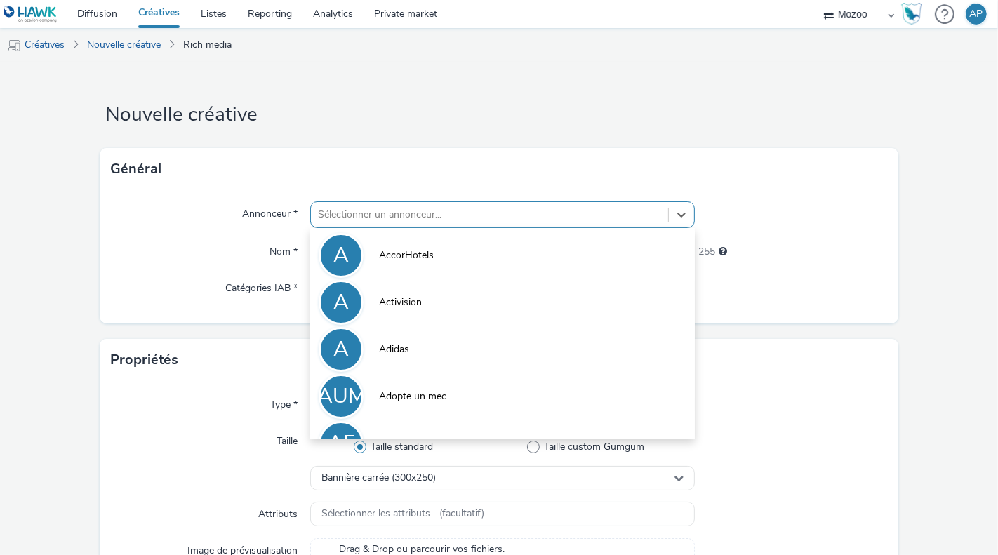
click at [366, 220] on div at bounding box center [489, 214] width 343 height 17
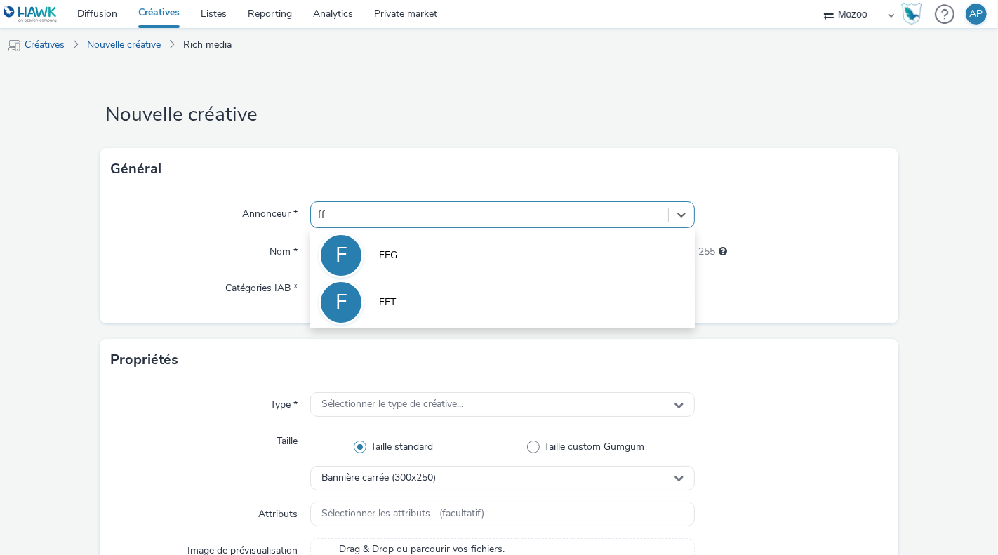
type input "ffg"
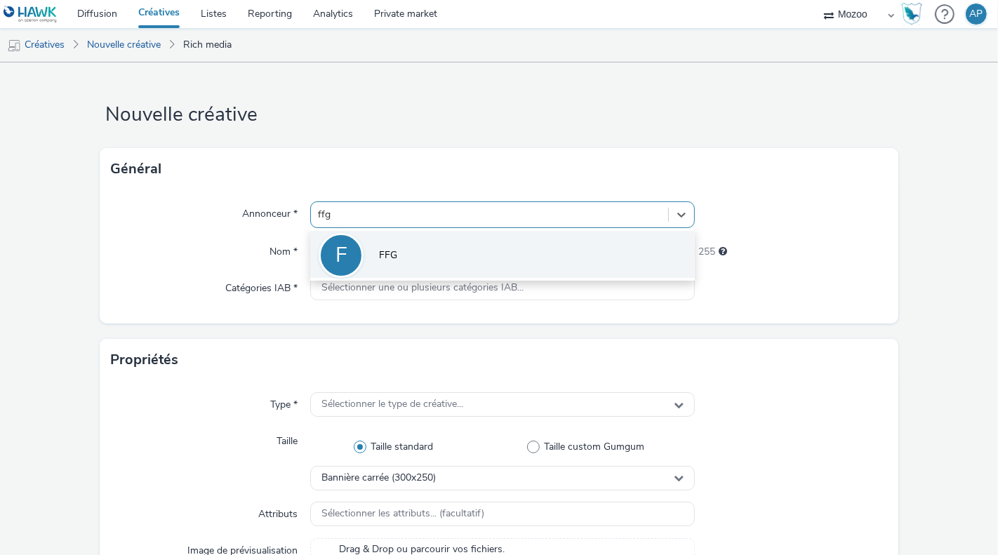
click at [379, 239] on li "F FFG" at bounding box center [502, 254] width 385 height 47
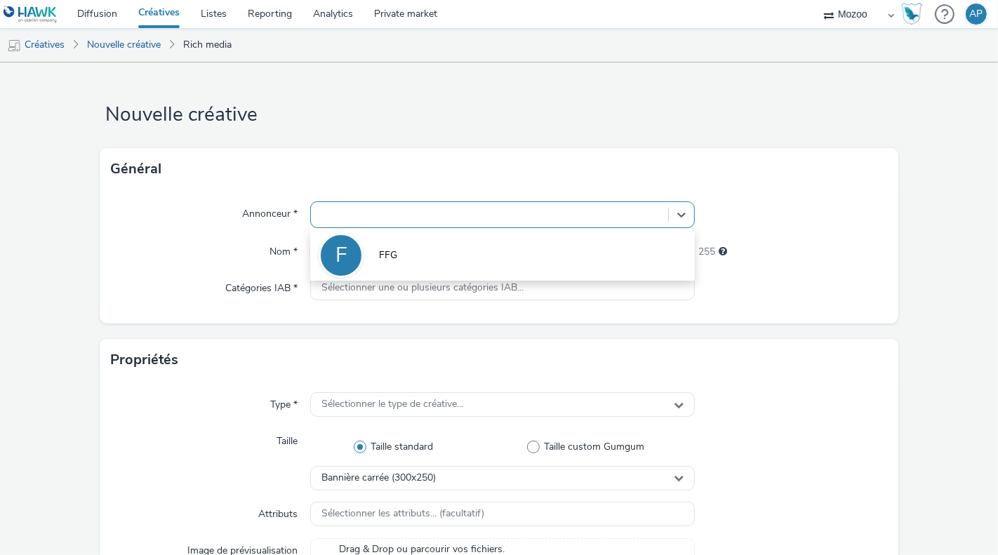
click at [361, 256] on input "text" at bounding box center [502, 251] width 385 height 25
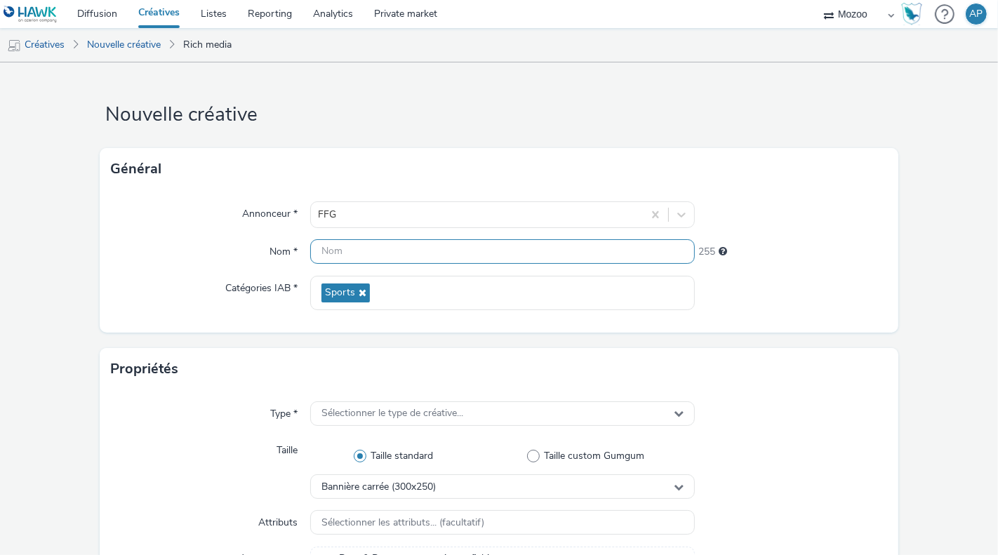
paste input "MZ_DEL-003_FFG DTS SEPTEMBRE 2025_320x480_All_Mweb_WL Mozoo + Data Nat"
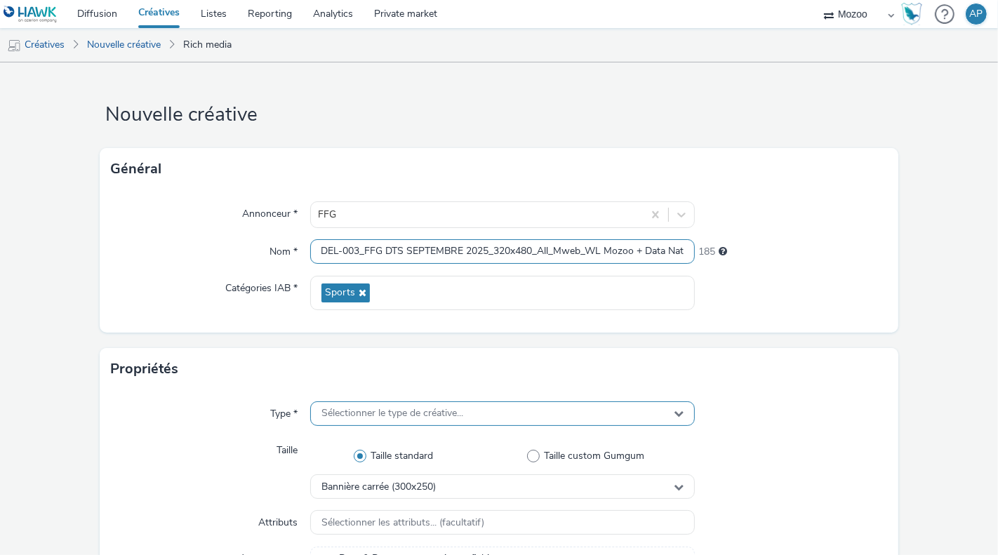
type input "MZ_DEL-003_FFG DTS SEPTEMBRE 2025_320x480_All_Mweb_WL Mozoo + Data Nat"
click at [366, 408] on span "Sélectionner le type de créative..." at bounding box center [392, 414] width 142 height 12
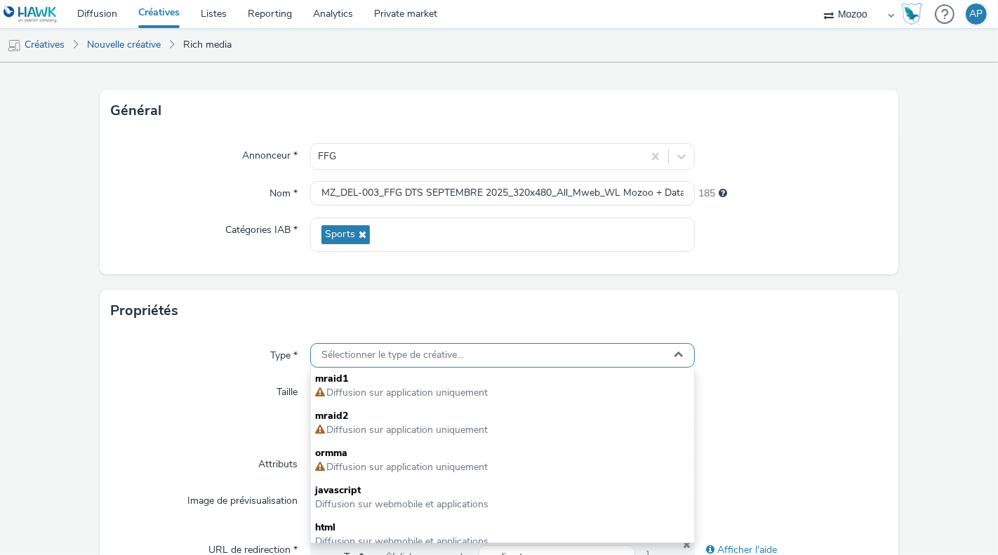
scroll to position [60, 0]
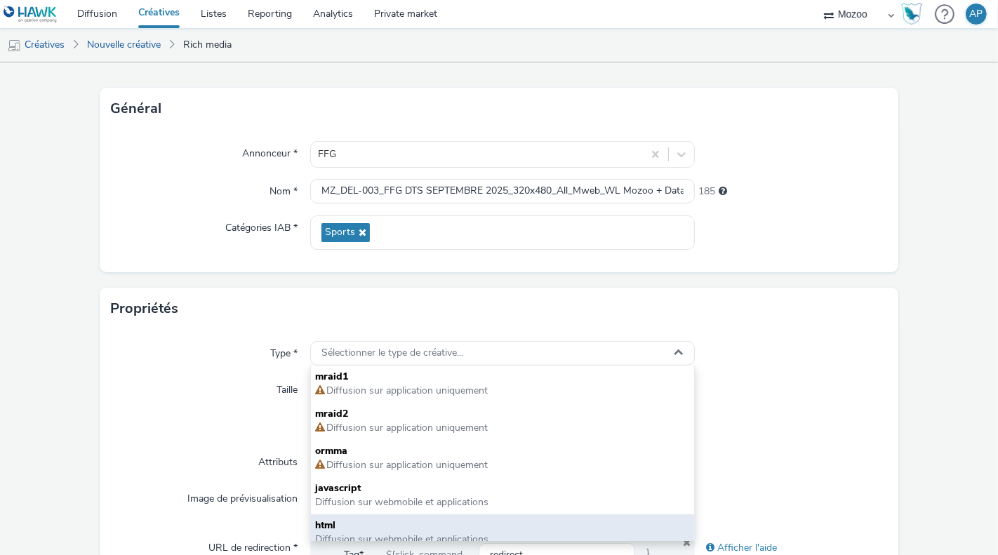
click at [332, 519] on span "html" at bounding box center [502, 526] width 375 height 14
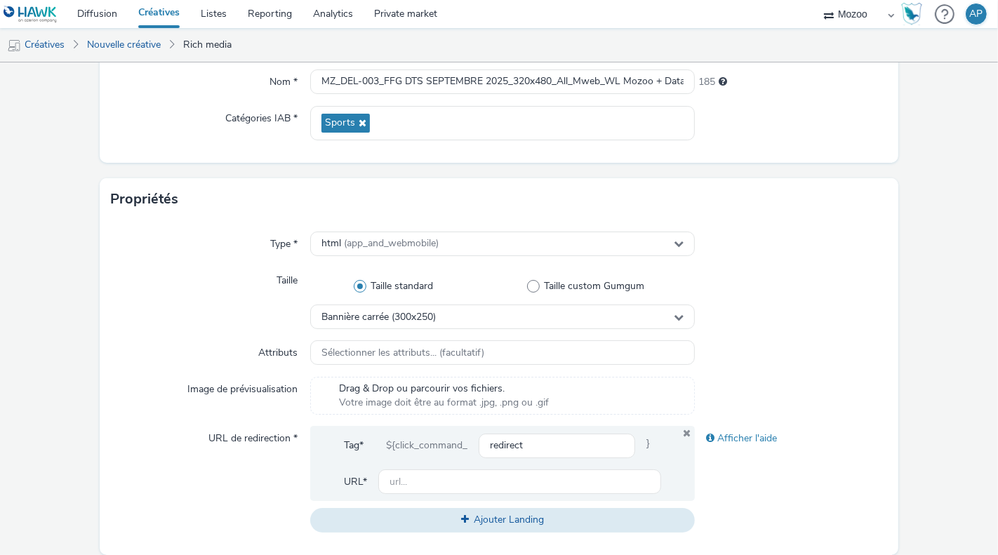
scroll to position [179, 0]
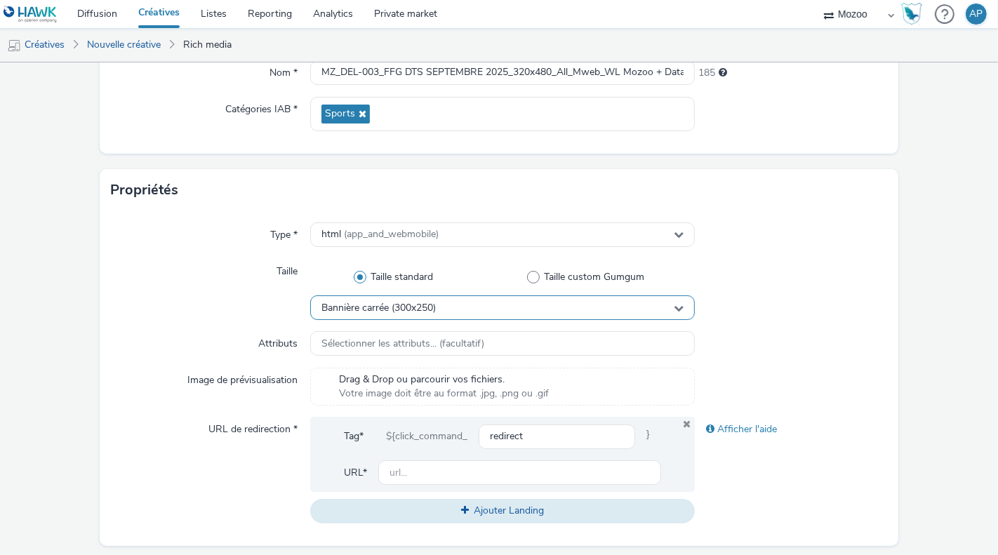
click at [416, 303] on span "Bannière carrée (300x250)" at bounding box center [378, 309] width 114 height 12
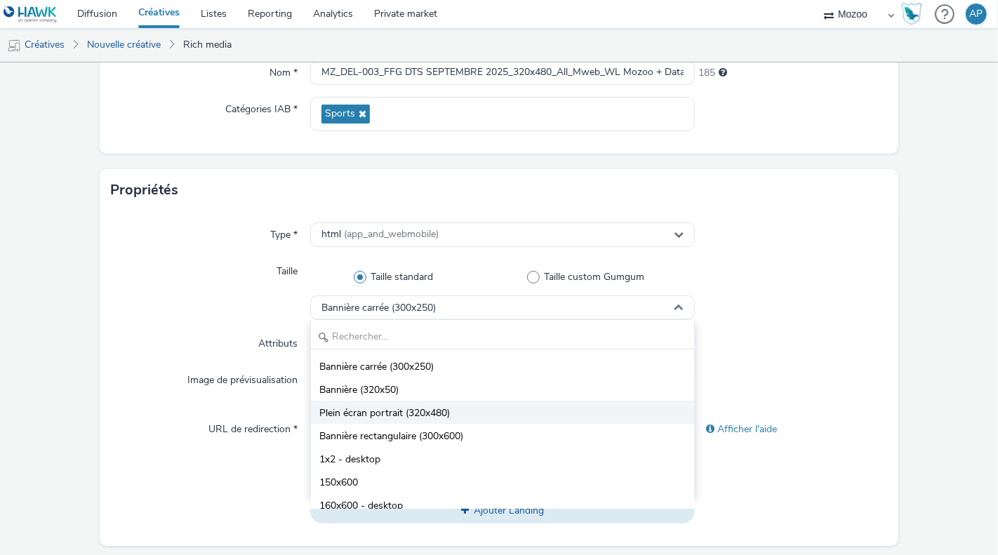
click at [392, 404] on li "Plein écran portrait (320x480)" at bounding box center [502, 412] width 383 height 23
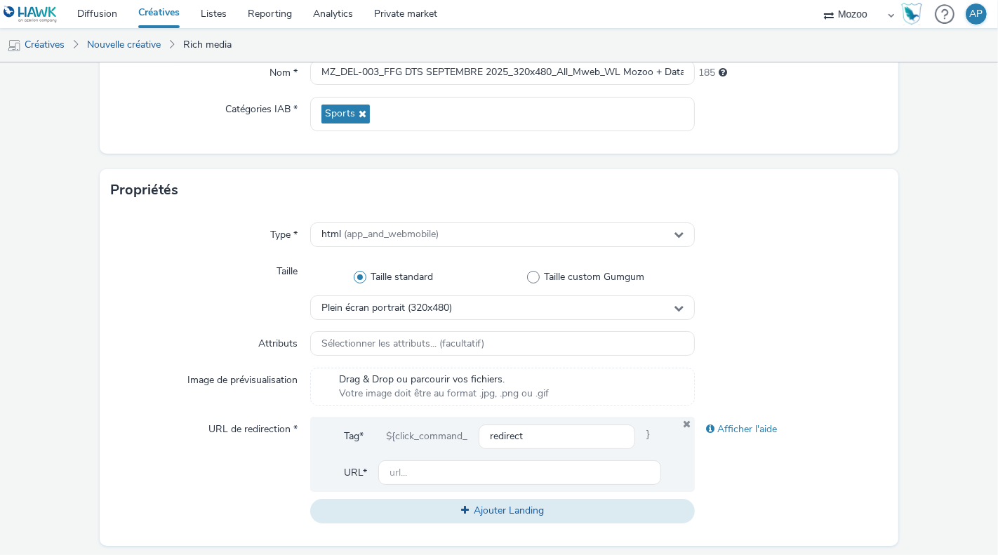
scroll to position [263, 0]
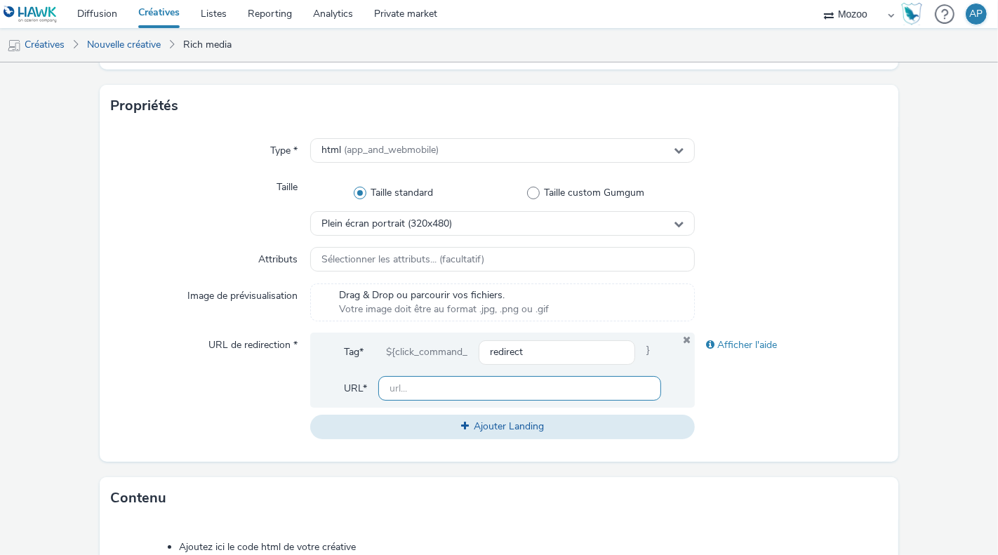
click at [422, 380] on input "text" at bounding box center [519, 388] width 283 height 25
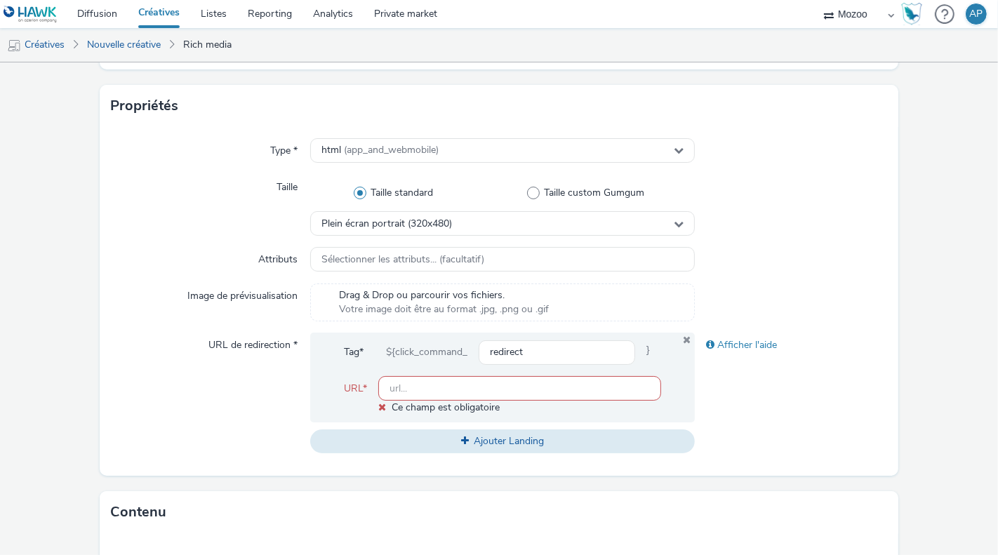
paste input "[URL][DOMAIN_NAME]"
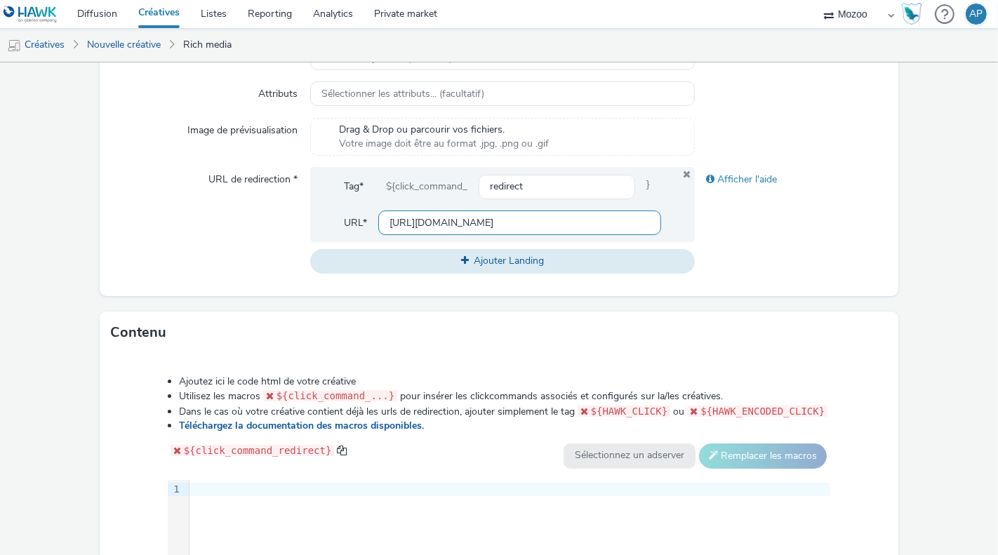
scroll to position [507, 0]
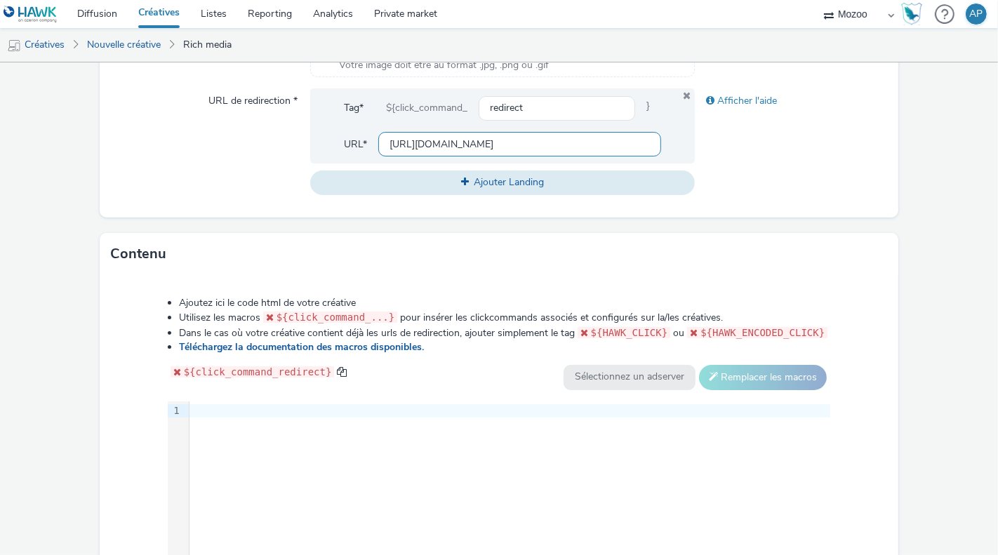
type input "https://www.ffgolf.org"
click at [305, 510] on div "9 1 ›" at bounding box center [499, 506] width 663 height 211
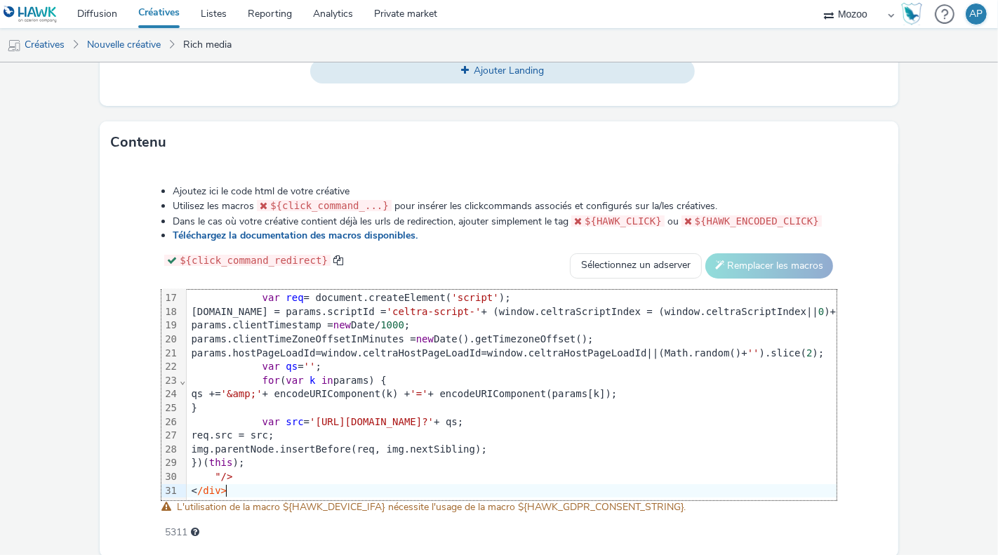
scroll to position [669, 0]
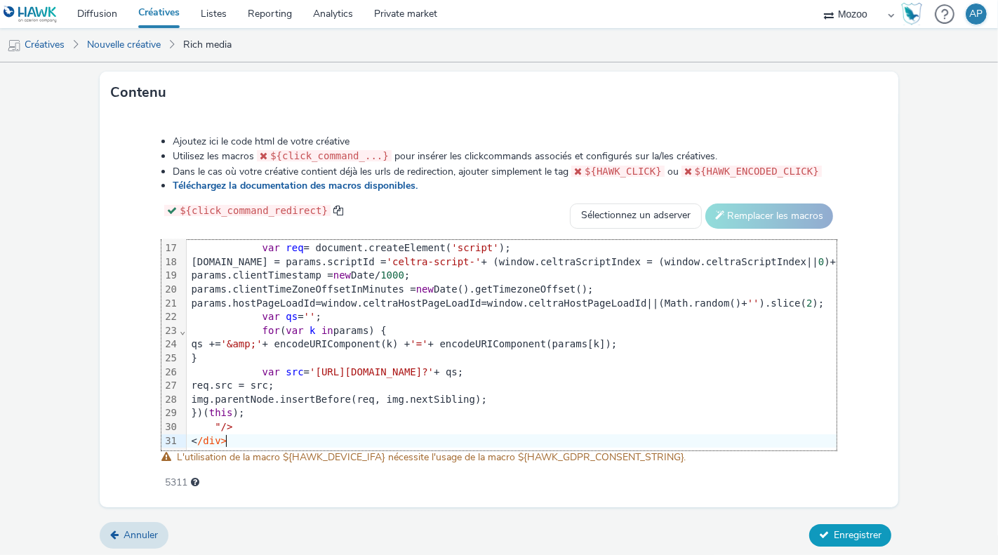
click at [853, 536] on span "Enregistrer" at bounding box center [858, 535] width 48 height 13
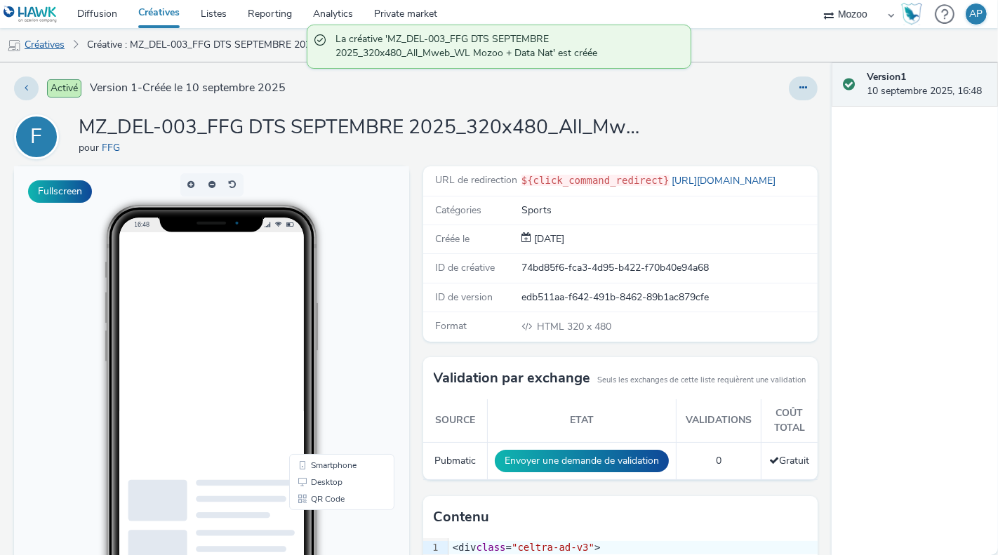
click at [69, 51] on link "Créatives" at bounding box center [36, 45] width 72 height 34
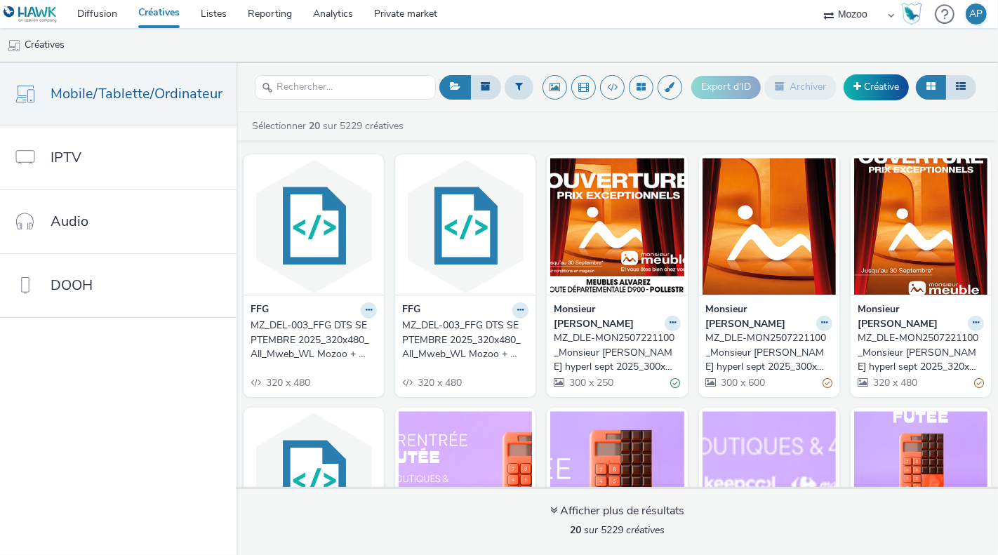
click at [462, 338] on div "MZ_DEL-003_FFG DTS SEPTEMBRE 2025_320x480_All_Mweb_WL Mozoo + Data Golf" at bounding box center [462, 340] width 121 height 43
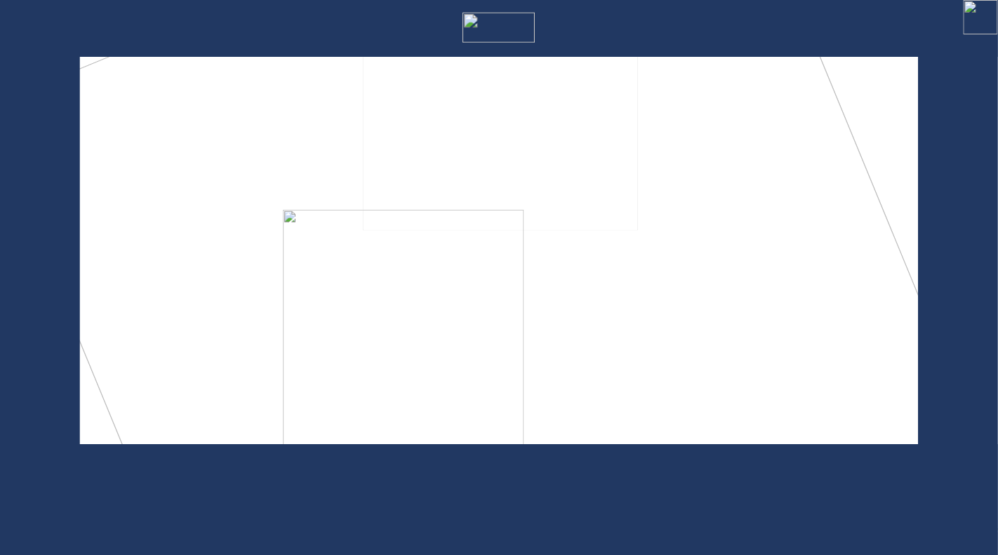
click at [975, 22] on div at bounding box center [951, 17] width 93 height 34
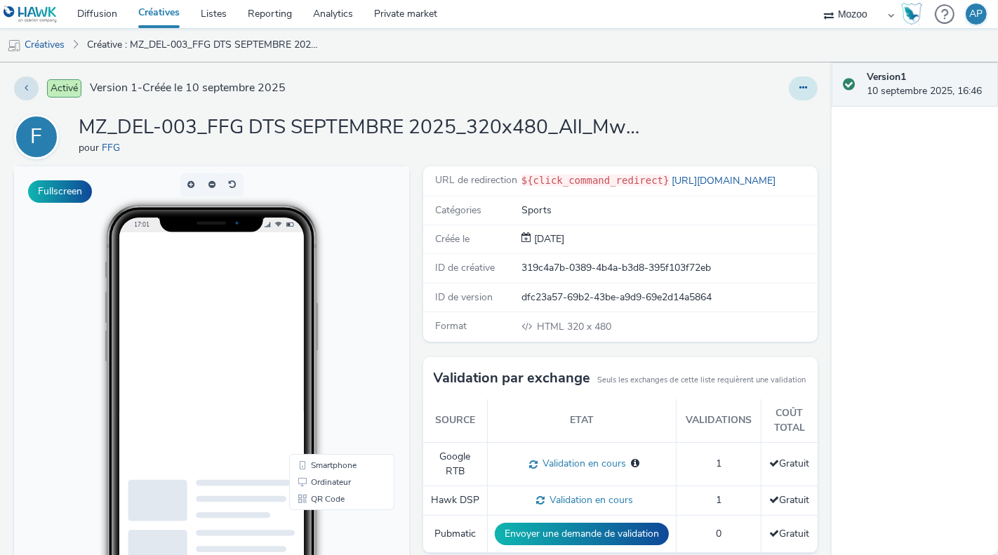
click at [805, 93] on button at bounding box center [803, 89] width 29 height 24
click at [762, 124] on link "Modifier" at bounding box center [764, 116] width 105 height 28
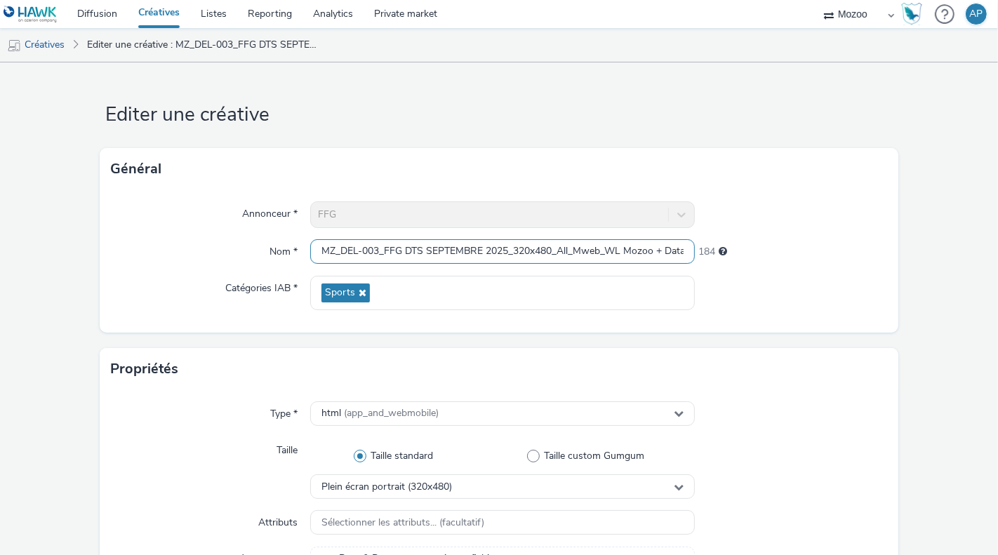
scroll to position [0, 25]
drag, startPoint x: 653, startPoint y: 252, endPoint x: 718, endPoint y: 252, distance: 65.3
click at [718, 252] on div "Nom * MZ_DEL-003_FFG DTS SEPTEMBRE 2025_320x480_All_Mweb_WL Mozoo + Data Golf 1…" at bounding box center [499, 251] width 776 height 25
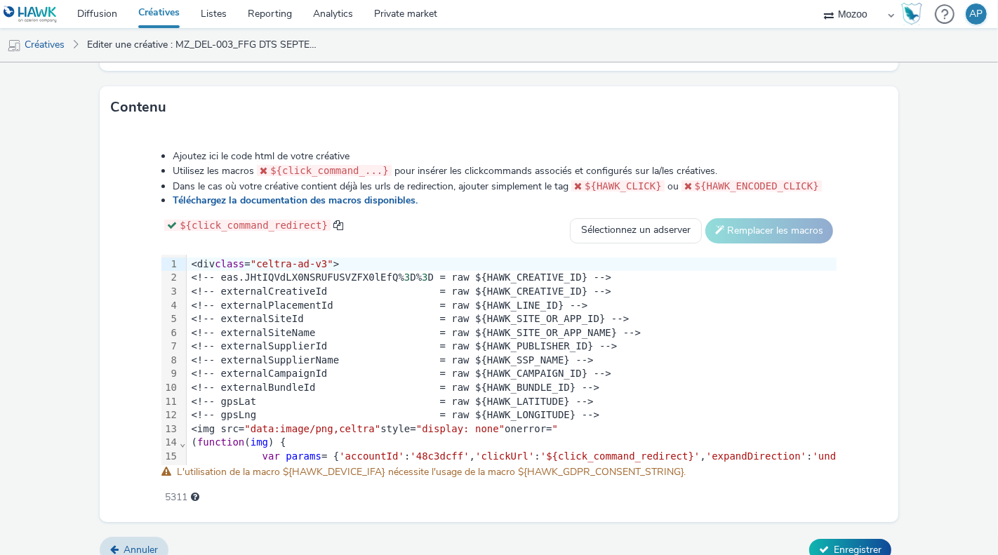
scroll to position [221, 0]
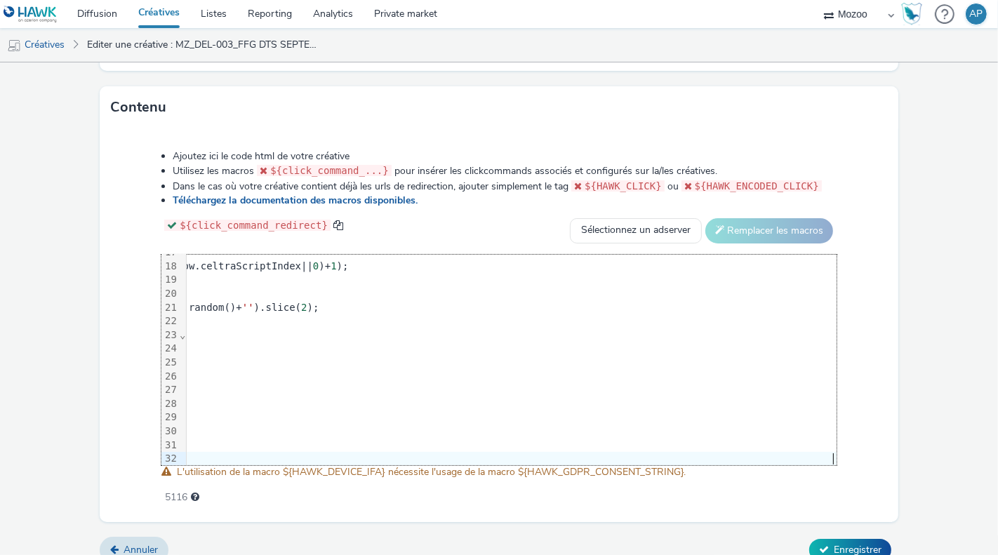
scroll to position [235, 505]
click at [842, 547] on span "Enregistrer" at bounding box center [858, 549] width 48 height 13
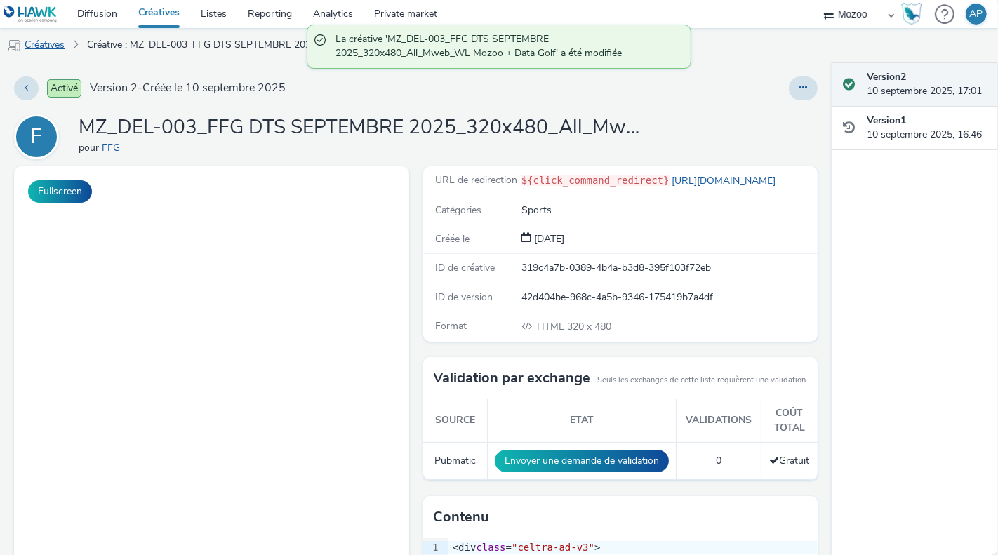
click at [57, 39] on link "Créatives" at bounding box center [36, 45] width 72 height 34
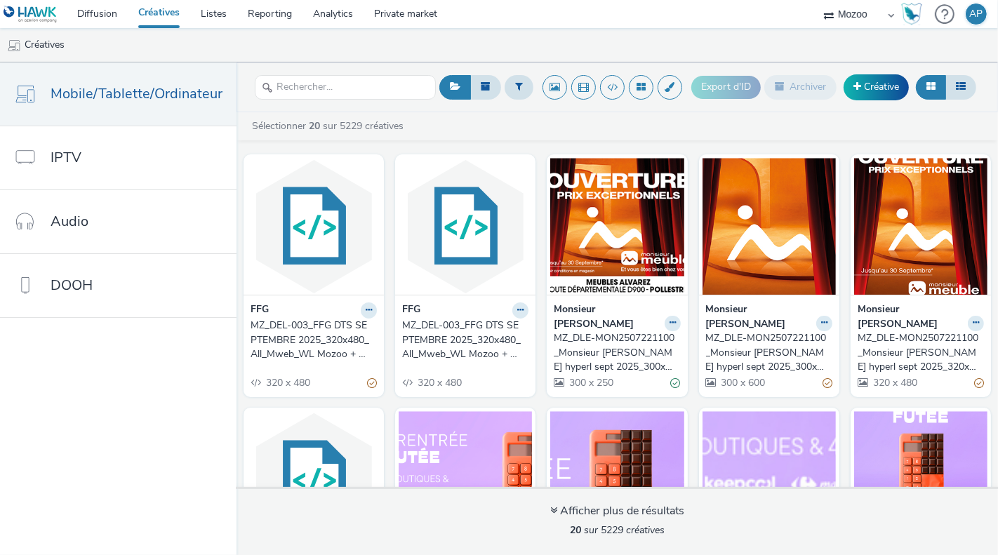
click at [288, 328] on div "MZ_DEL-003_FFG DTS SEPTEMBRE 2025_320x480_All_Mweb_WL Mozoo + Data Nat" at bounding box center [311, 340] width 121 height 43
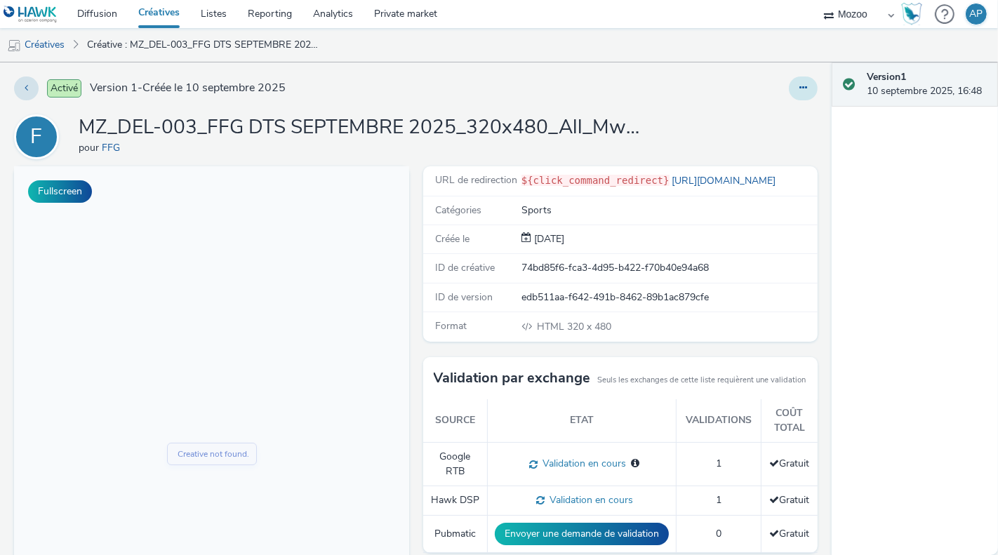
click at [799, 83] on button at bounding box center [803, 89] width 29 height 24
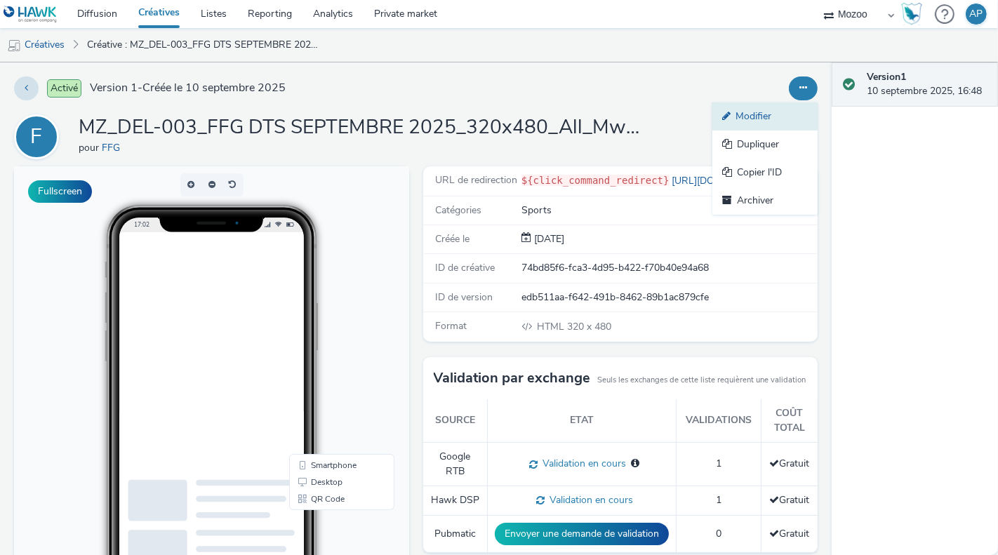
click at [758, 109] on link "Modifier" at bounding box center [764, 116] width 105 height 28
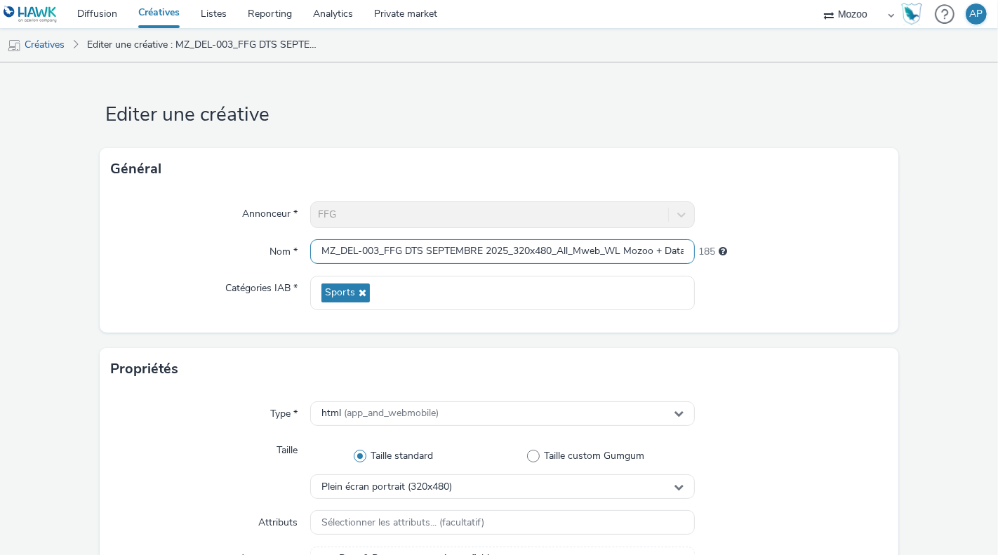
drag, startPoint x: 587, startPoint y: 260, endPoint x: 688, endPoint y: 263, distance: 101.1
click at [688, 263] on input "MZ_DEL-003_FFG DTS SEPTEMBRE 2025_320x480_All_Mweb_WL Mozoo + Data Nat" at bounding box center [502, 251] width 385 height 25
drag, startPoint x: 661, startPoint y: 248, endPoint x: 725, endPoint y: 251, distance: 63.9
click at [725, 251] on div "Nom * MZ_DEL-003_FFG DTS SEPTEMBRE 2025_320x480_All_Mweb_WL Mozoo + Data Nat 185" at bounding box center [499, 251] width 776 height 25
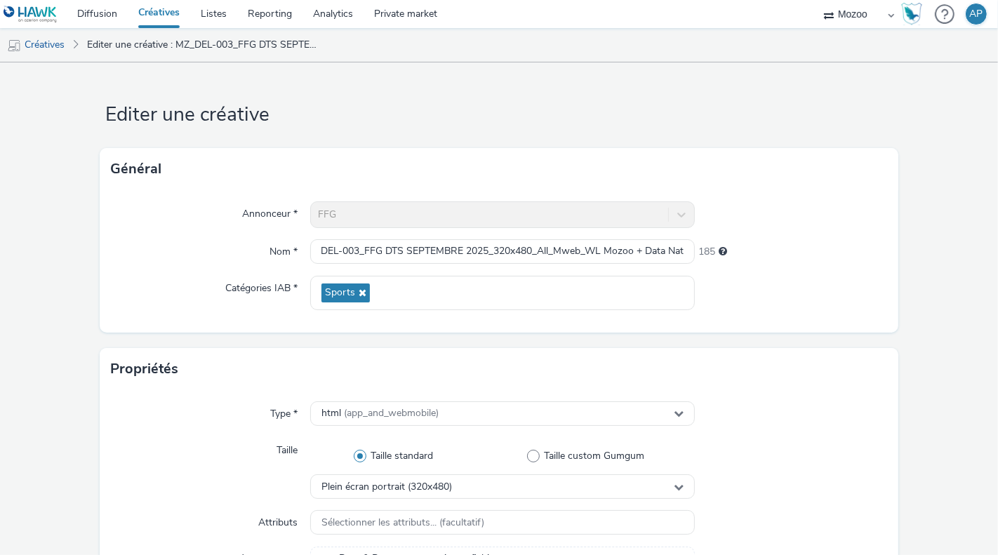
click at [749, 229] on div "Annonceur * FFG Nom * MZ_DEL-003_FFG DTS SEPTEMBRE 2025_320x480_All_Mweb_WL Moz…" at bounding box center [499, 261] width 799 height 142
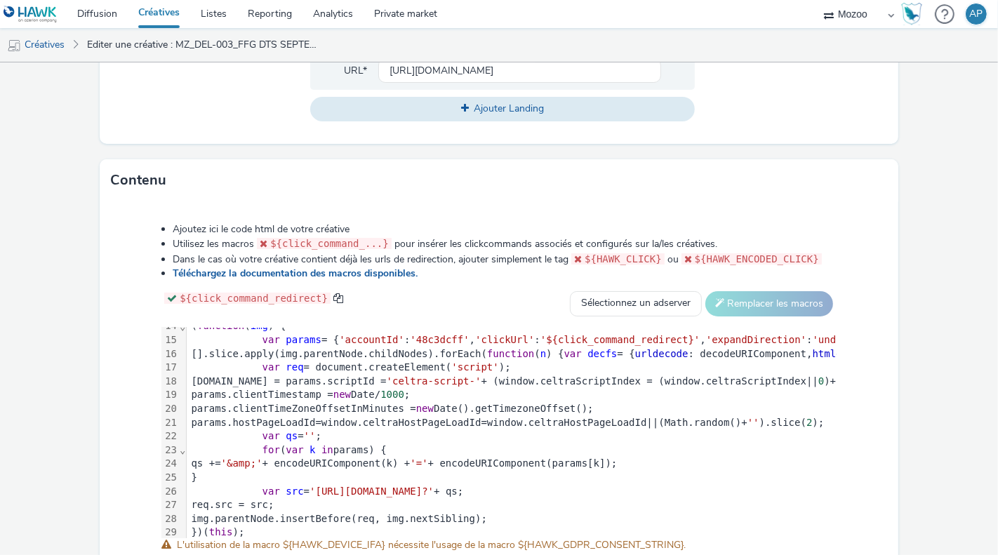
scroll to position [221, 0]
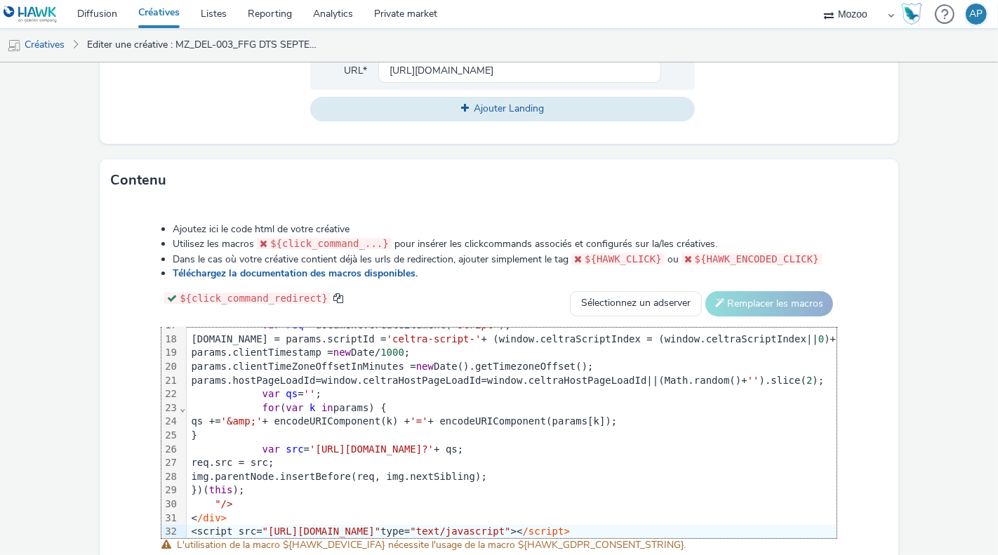
scroll to position [232, 505]
